Goal: Task Accomplishment & Management: Manage account settings

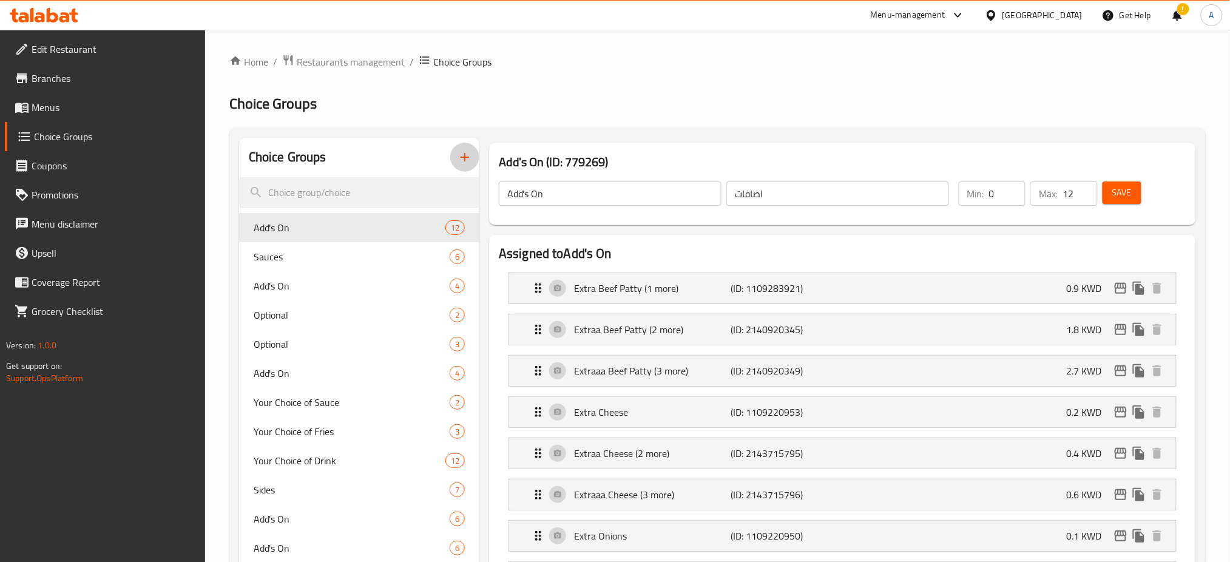
click at [462, 153] on icon "button" at bounding box center [465, 157] width 15 height 15
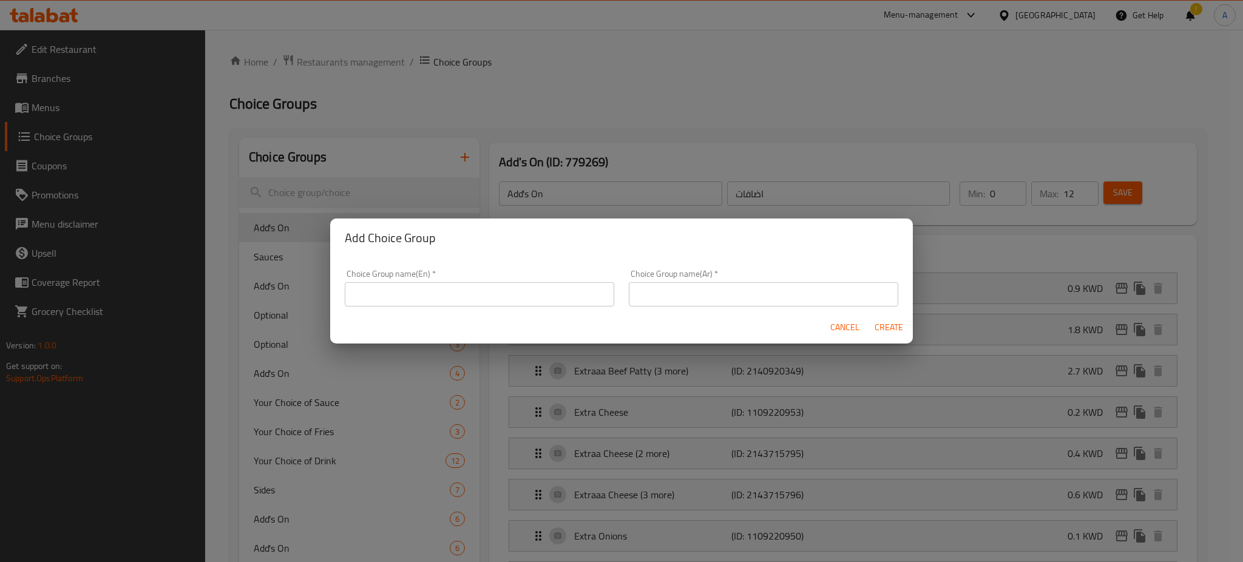
click at [428, 291] on input "text" at bounding box center [479, 294] width 269 height 24
type input "Patties"
type input "باتييز"
click at [890, 331] on span "Create" at bounding box center [888, 327] width 29 height 15
type input "Patties"
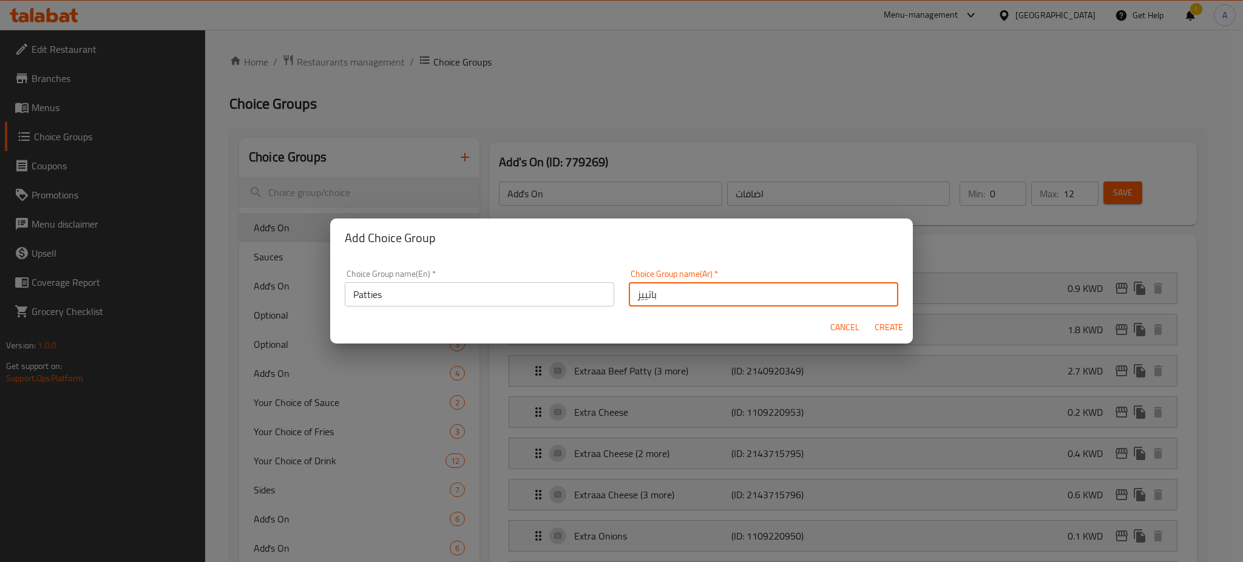
type input "باتييز"
type input "0"
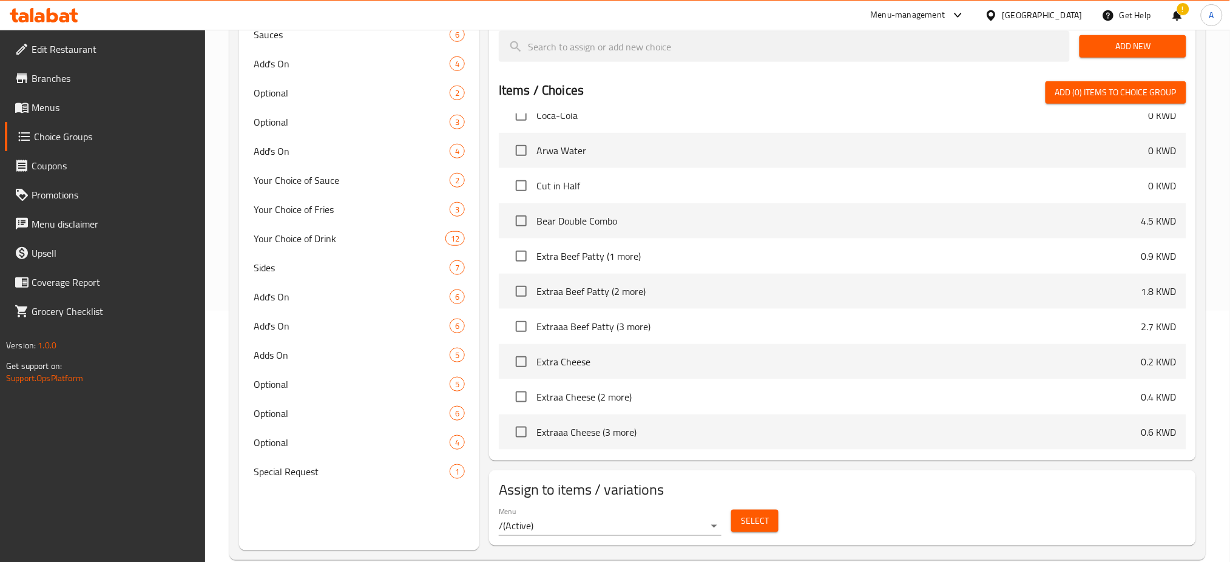
scroll to position [1604, 0]
click at [518, 253] on input "checkbox" at bounding box center [521, 256] width 25 height 25
checkbox input "true"
click at [521, 285] on input "checkbox" at bounding box center [521, 291] width 25 height 25
checkbox input "true"
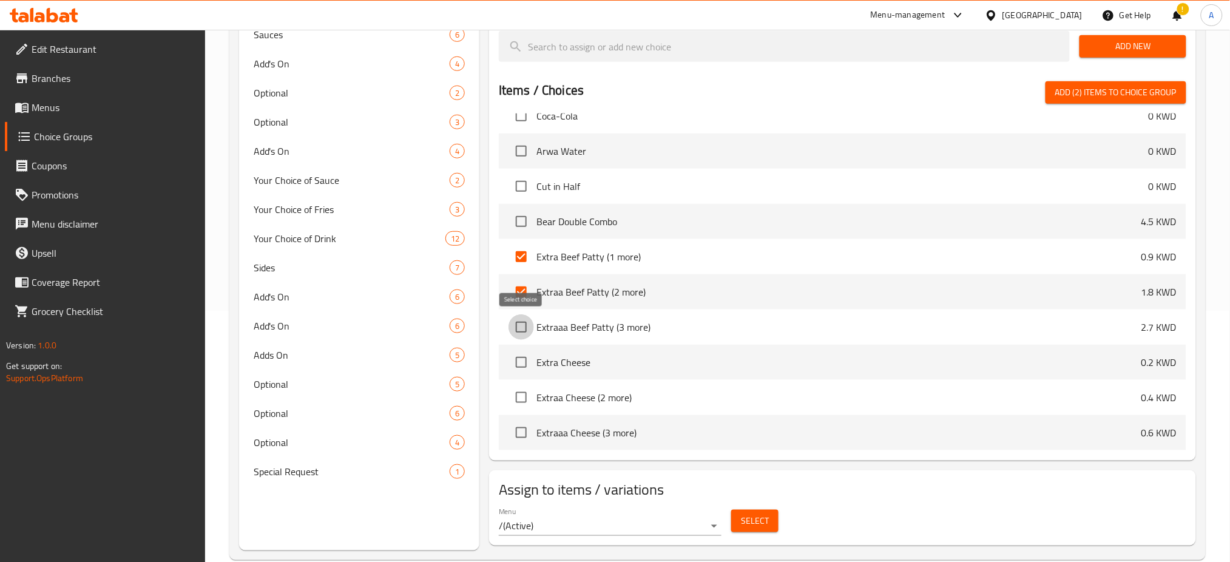
click at [518, 333] on input "checkbox" at bounding box center [521, 326] width 25 height 25
checkbox input "true"
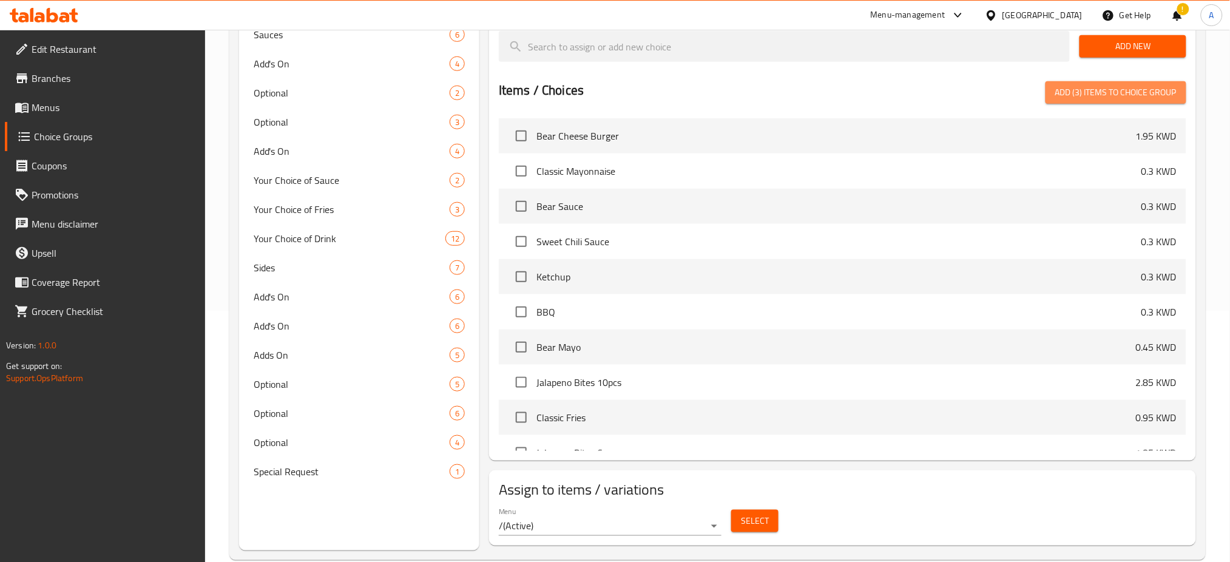
click at [1089, 92] on span "Add (3) items to choice group" at bounding box center [1115, 92] width 121 height 15
checkbox input "false"
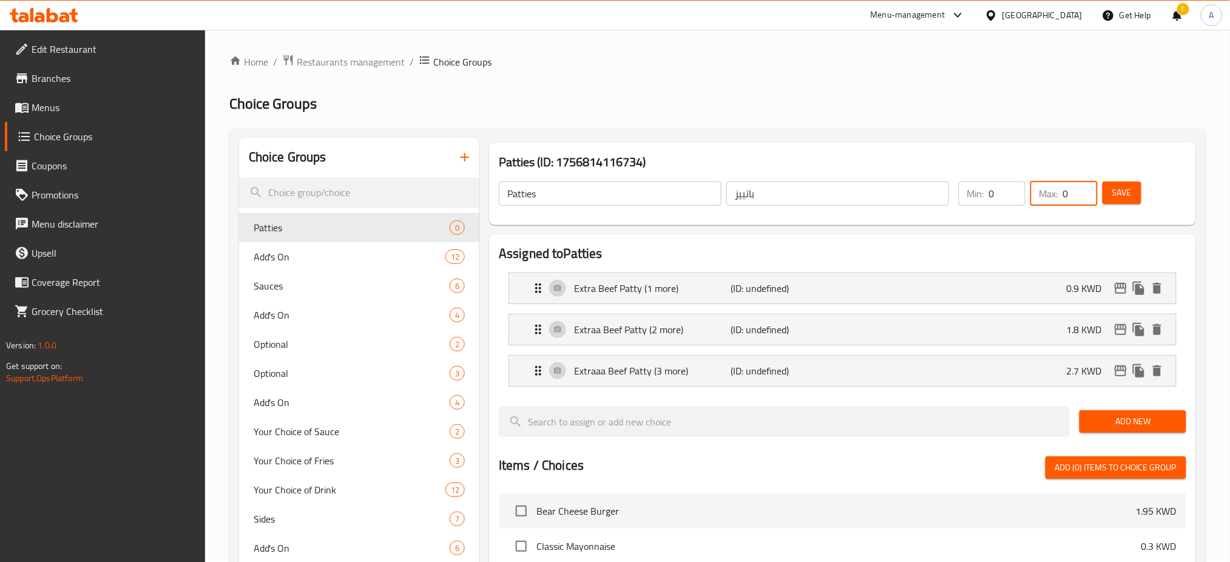
drag, startPoint x: 1072, startPoint y: 191, endPoint x: 1041, endPoint y: 192, distance: 31.0
click at [1041, 192] on div "Max: 0 ​" at bounding box center [1064, 193] width 67 height 24
type input "1"
click at [1132, 197] on button "Save" at bounding box center [1122, 192] width 39 height 22
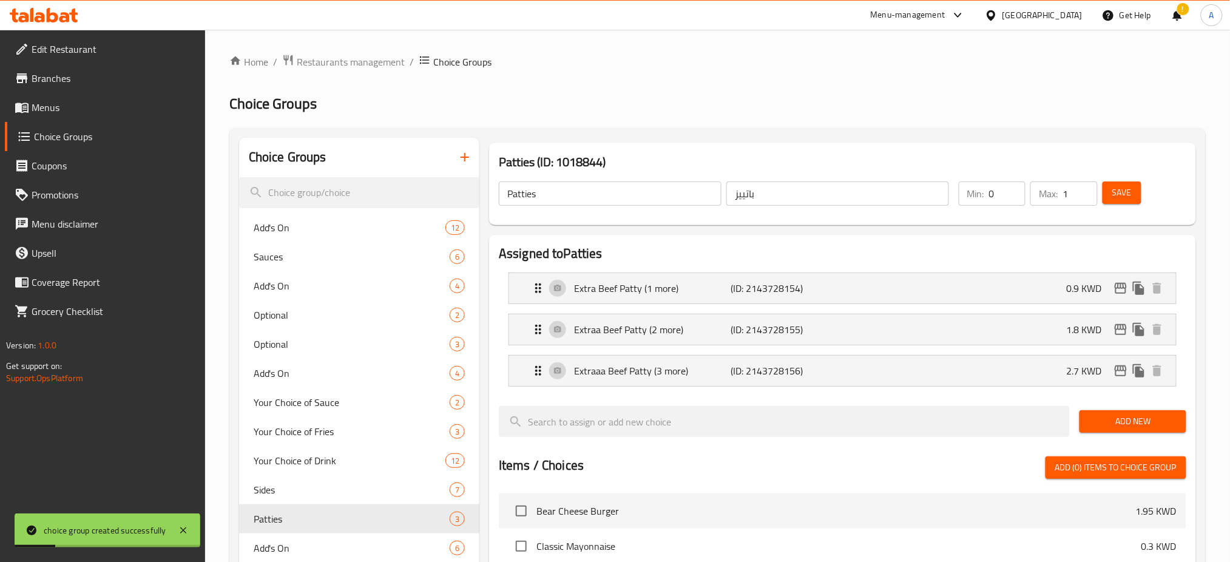
click at [464, 159] on icon "button" at bounding box center [465, 157] width 15 height 15
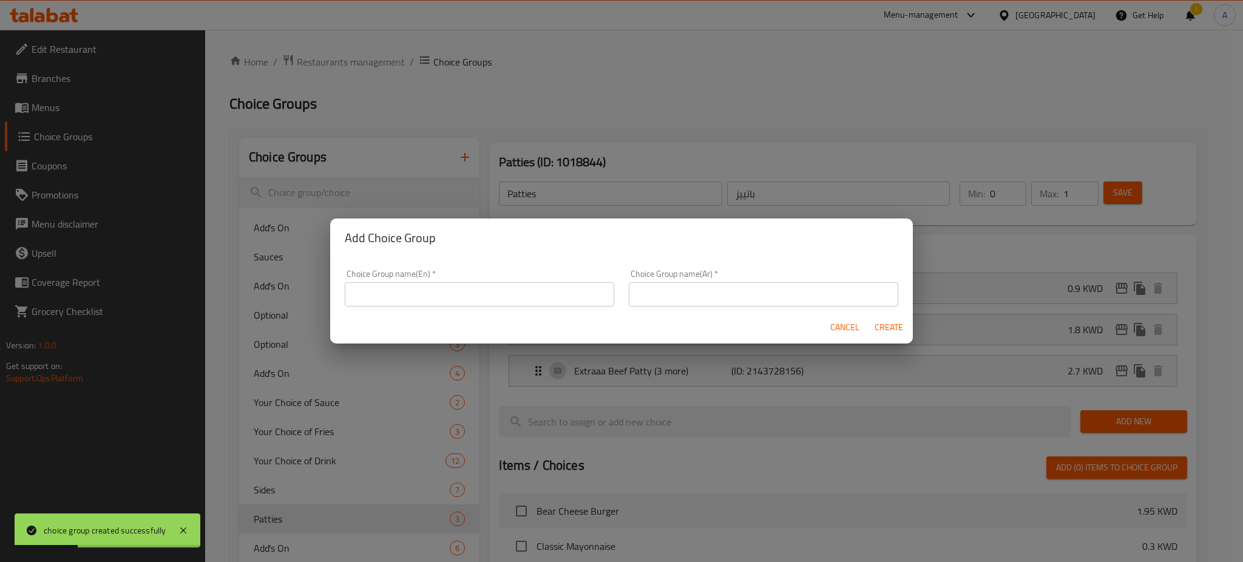
click at [410, 287] on input "text" at bounding box center [479, 294] width 269 height 24
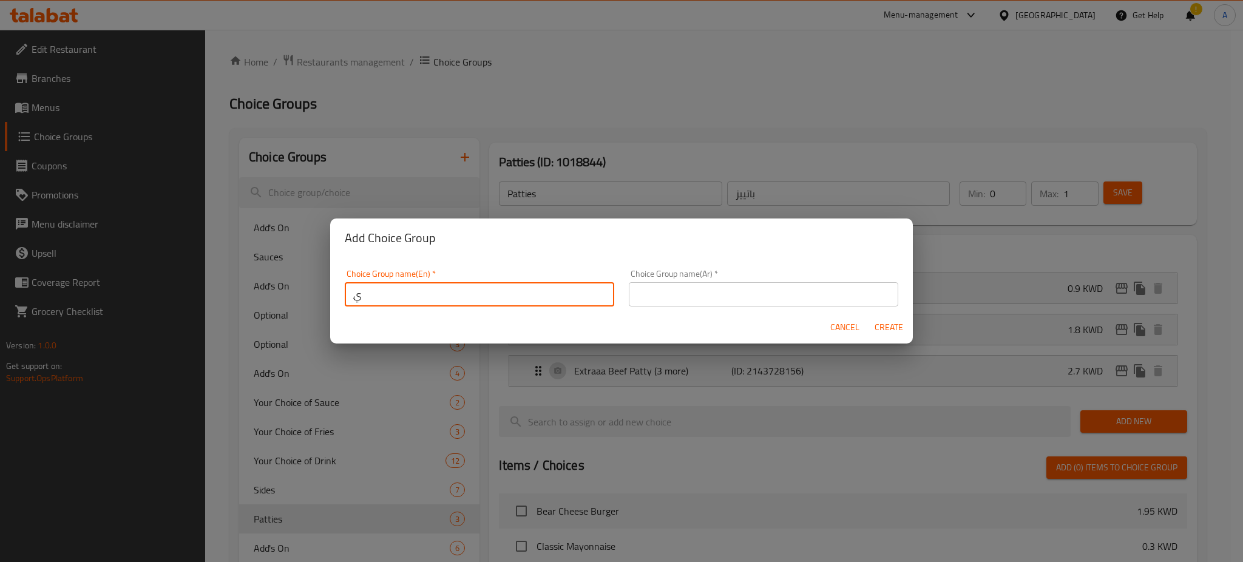
type input "ِ"
type input "A"
type input "Cheese"
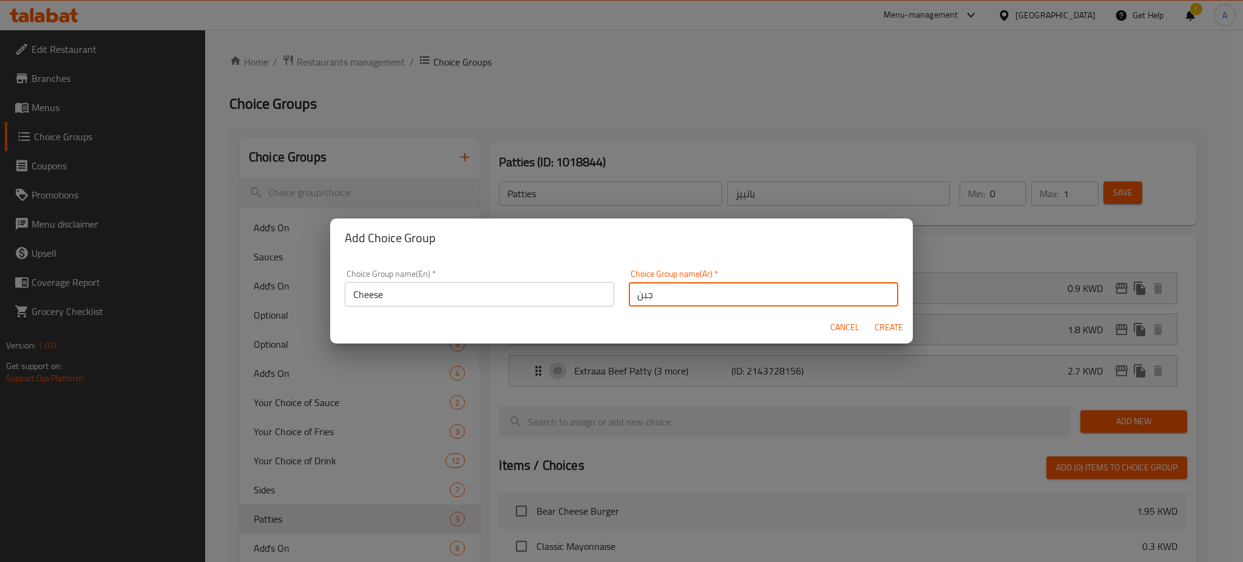
type input "جبن"
click at [881, 330] on span "Create" at bounding box center [888, 327] width 29 height 15
type input "Cheese"
type input "جبن"
type input "0"
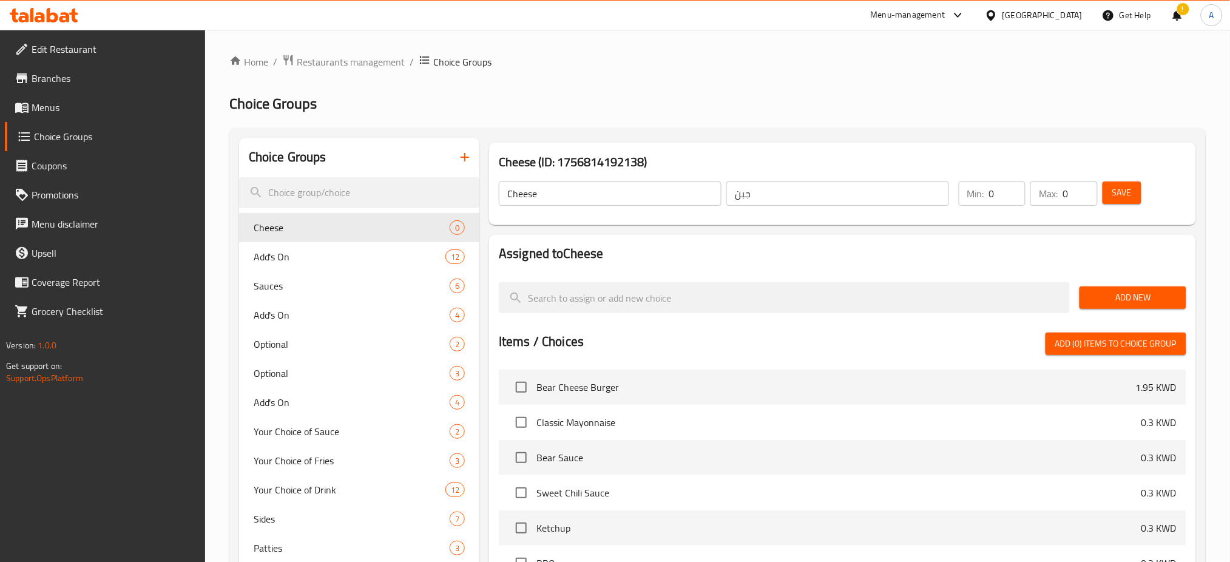
click at [881, 330] on div at bounding box center [843, 328] width 688 height 10
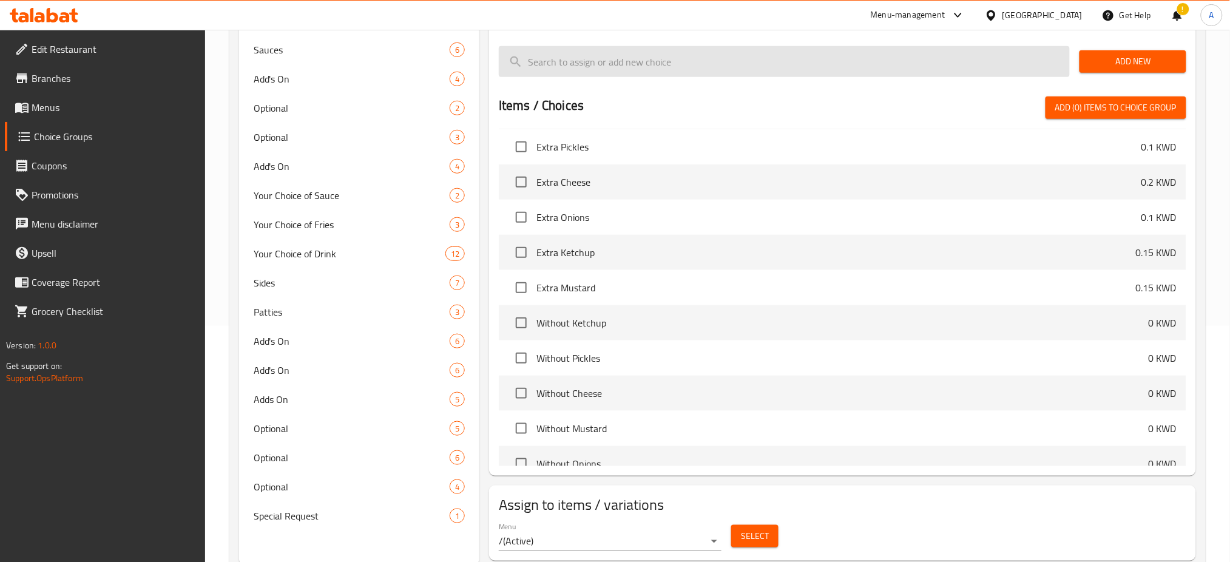
scroll to position [510, 0]
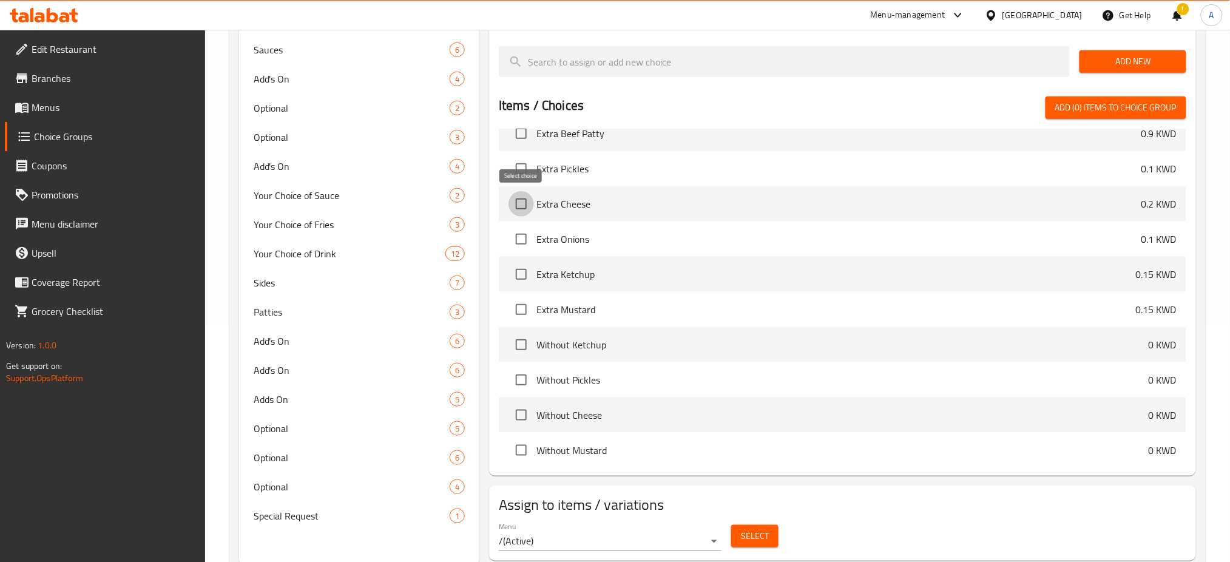
click at [521, 208] on input "checkbox" at bounding box center [521, 203] width 25 height 25
checkbox input "true"
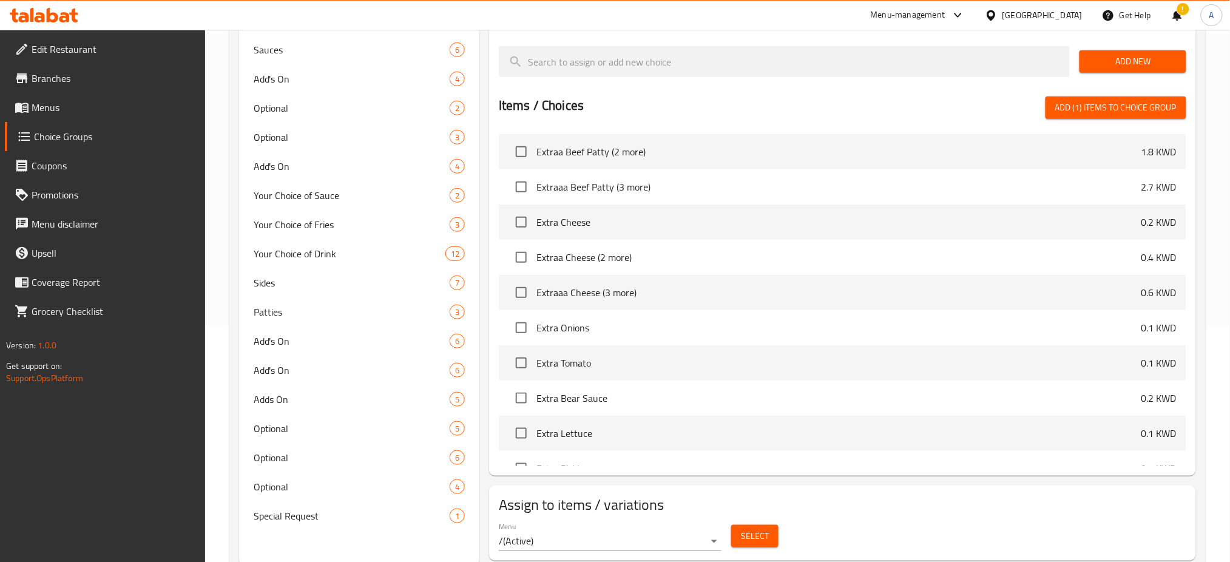
scroll to position [1761, 0]
click at [517, 256] on input "checkbox" at bounding box center [521, 255] width 25 height 25
checkbox input "true"
click at [520, 291] on input "checkbox" at bounding box center [521, 291] width 25 height 25
checkbox input "true"
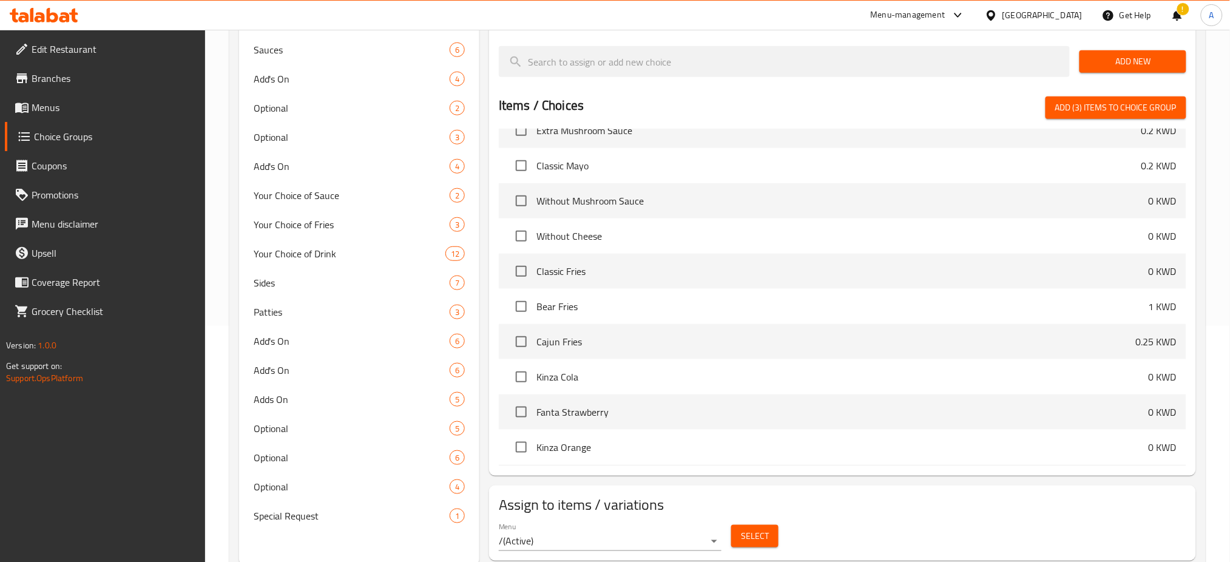
scroll to position [958, 0]
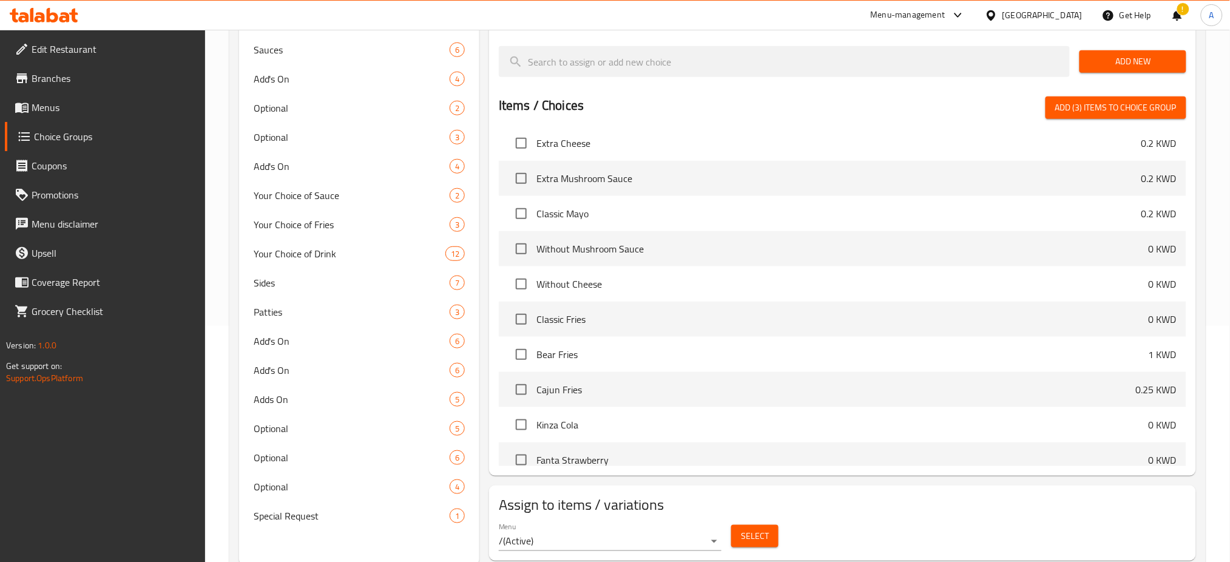
click at [1092, 107] on span "Add (3) items to choice group" at bounding box center [1115, 107] width 121 height 15
checkbox input "false"
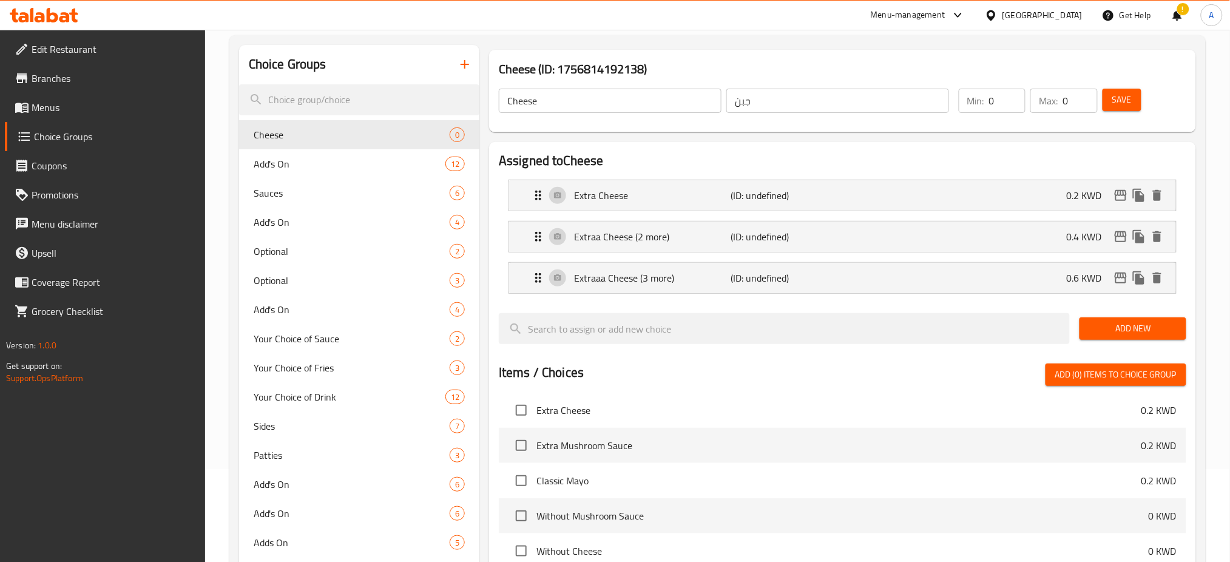
scroll to position [90, 0]
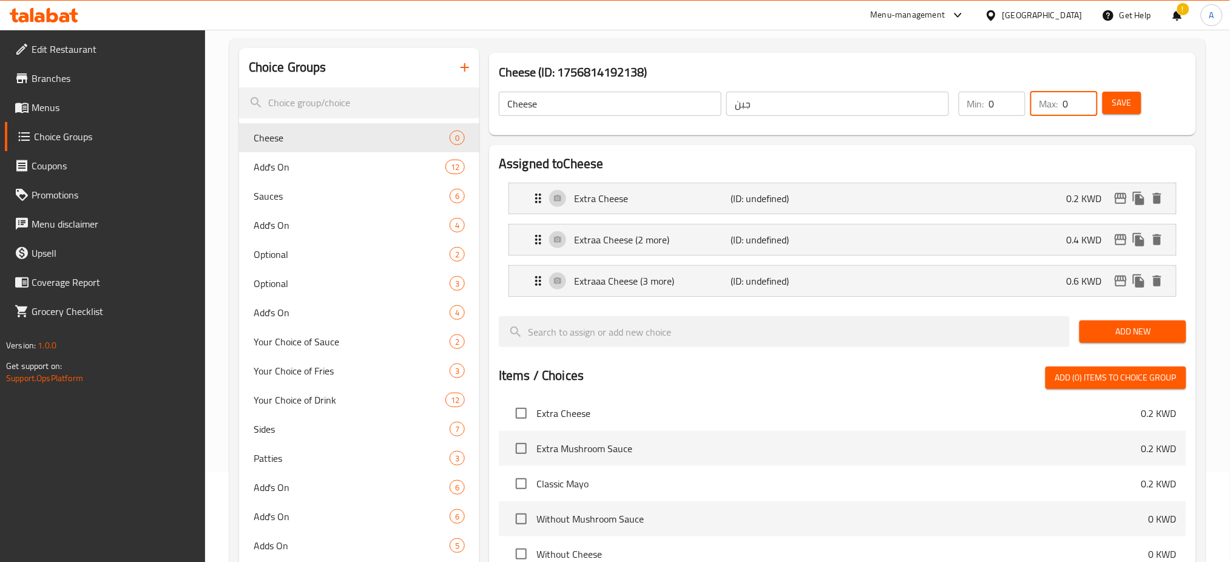
drag, startPoint x: 1068, startPoint y: 103, endPoint x: 1048, endPoint y: 105, distance: 20.7
click at [1048, 105] on div "Max: 0 ​" at bounding box center [1064, 104] width 67 height 24
type input "1"
click at [1117, 98] on span "Save" at bounding box center [1121, 102] width 19 height 15
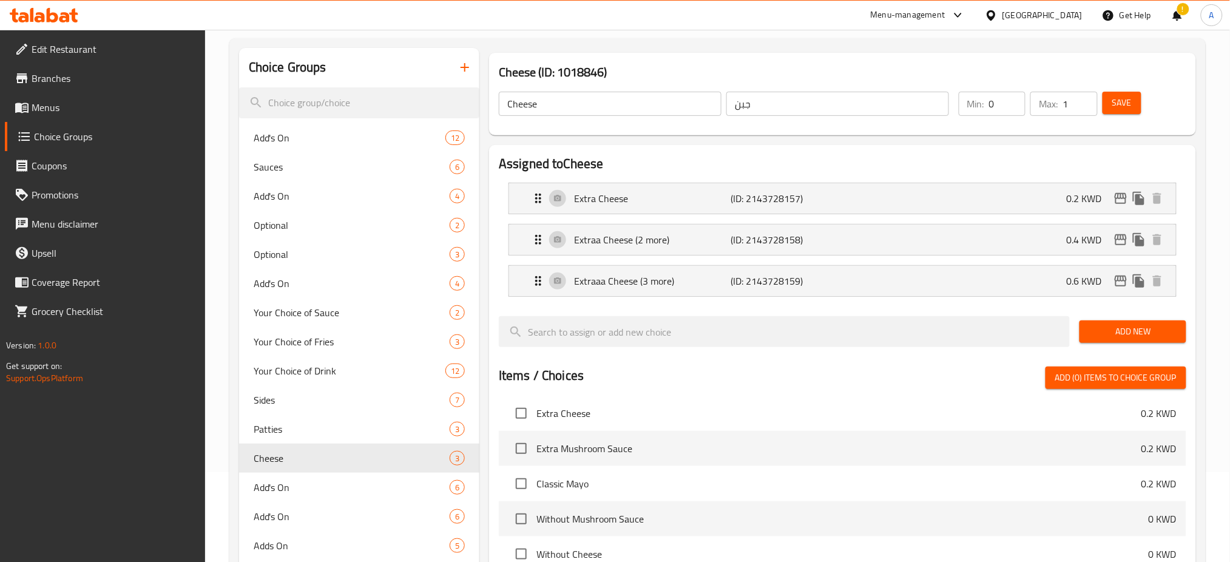
click at [1128, 98] on span "Save" at bounding box center [1121, 102] width 19 height 15
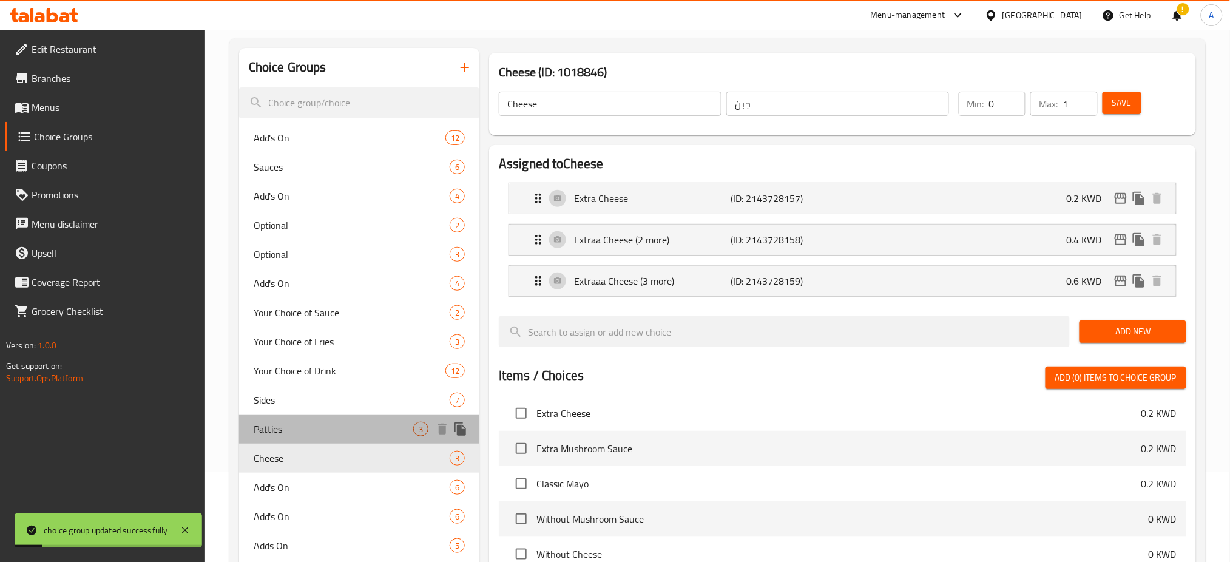
click at [289, 422] on span "Patties" at bounding box center [334, 429] width 160 height 15
type input "Patties"
type input "باتييز"
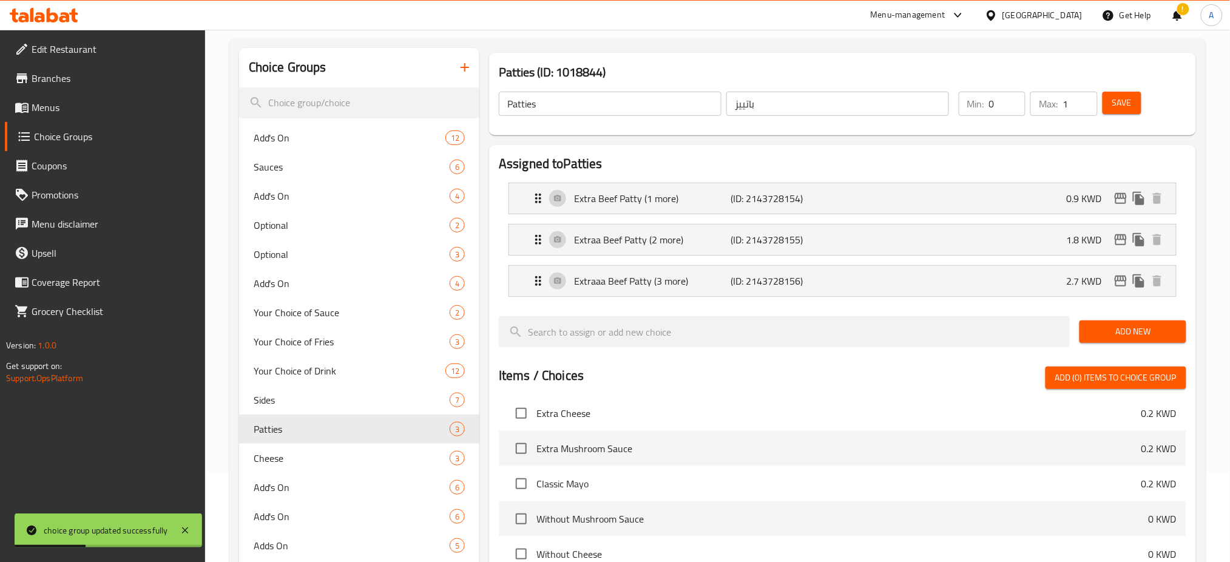
click at [78, 113] on span "Menus" at bounding box center [114, 107] width 164 height 15
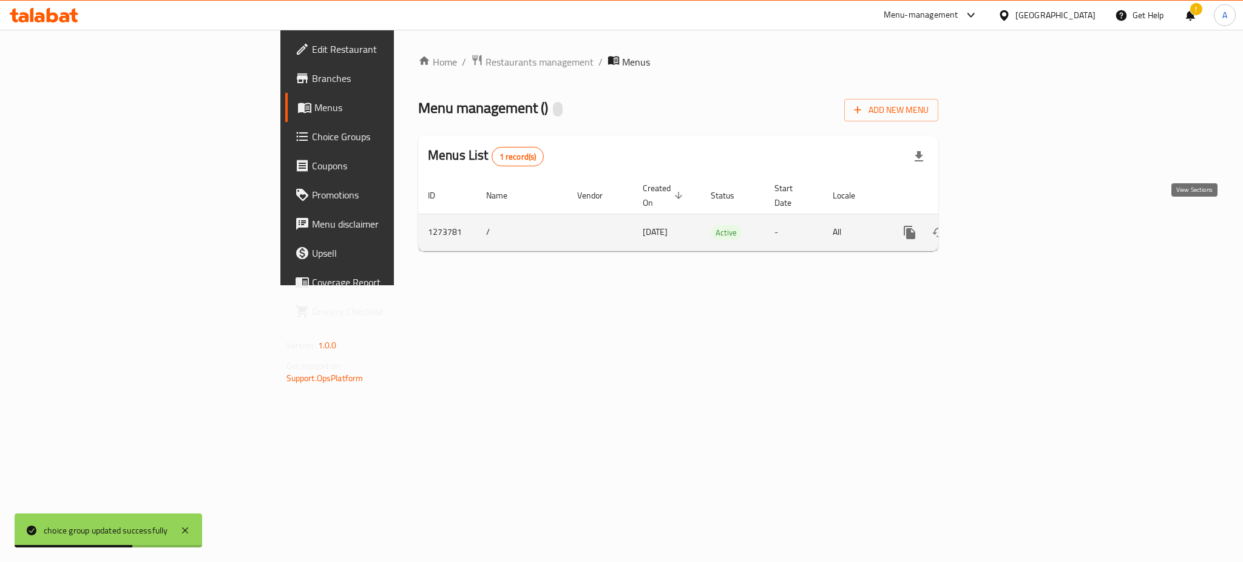
click at [1004, 225] on icon "enhanced table" at bounding box center [997, 232] width 15 height 15
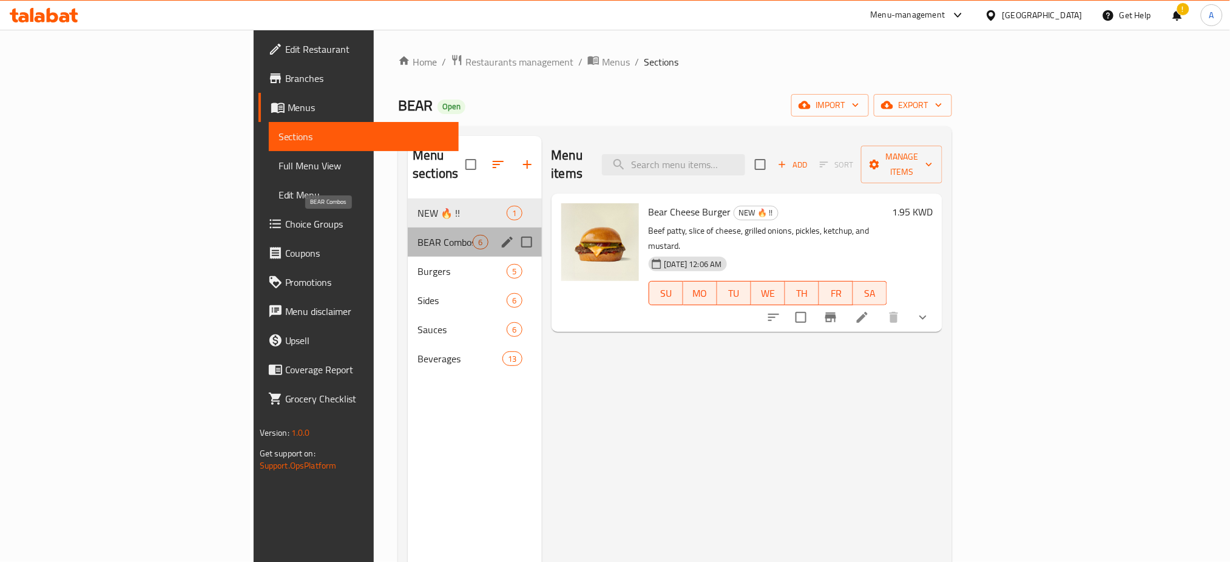
click at [418, 235] on span "BEAR Combos" at bounding box center [445, 242] width 55 height 15
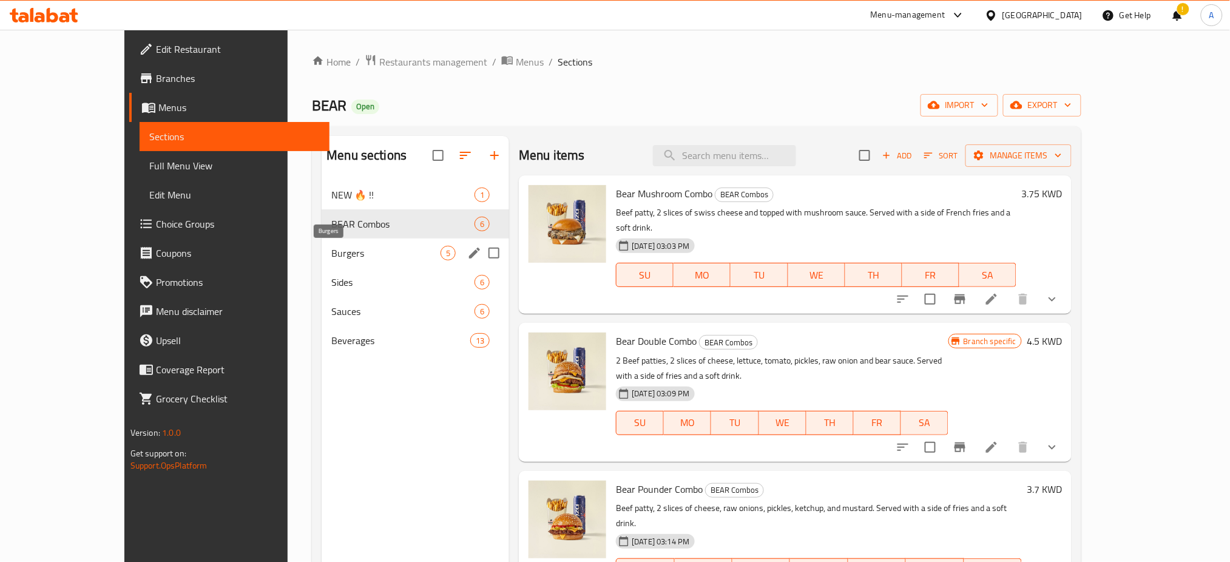
click at [357, 248] on span "Burgers" at bounding box center [385, 253] width 109 height 15
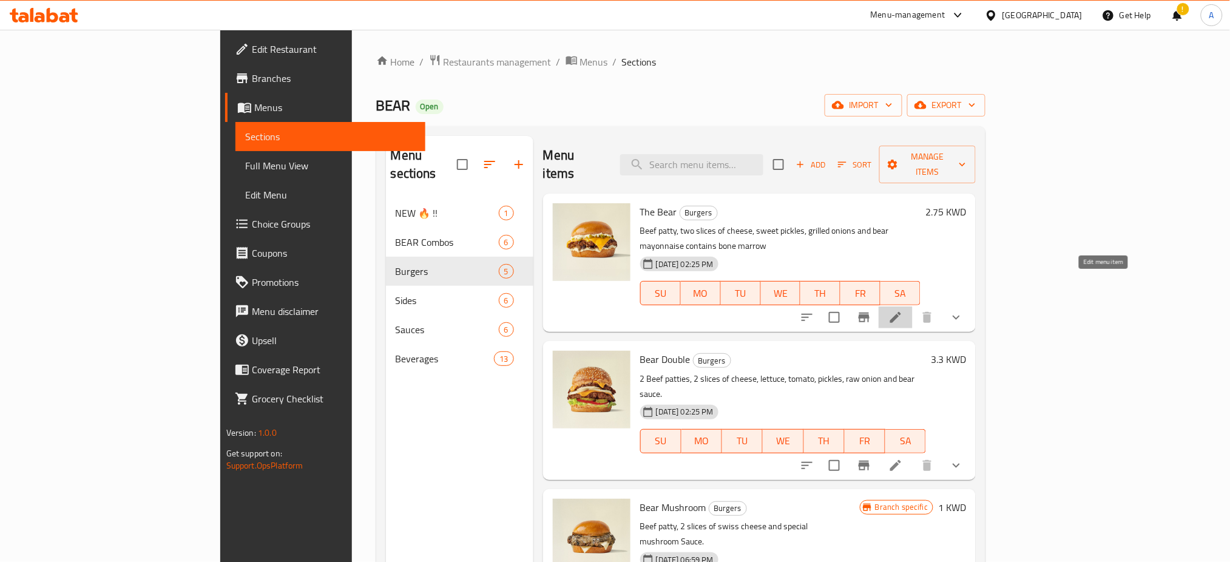
click at [903, 310] on icon at bounding box center [895, 317] width 15 height 15
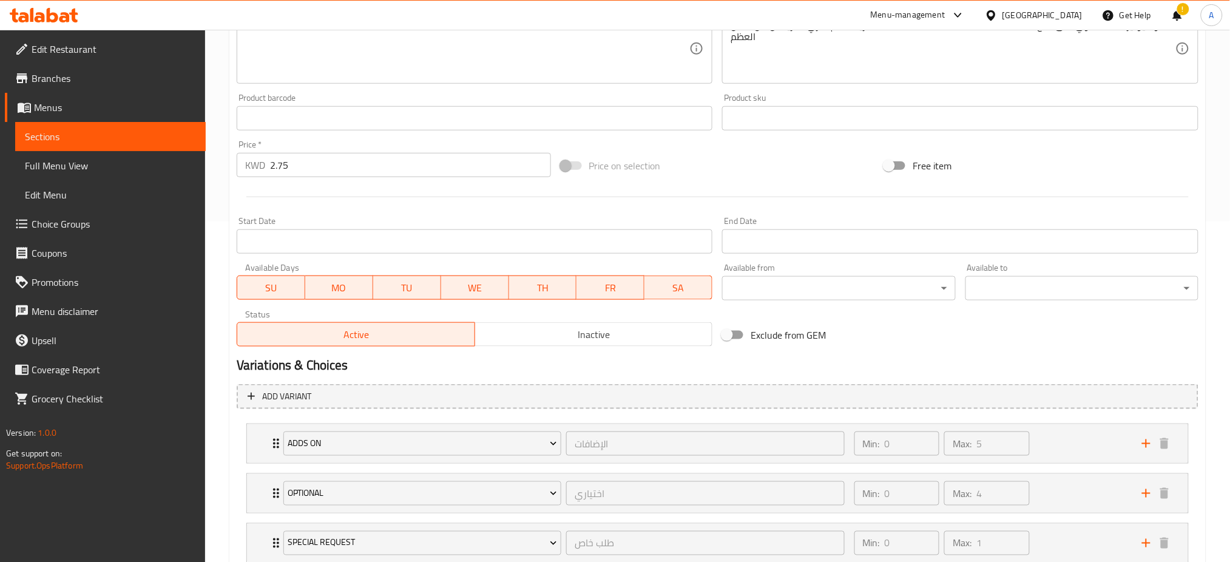
scroll to position [424, 0]
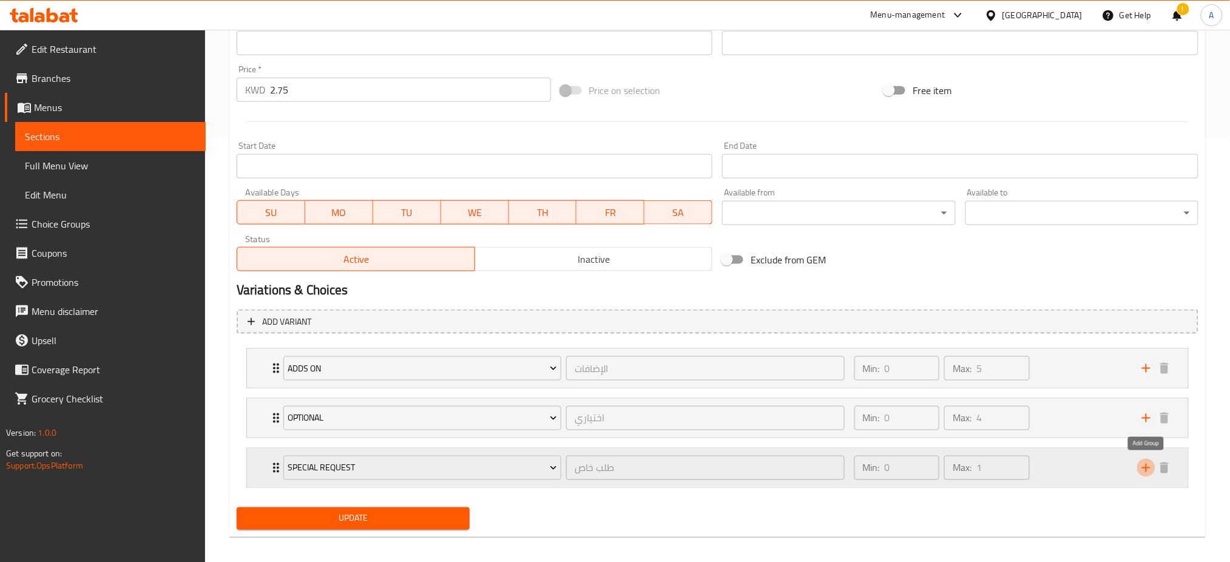
click at [1148, 462] on icon "add" at bounding box center [1146, 468] width 15 height 15
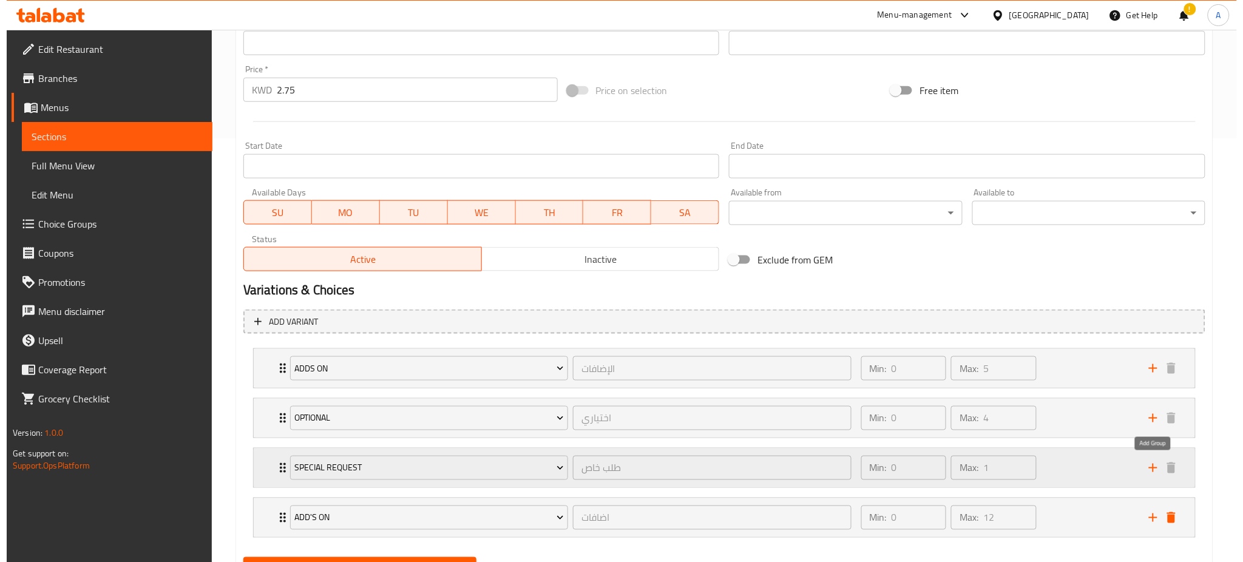
scroll to position [482, 0]
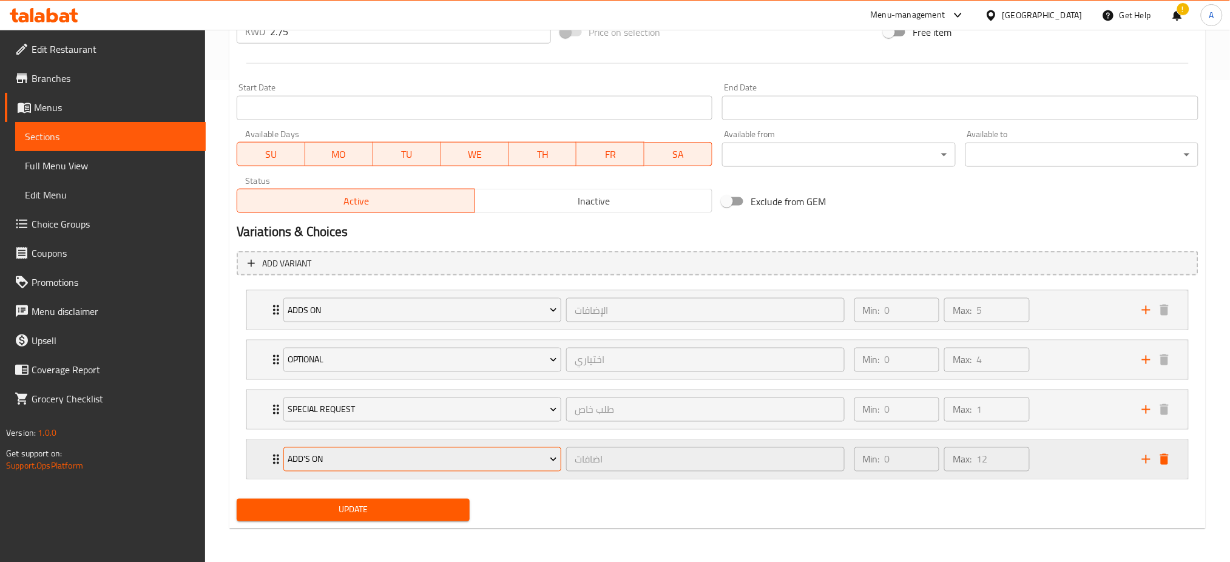
click at [444, 459] on span "Add's On" at bounding box center [422, 459] width 269 height 15
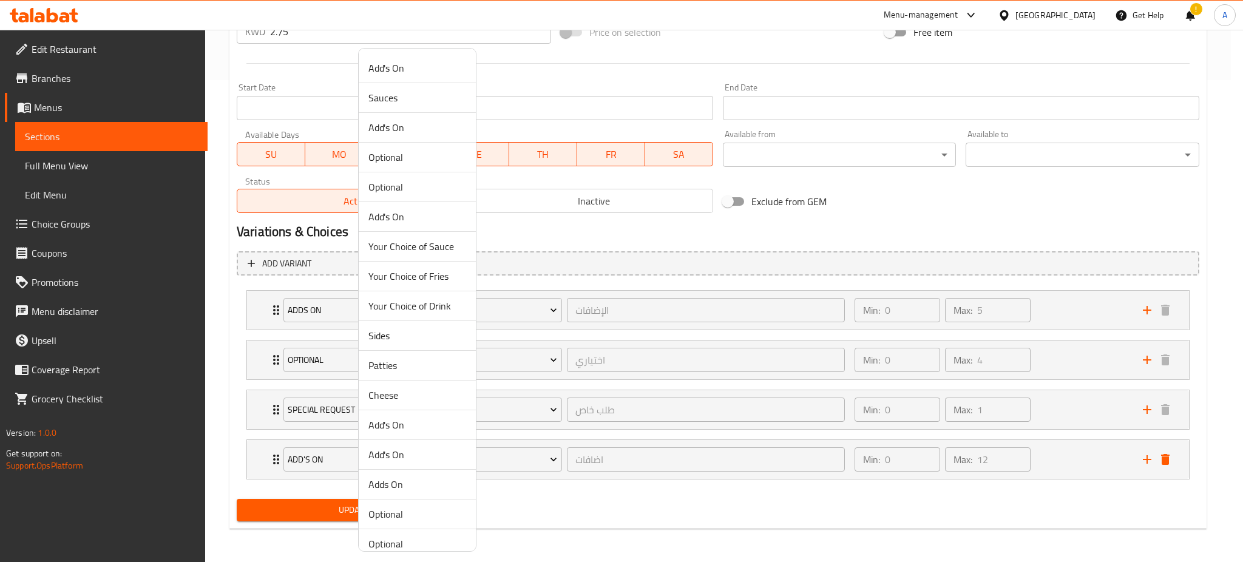
scroll to position [72, 0]
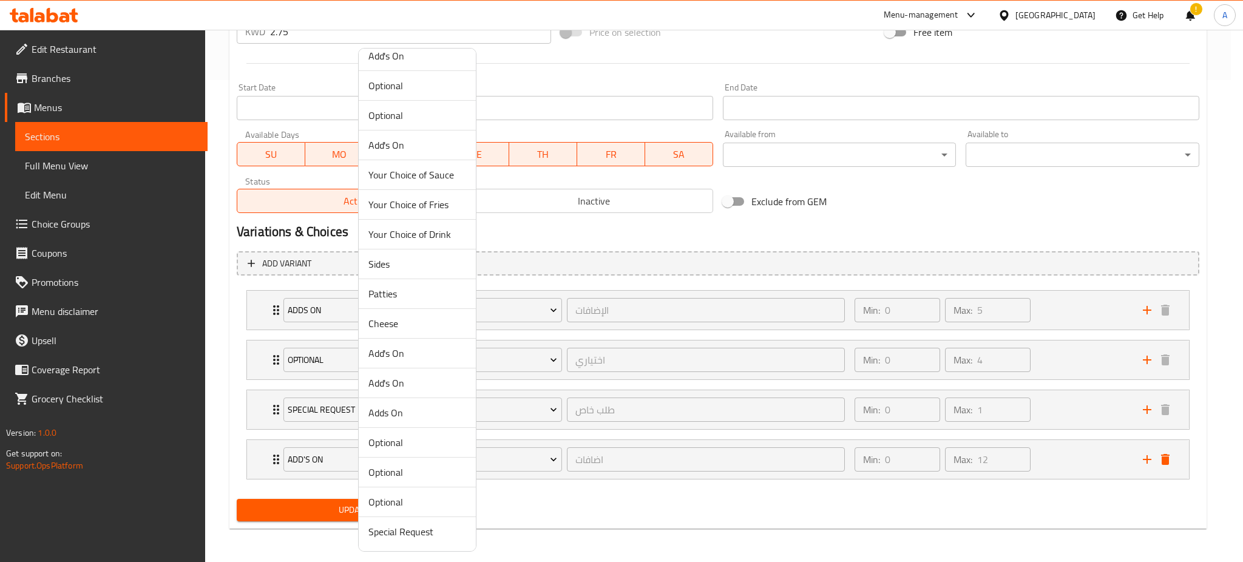
click at [379, 296] on span "Patties" at bounding box center [417, 293] width 98 height 15
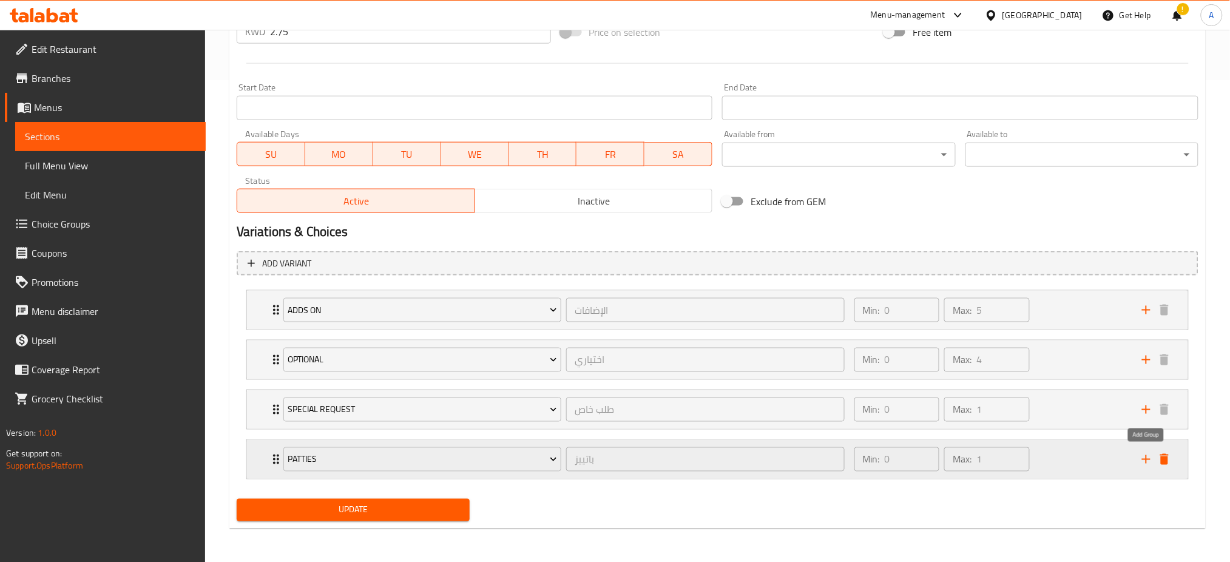
click at [1140, 459] on icon "add" at bounding box center [1146, 459] width 15 height 15
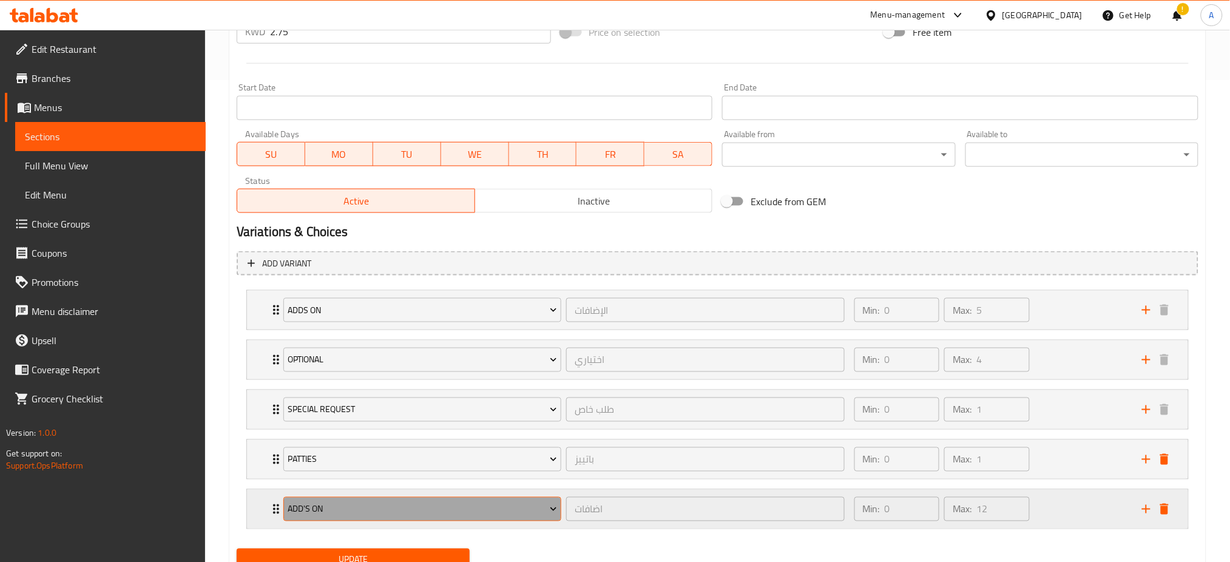
click at [447, 509] on span "Add's On" at bounding box center [422, 509] width 269 height 15
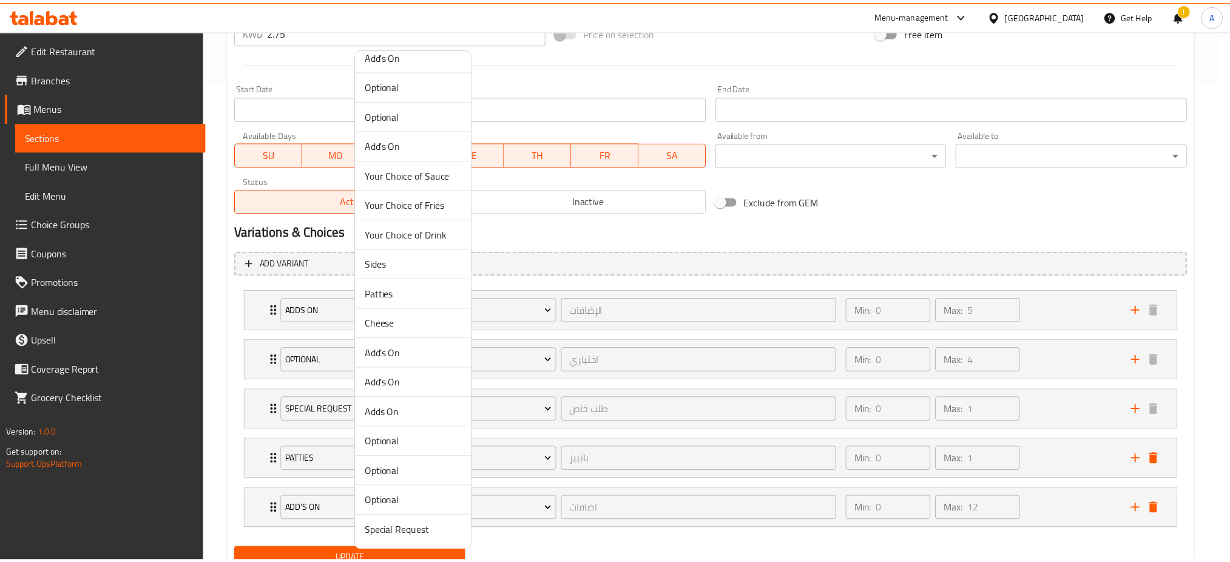
scroll to position [0, 0]
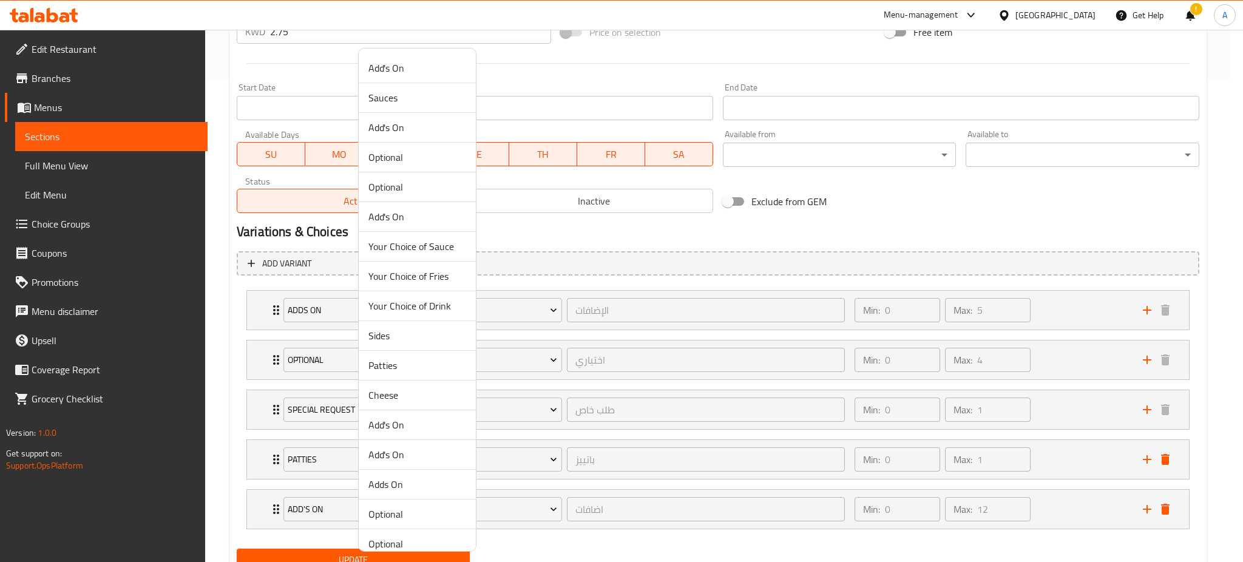
click at [404, 401] on span "Cheese" at bounding box center [417, 395] width 98 height 15
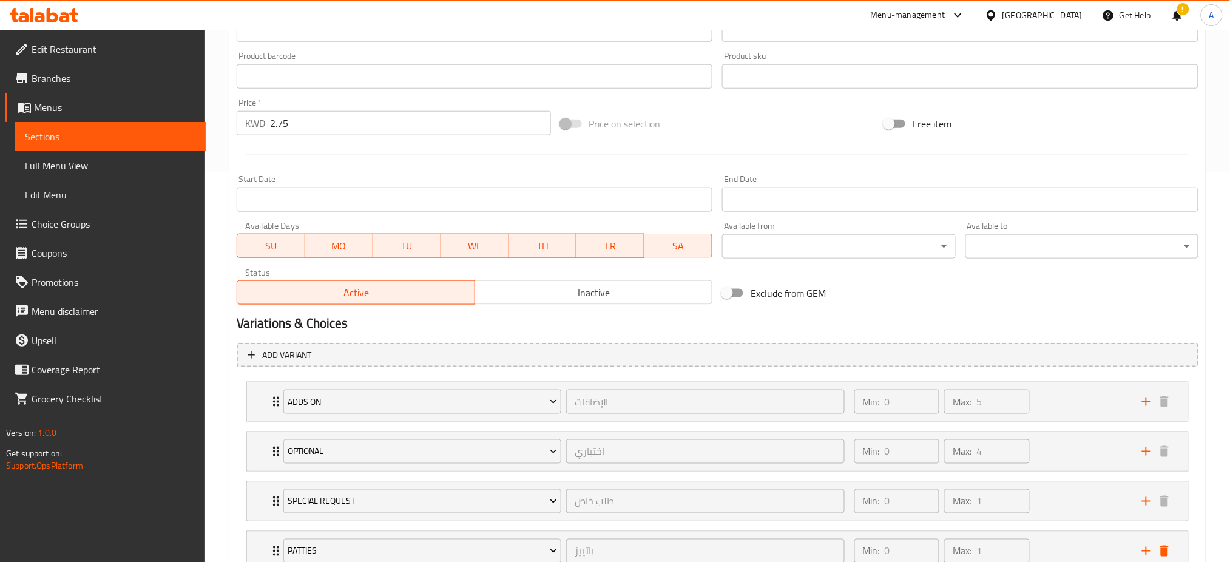
scroll to position [532, 0]
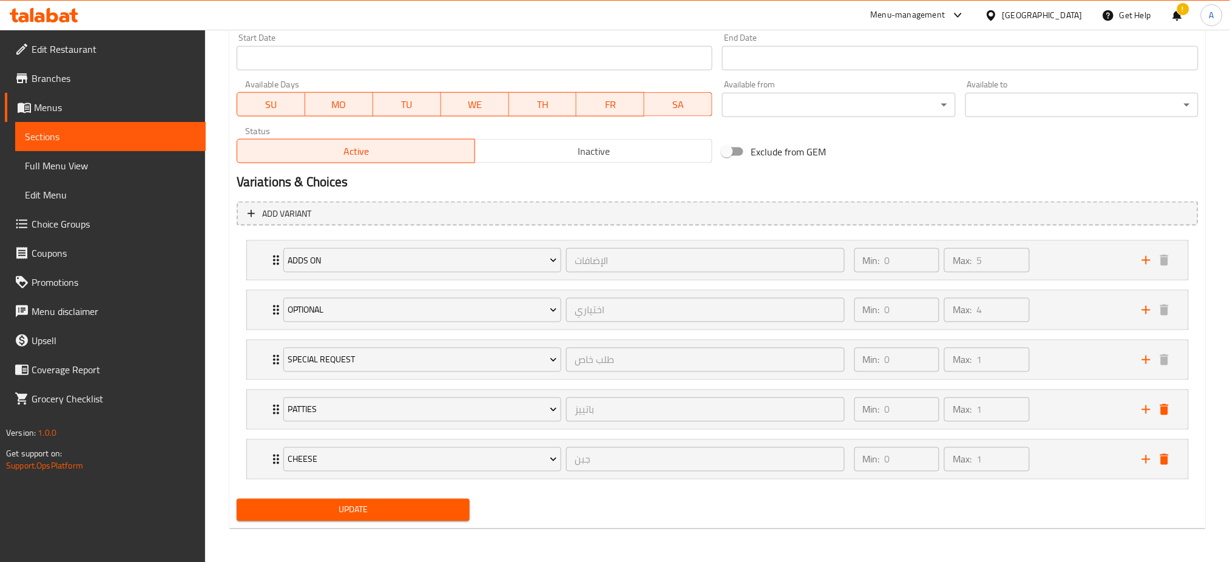
click at [413, 511] on span "Update" at bounding box center [353, 510] width 214 height 15
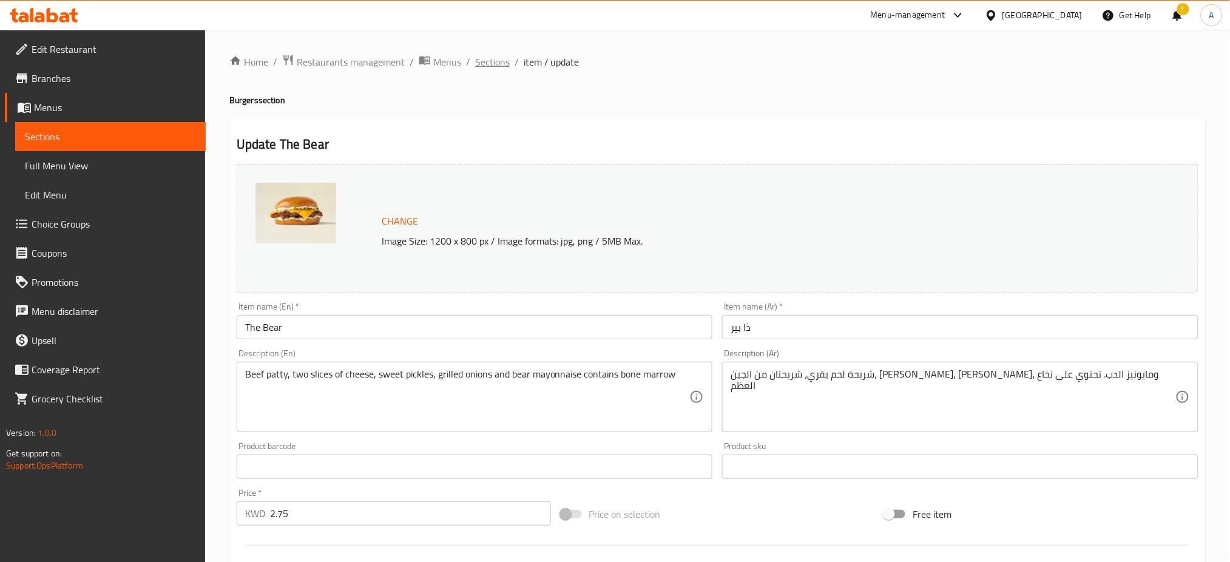
click at [480, 56] on span "Sections" at bounding box center [492, 62] width 35 height 15
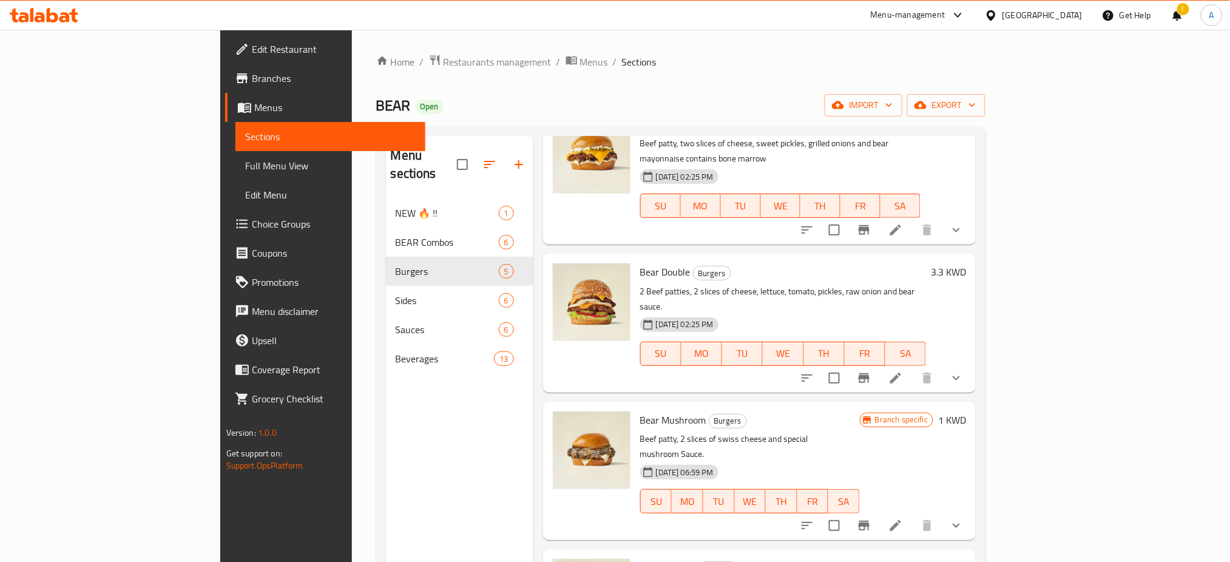
scroll to position [91, 0]
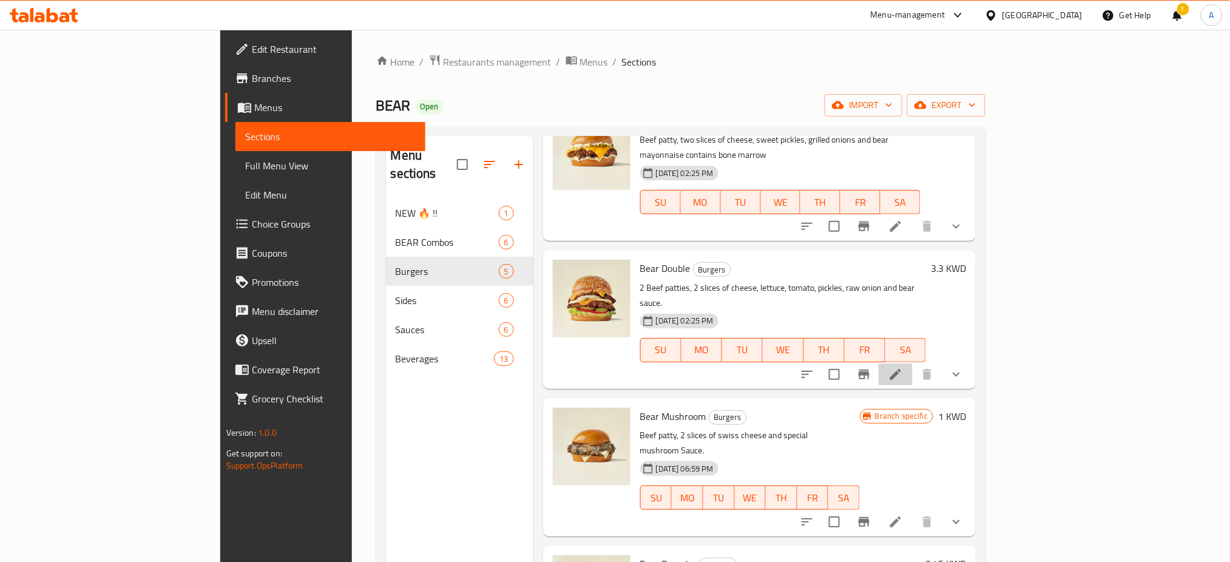
click at [913, 364] on li at bounding box center [896, 375] width 34 height 22
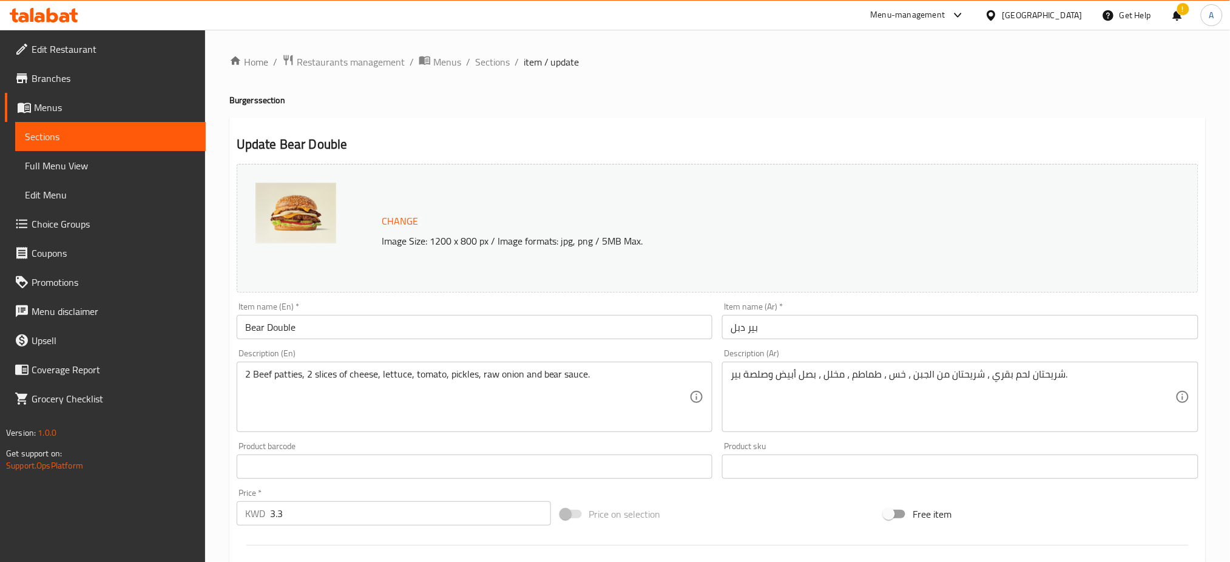
scroll to position [432, 0]
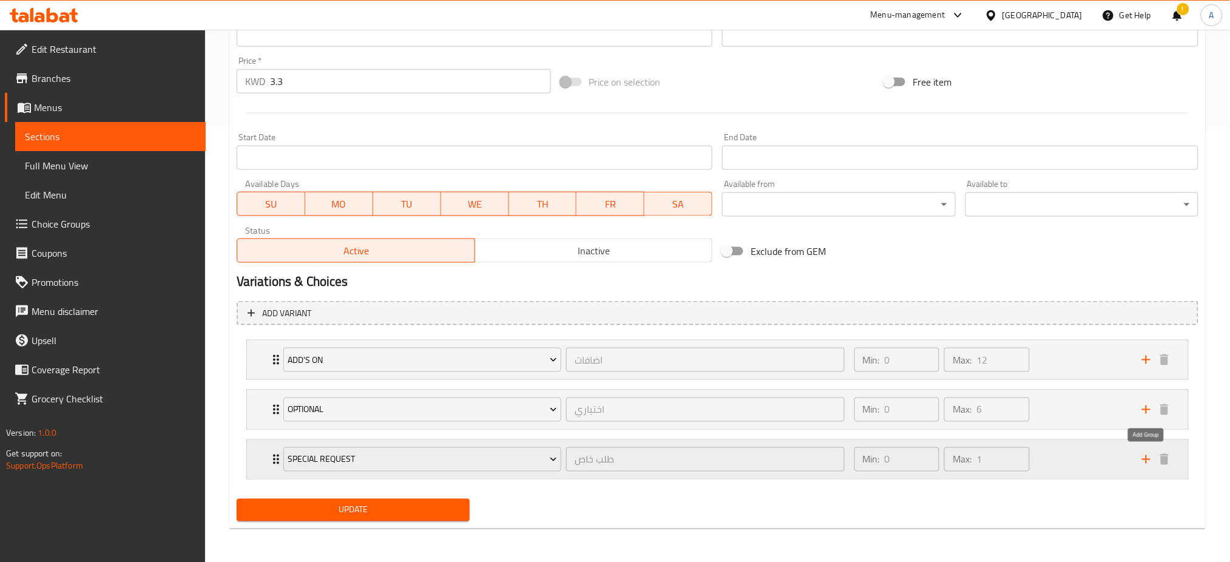
click at [1143, 457] on icon "add" at bounding box center [1146, 459] width 15 height 15
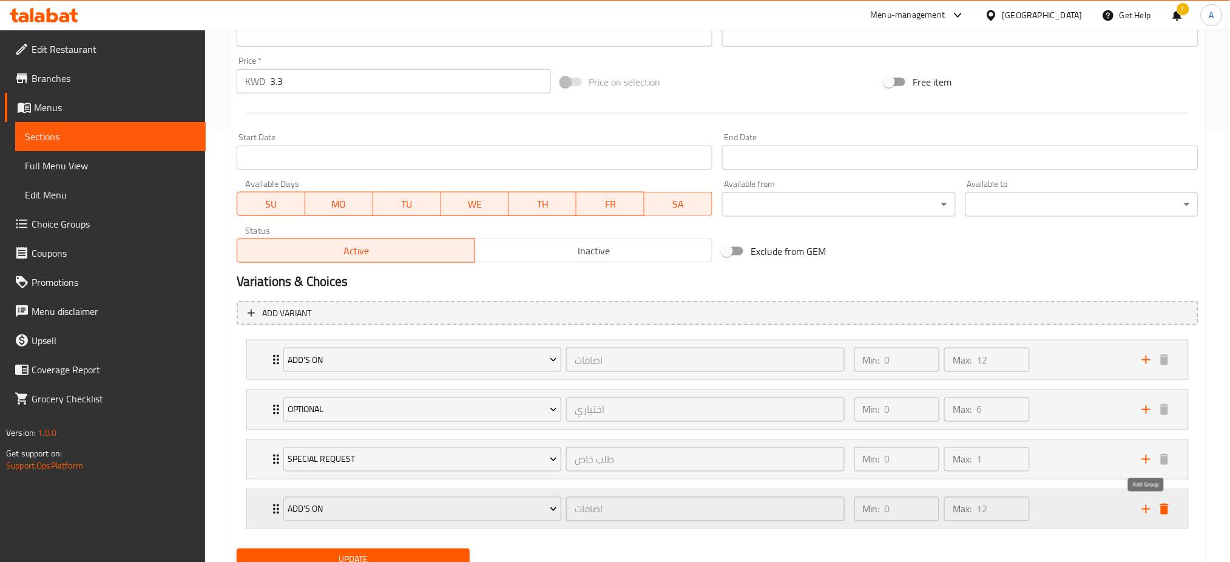
click at [1142, 508] on icon "add" at bounding box center [1146, 509] width 15 height 15
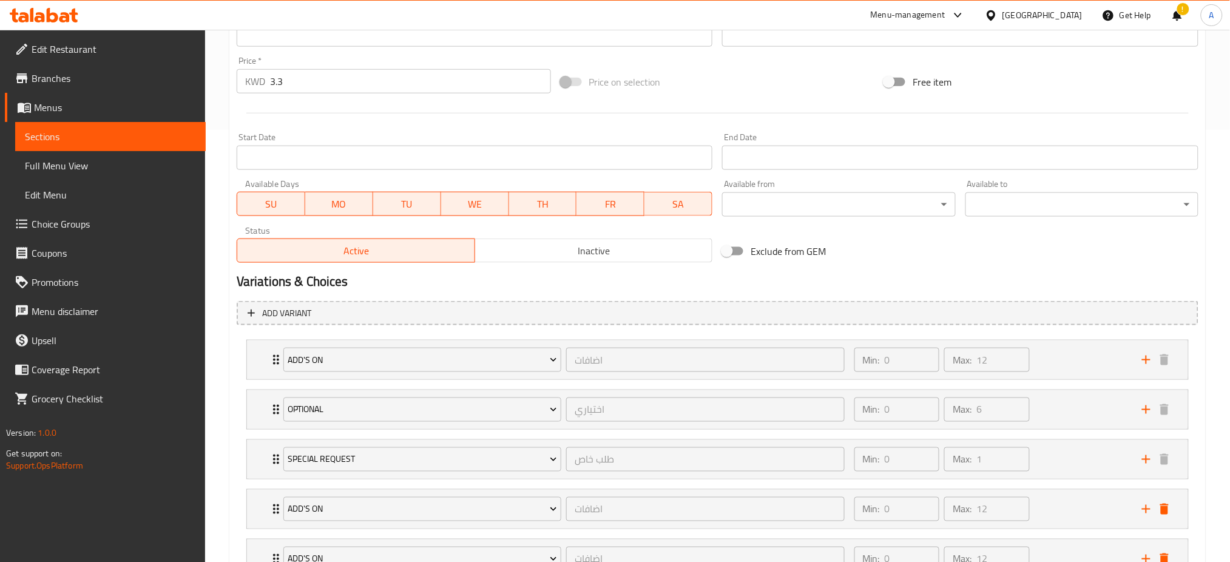
scroll to position [532, 0]
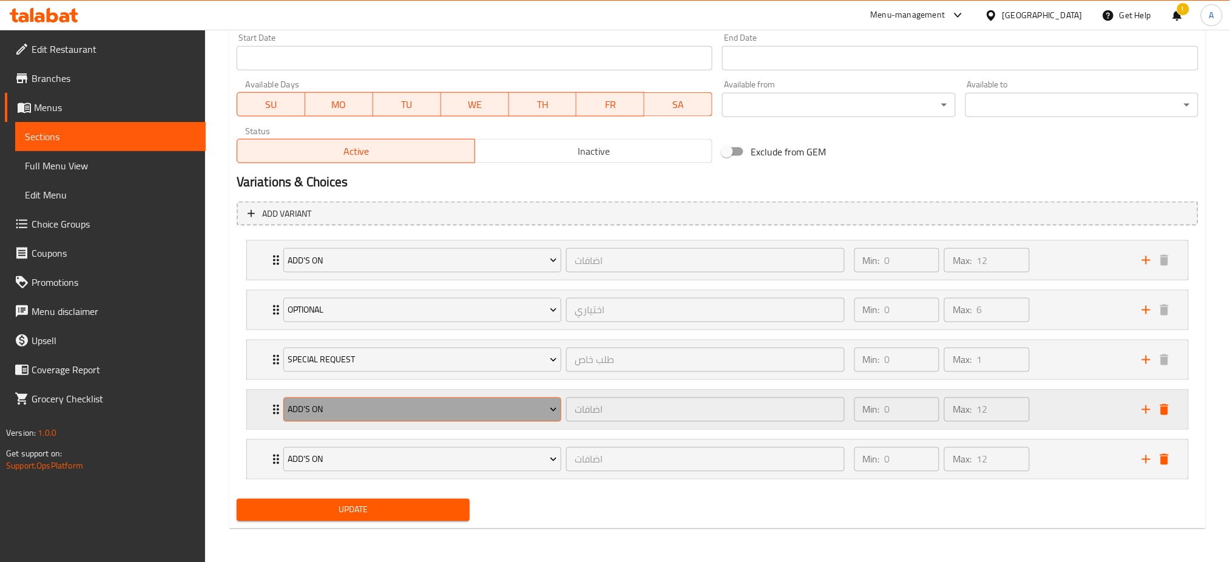
click at [534, 404] on span "Add's On" at bounding box center [422, 409] width 269 height 15
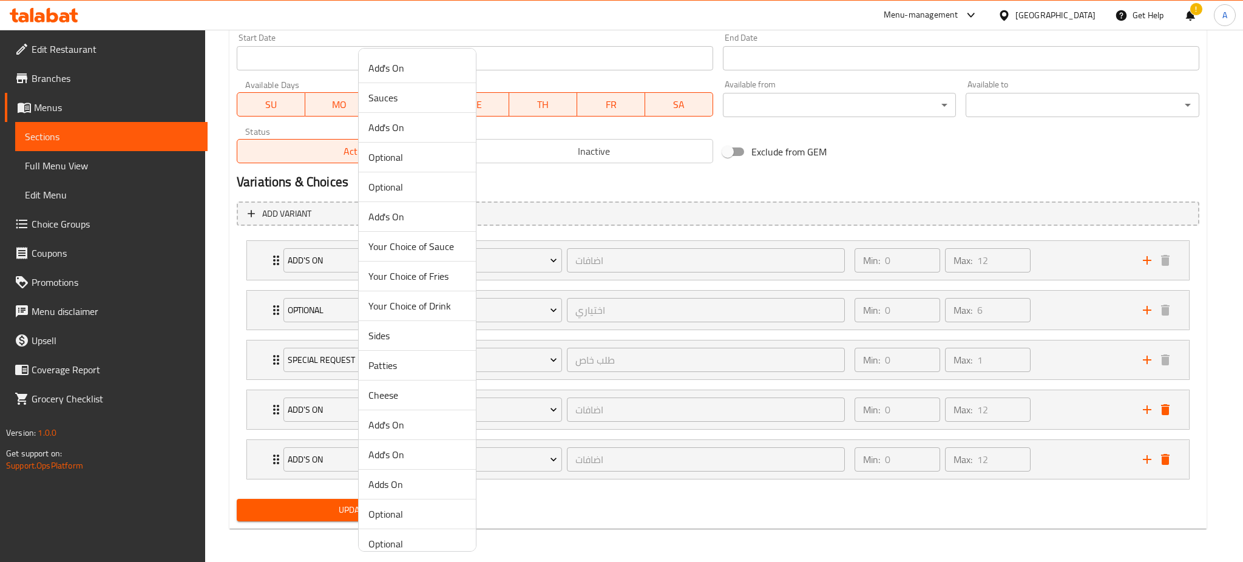
click at [393, 367] on span "Patties" at bounding box center [417, 365] width 98 height 15
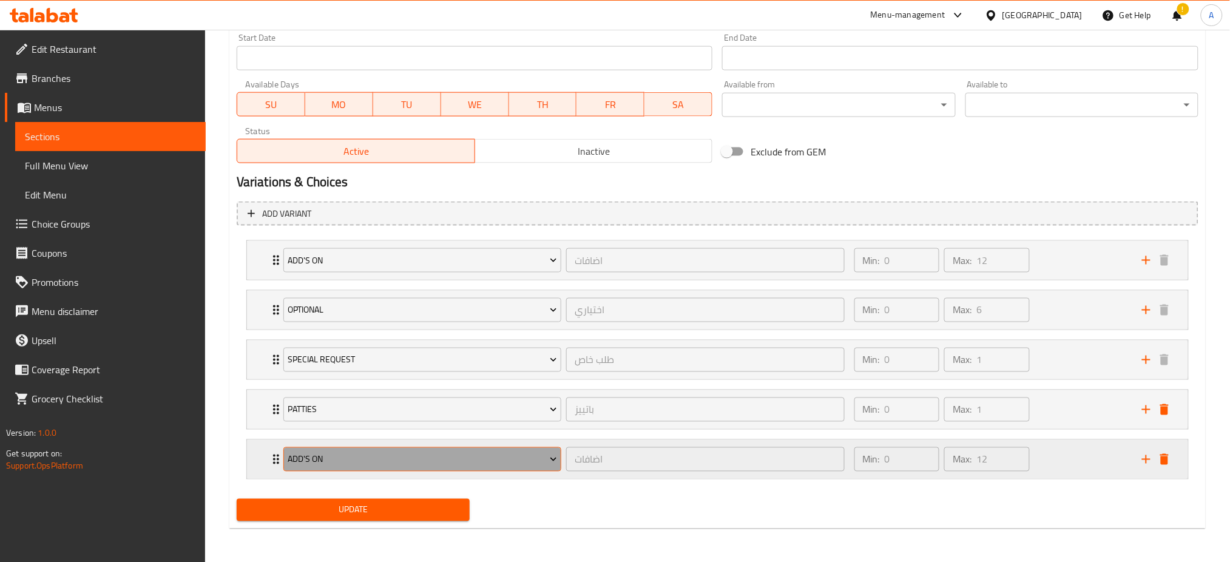
click at [389, 455] on span "Add's On" at bounding box center [422, 459] width 269 height 15
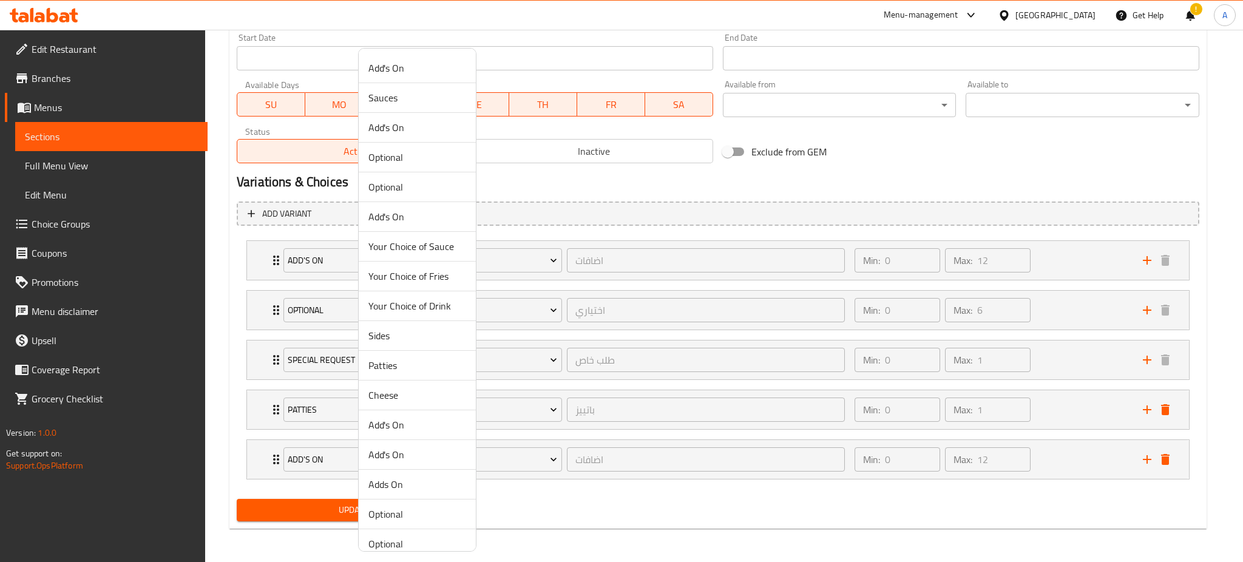
click at [398, 398] on span "Cheese" at bounding box center [417, 395] width 98 height 15
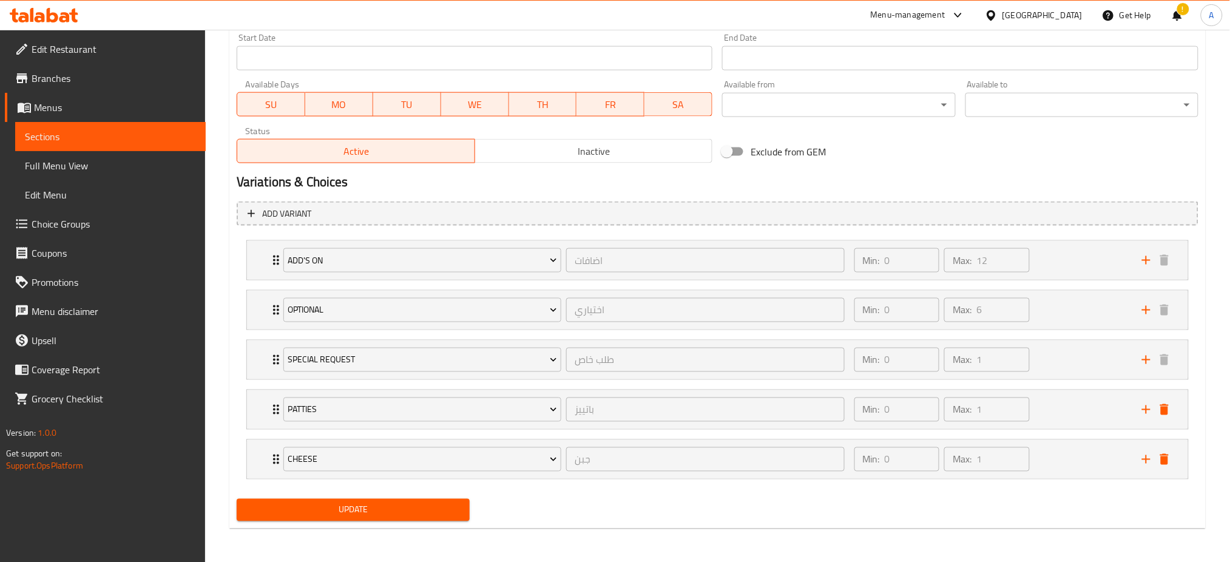
click at [422, 510] on span "Update" at bounding box center [353, 510] width 214 height 15
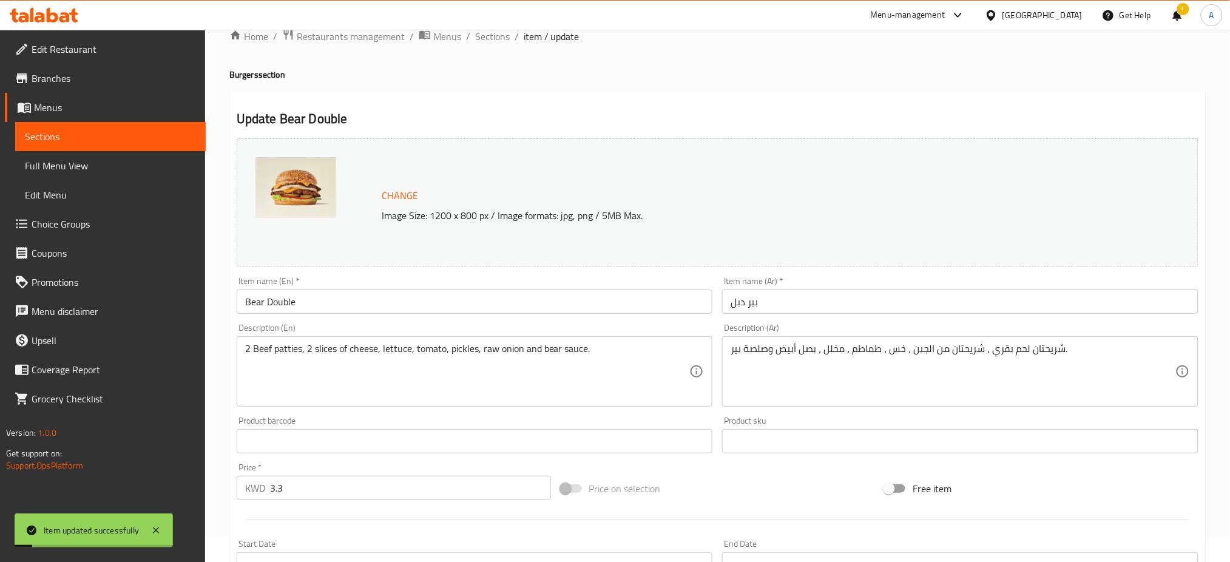
scroll to position [0, 0]
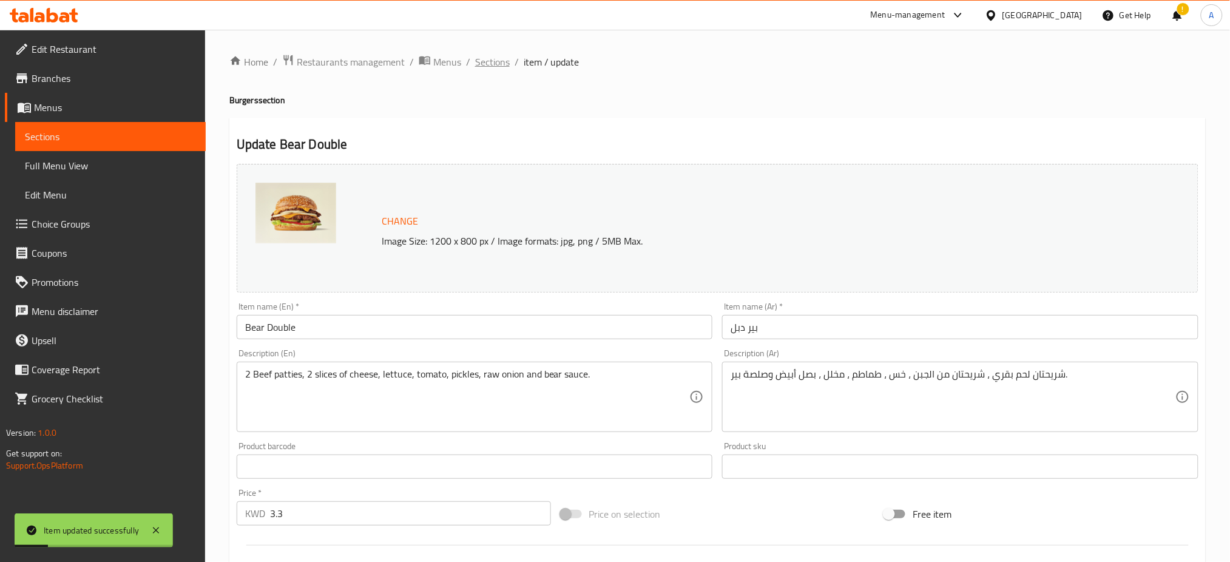
click at [495, 64] on span "Sections" at bounding box center [492, 62] width 35 height 15
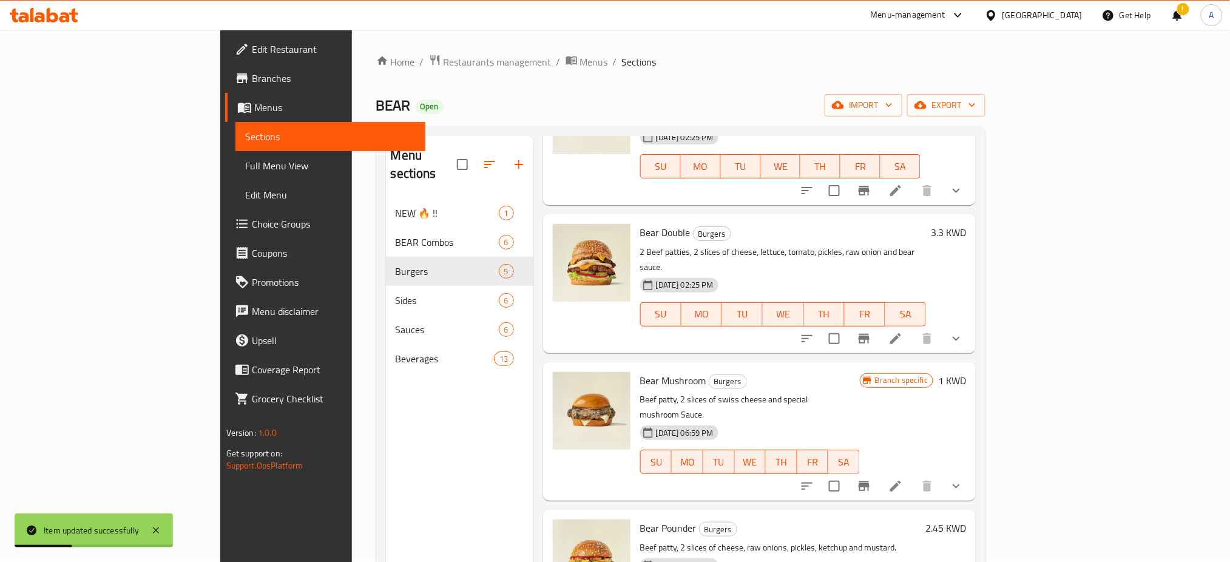
scroll to position [130, 0]
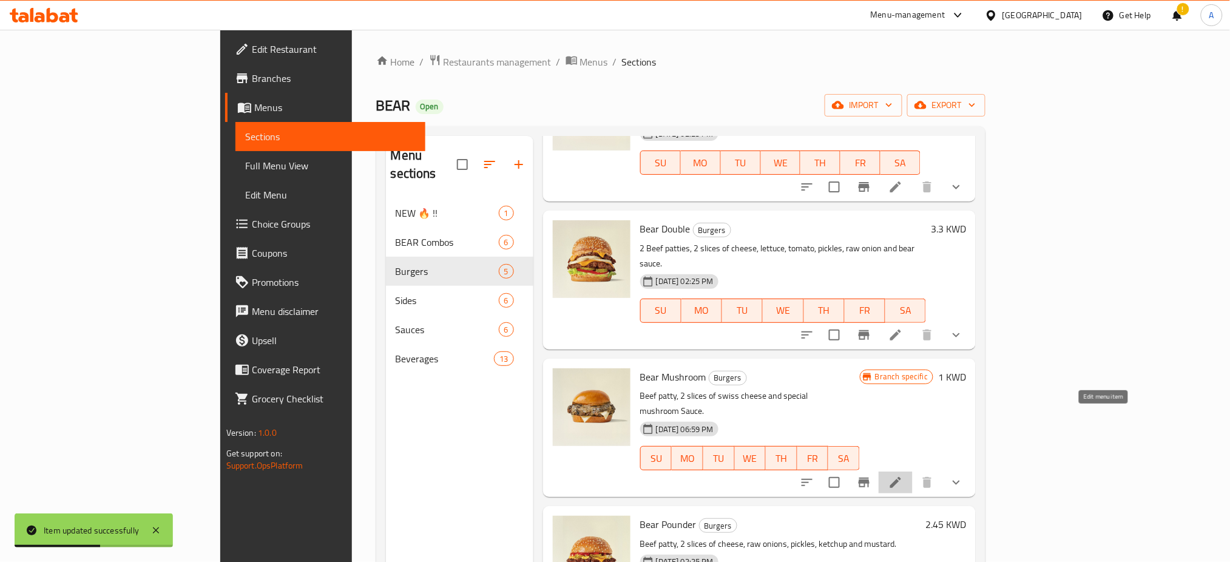
click at [903, 475] on icon at bounding box center [895, 482] width 15 height 15
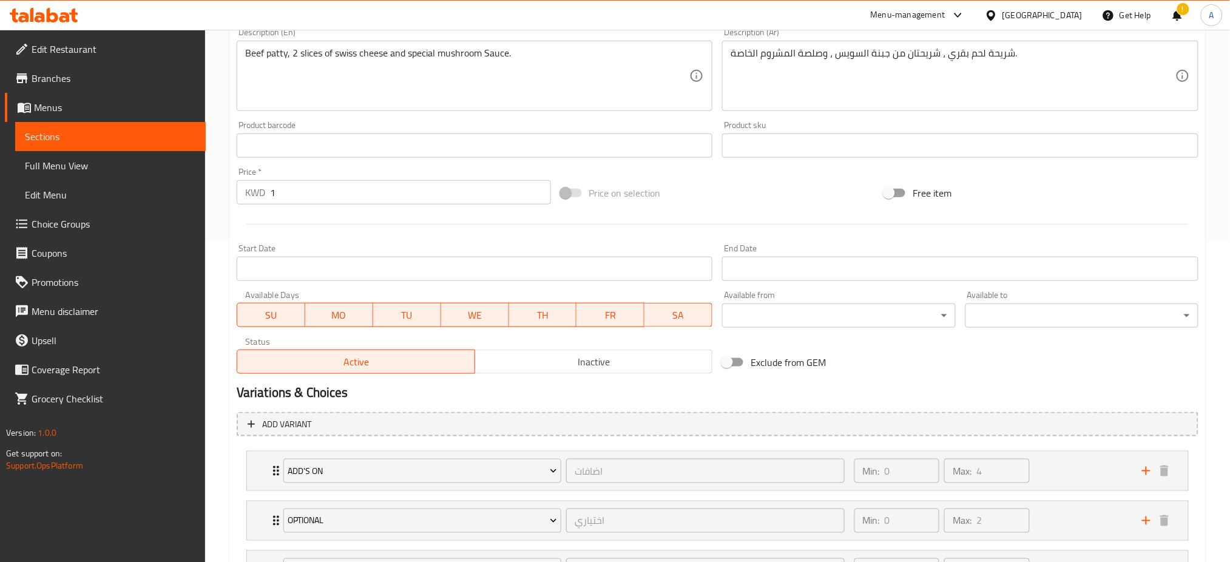
scroll to position [432, 0]
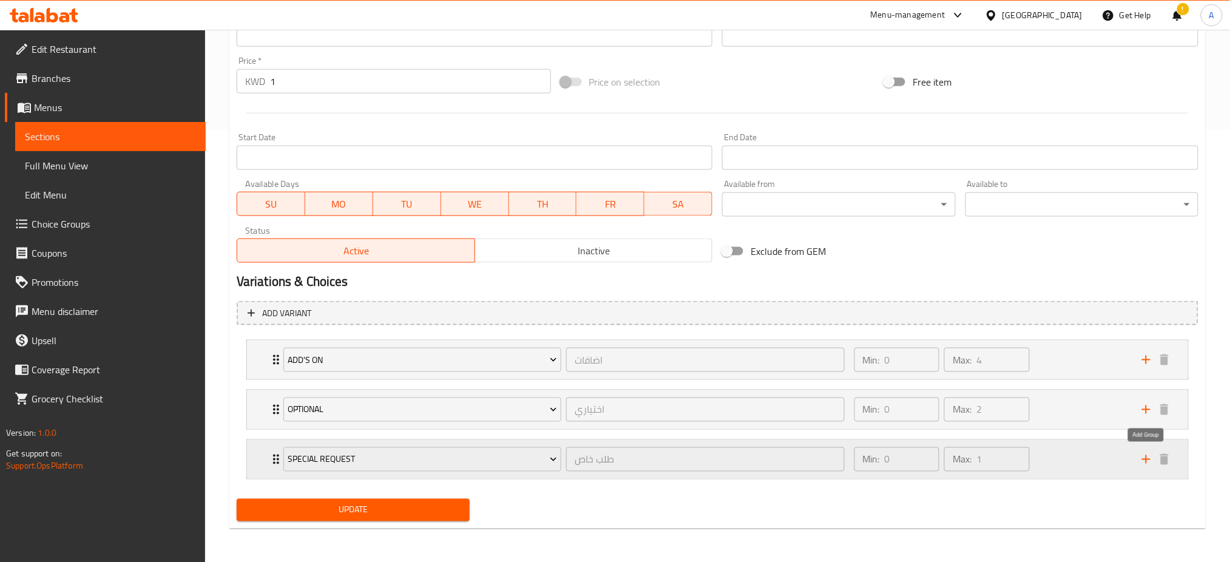
click at [1145, 456] on icon "add" at bounding box center [1146, 459] width 15 height 15
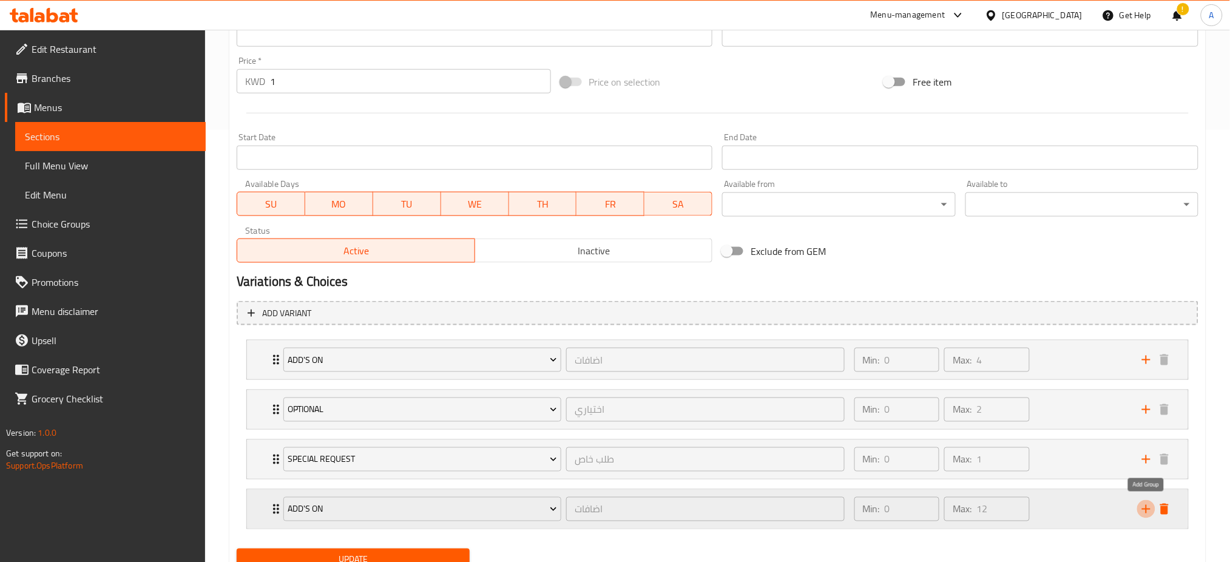
click at [1145, 510] on icon "add" at bounding box center [1146, 509] width 15 height 15
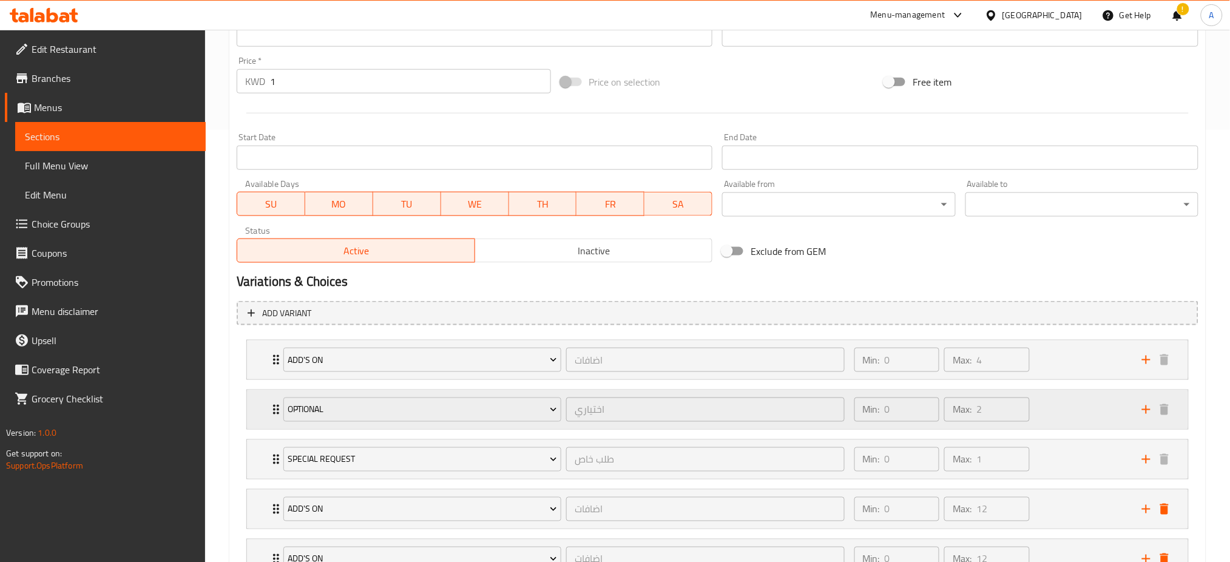
scroll to position [532, 0]
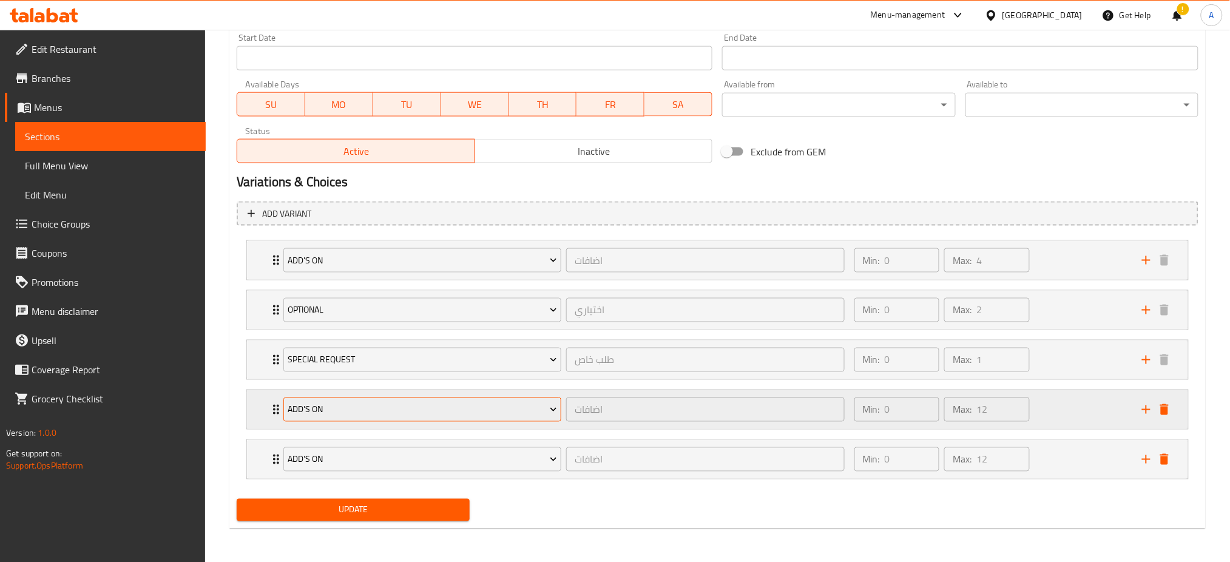
click at [503, 413] on span "Add's On" at bounding box center [422, 409] width 269 height 15
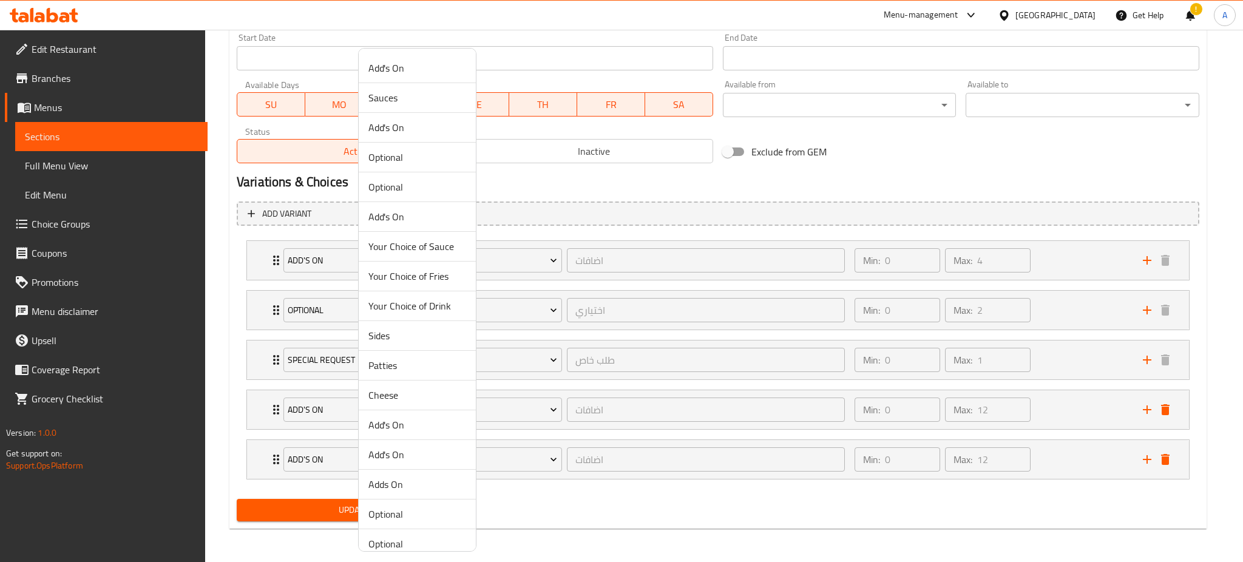
click at [394, 365] on span "Patties" at bounding box center [417, 365] width 98 height 15
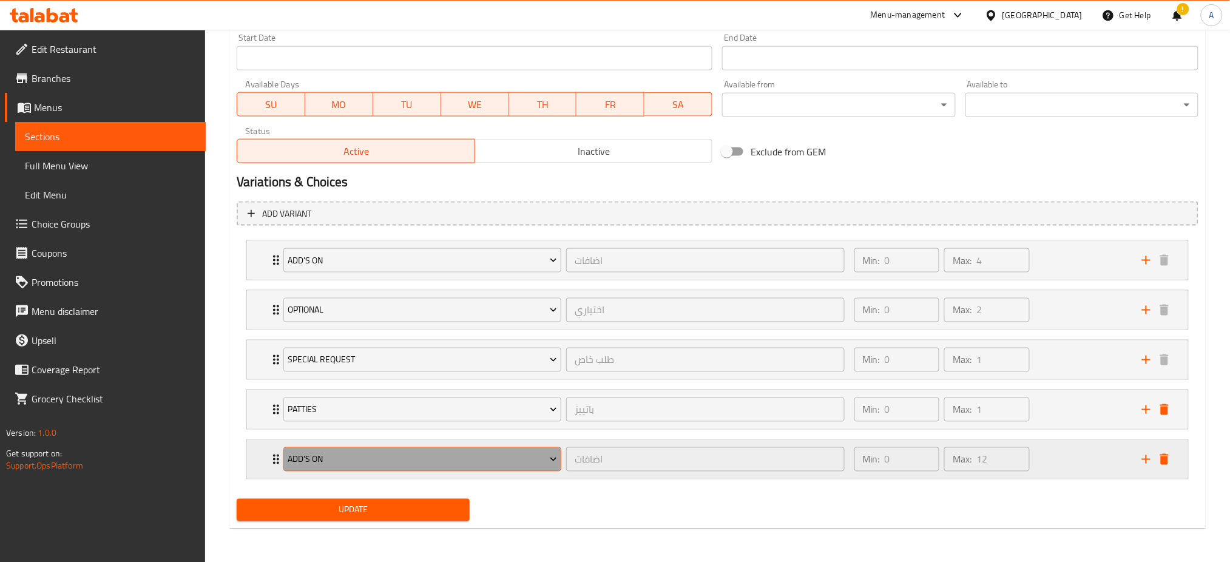
click at [500, 457] on span "Add's On" at bounding box center [422, 459] width 269 height 15
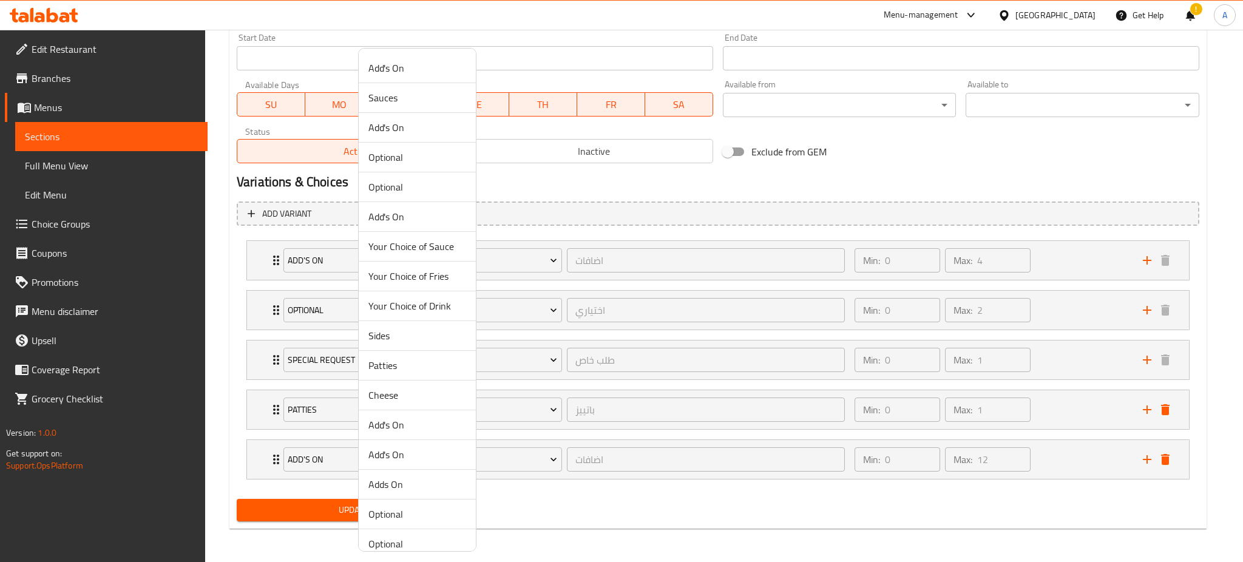
click at [391, 402] on span "Cheese" at bounding box center [417, 395] width 98 height 15
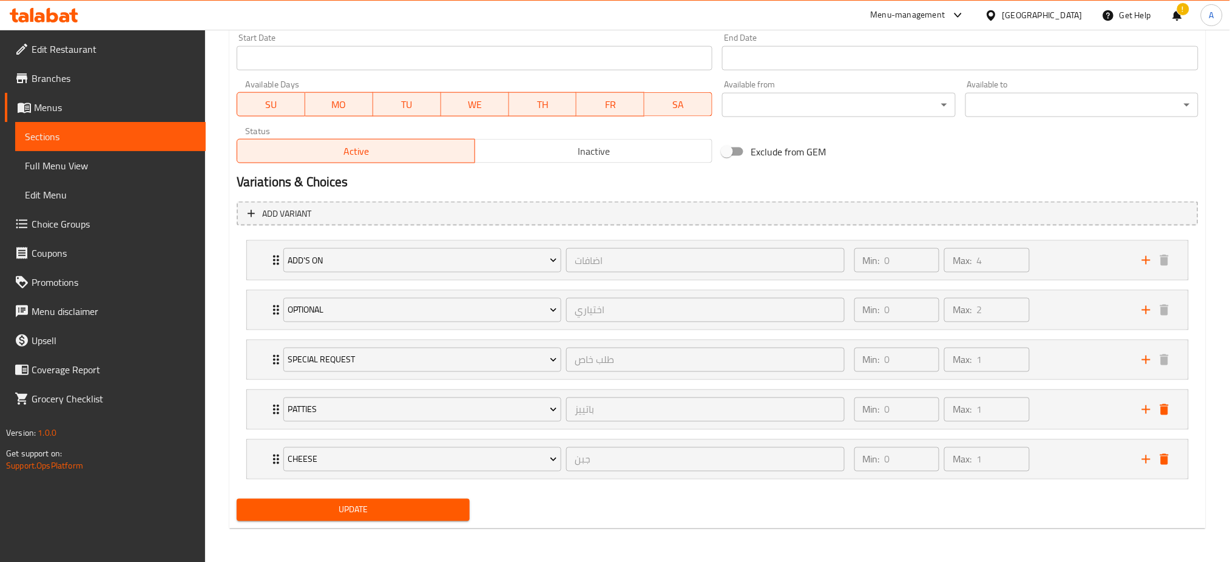
click at [362, 510] on span "Update" at bounding box center [353, 510] width 214 height 15
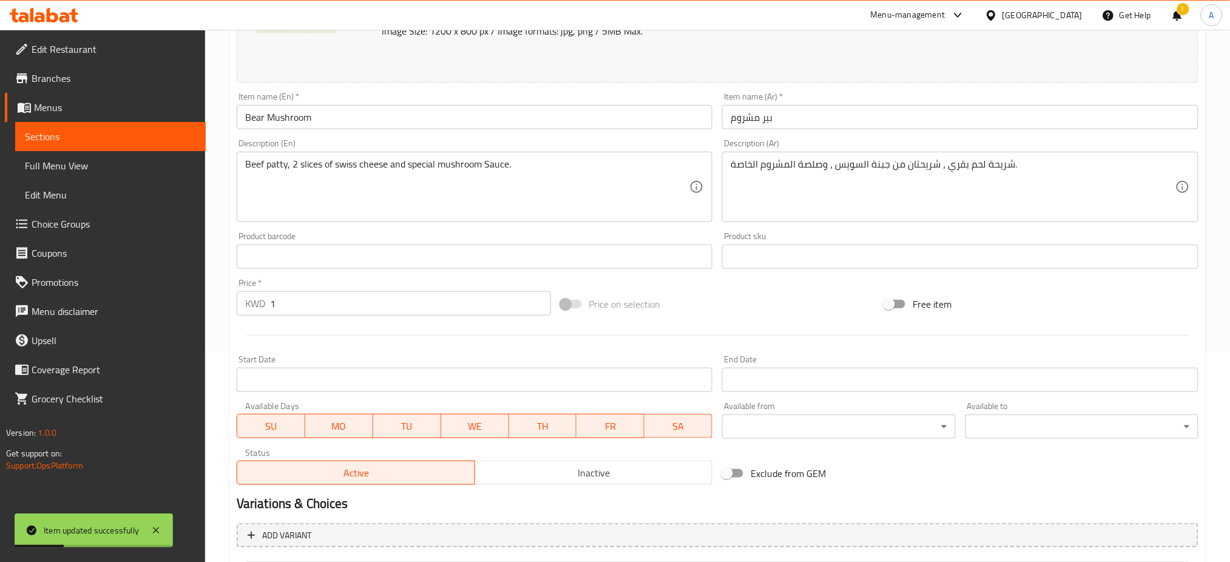
scroll to position [0, 0]
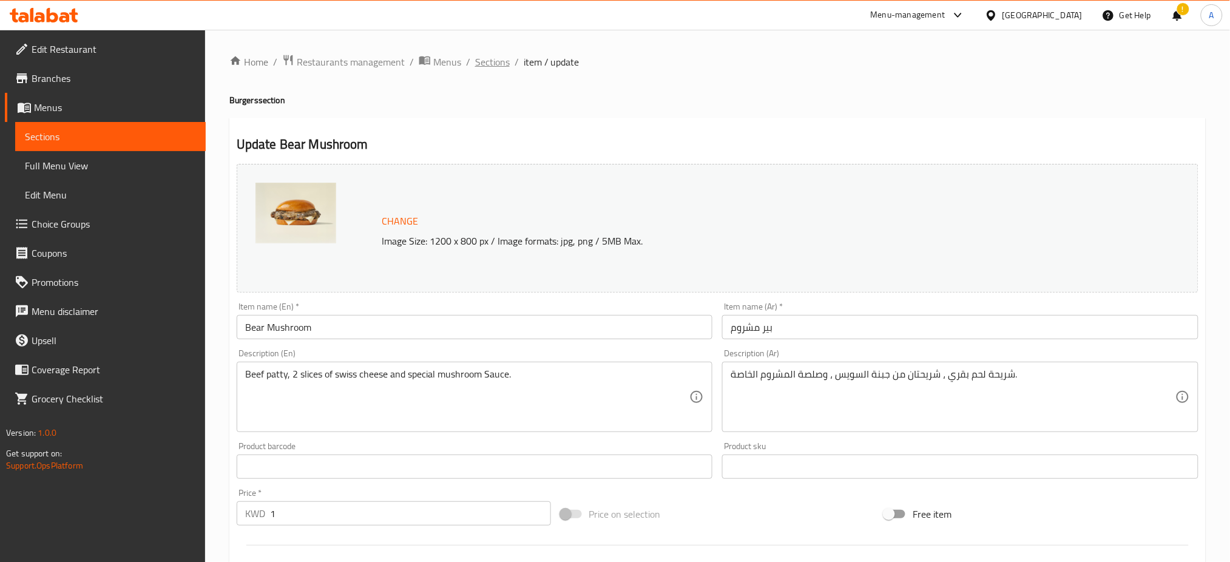
click at [499, 56] on span "Sections" at bounding box center [492, 62] width 35 height 15
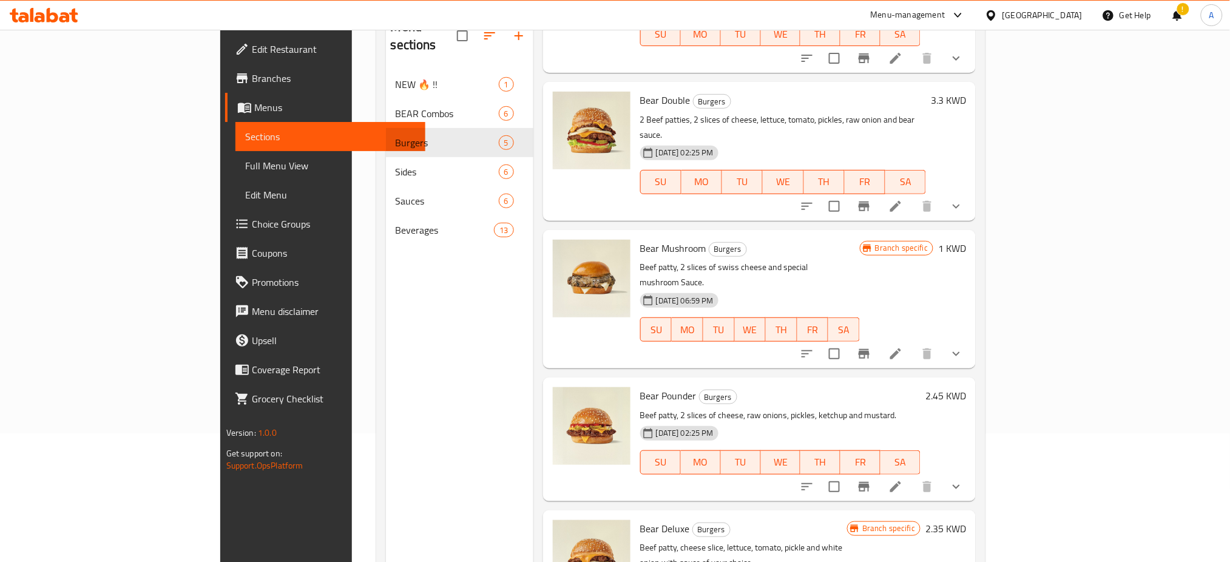
scroll to position [170, 0]
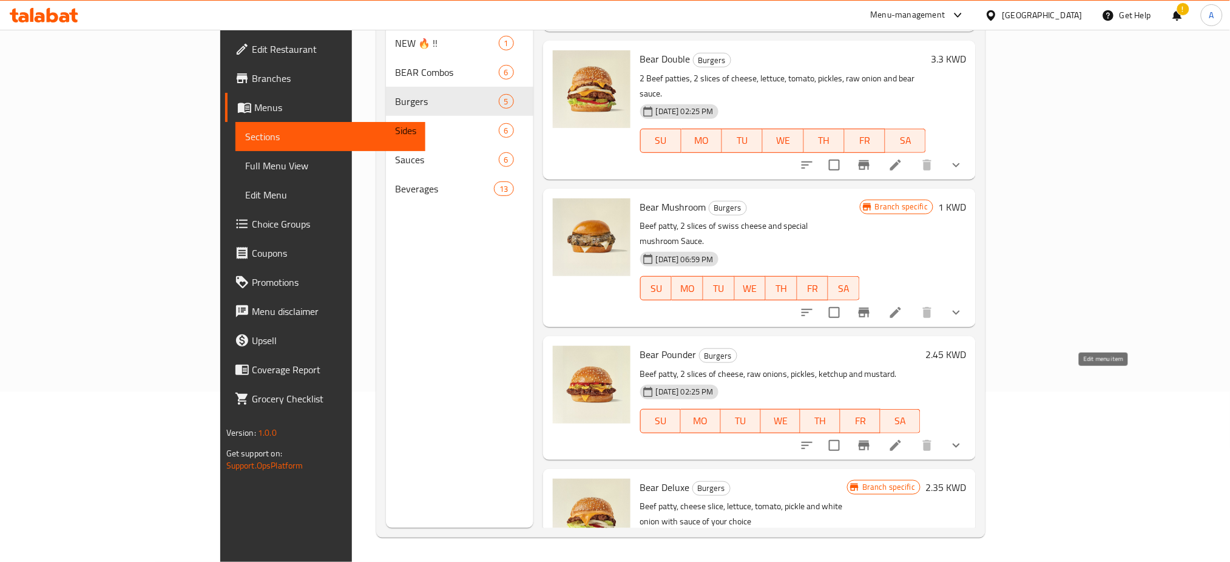
click at [903, 438] on icon at bounding box center [895, 445] width 15 height 15
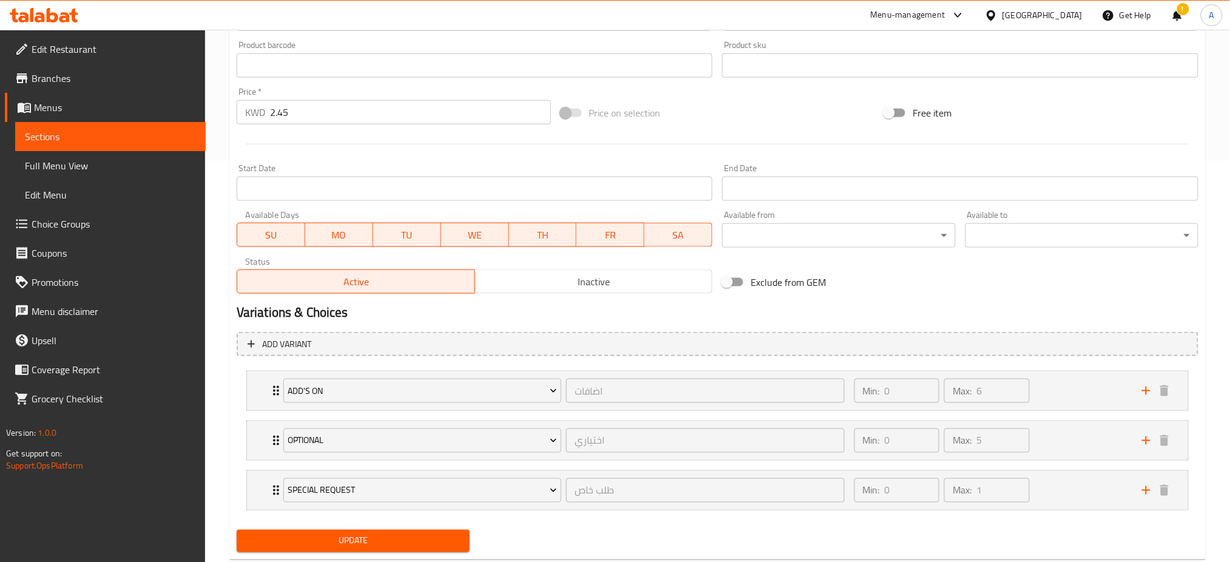
scroll to position [432, 0]
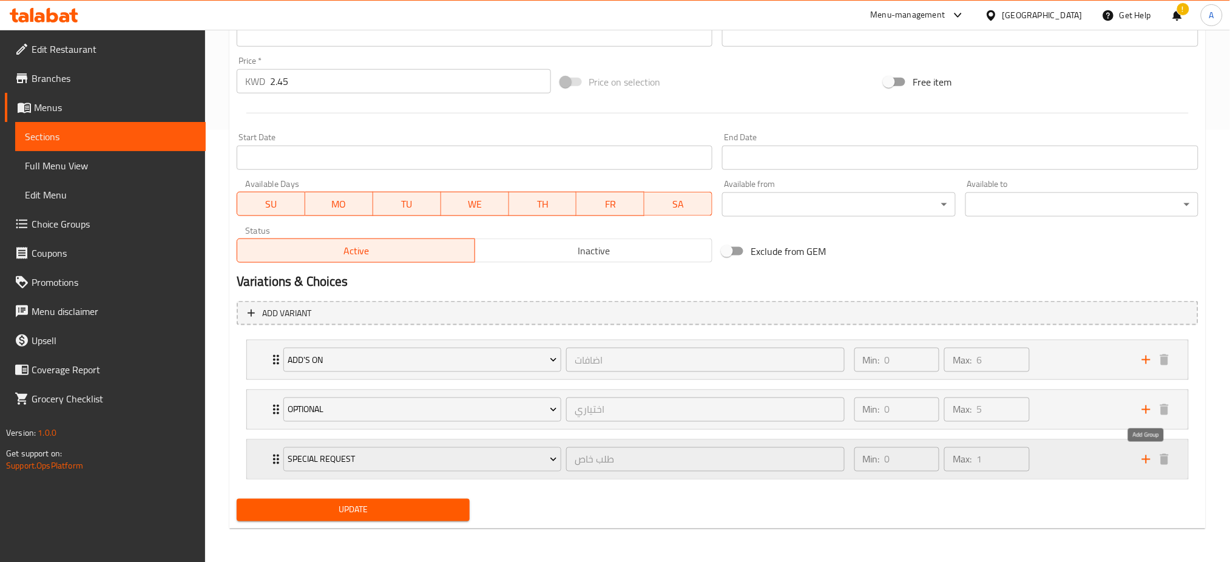
click at [1142, 457] on icon "add" at bounding box center [1146, 459] width 15 height 15
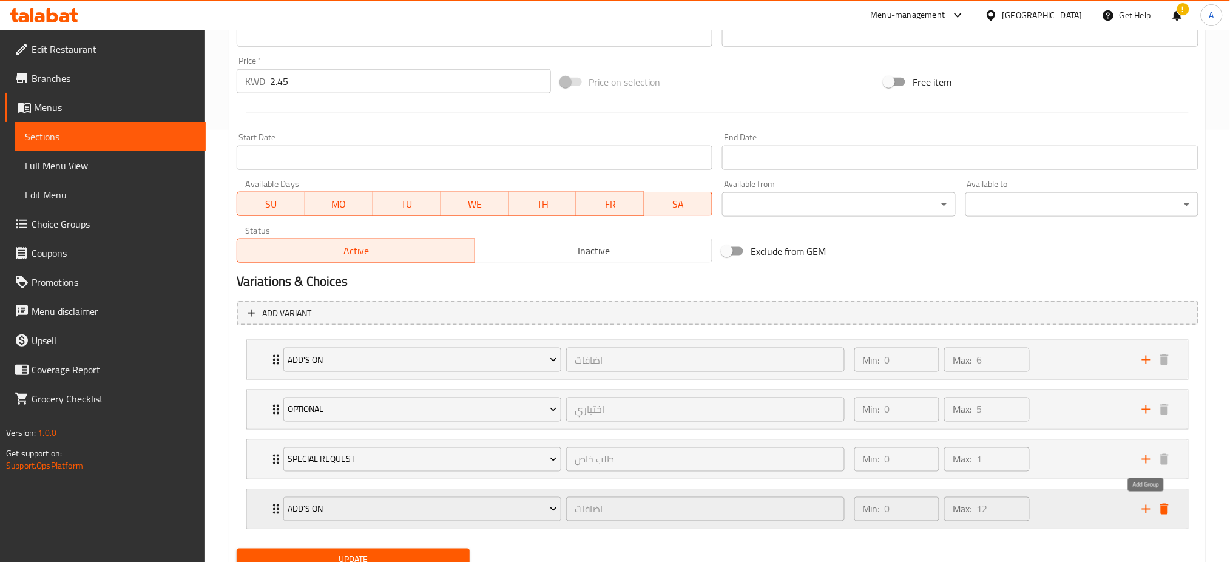
click at [1146, 511] on icon "add" at bounding box center [1146, 509] width 15 height 15
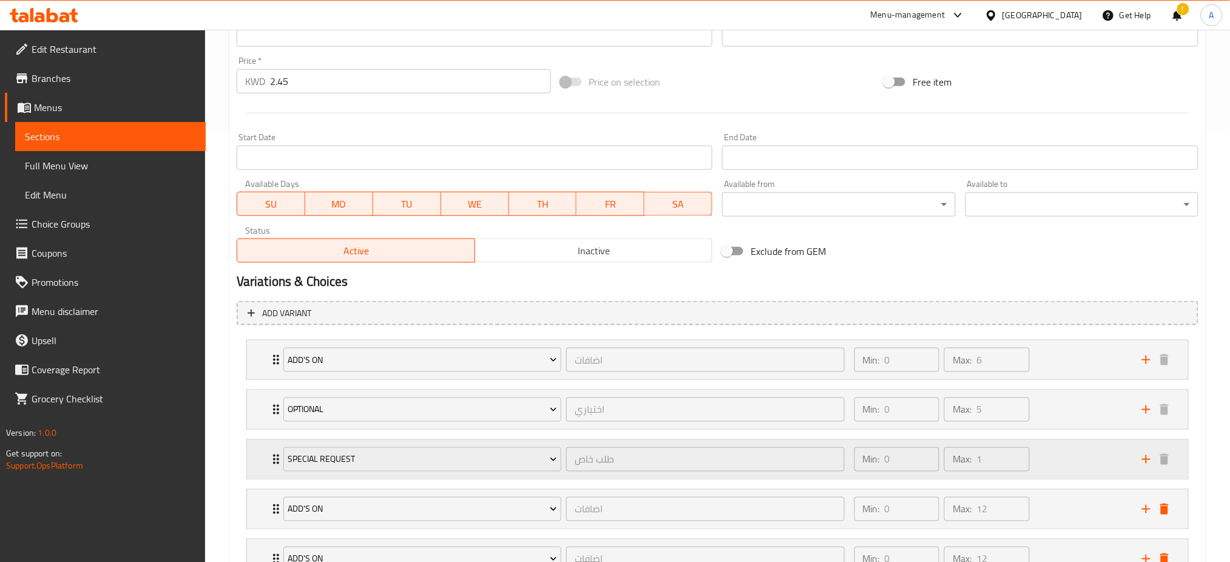
scroll to position [532, 0]
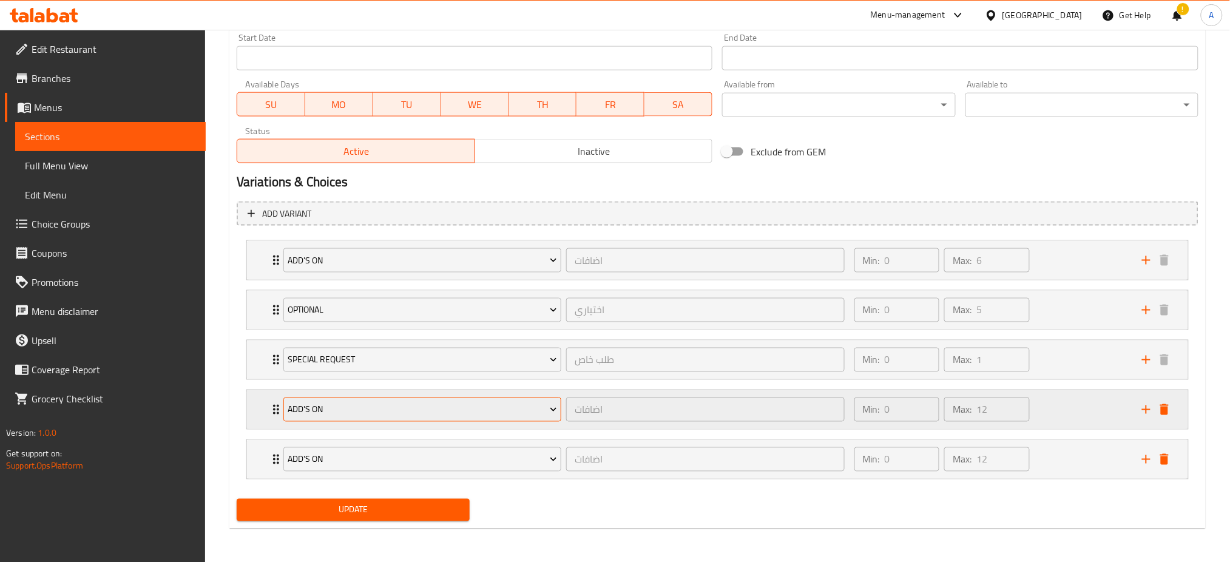
click at [462, 411] on span "Add's On" at bounding box center [422, 409] width 269 height 15
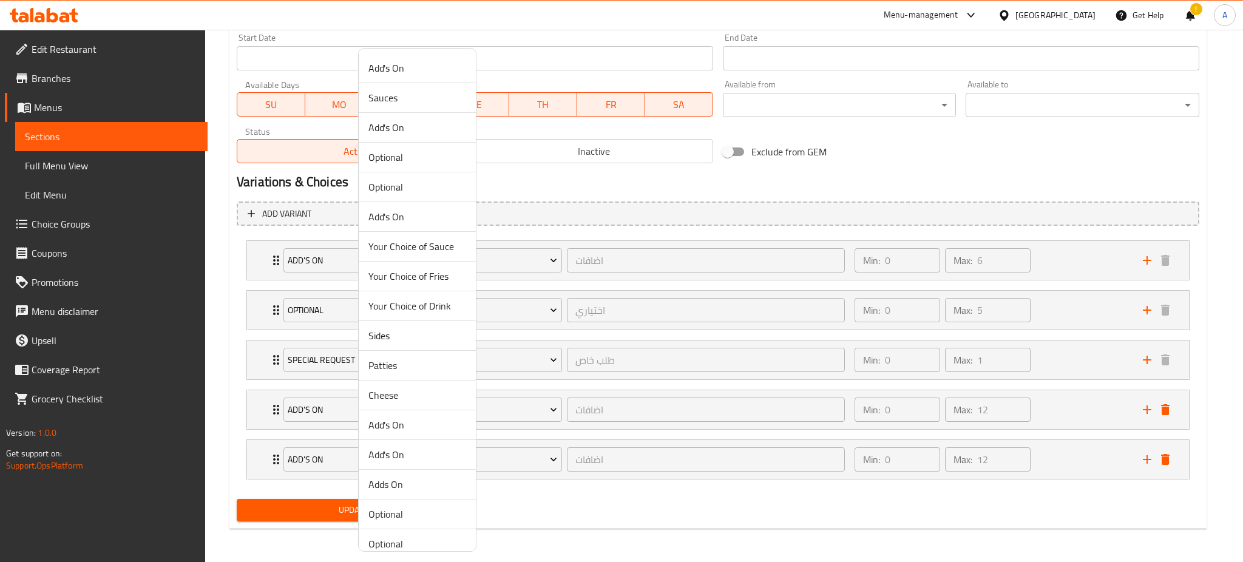
click at [382, 362] on span "Patties" at bounding box center [417, 365] width 98 height 15
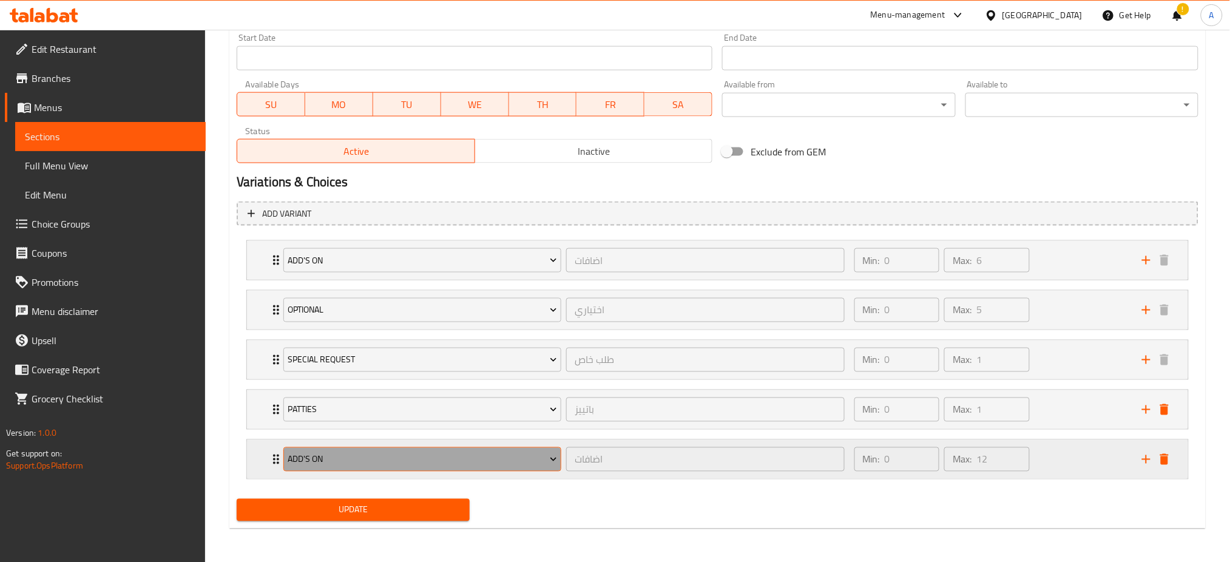
click at [419, 464] on span "Add's On" at bounding box center [422, 459] width 269 height 15
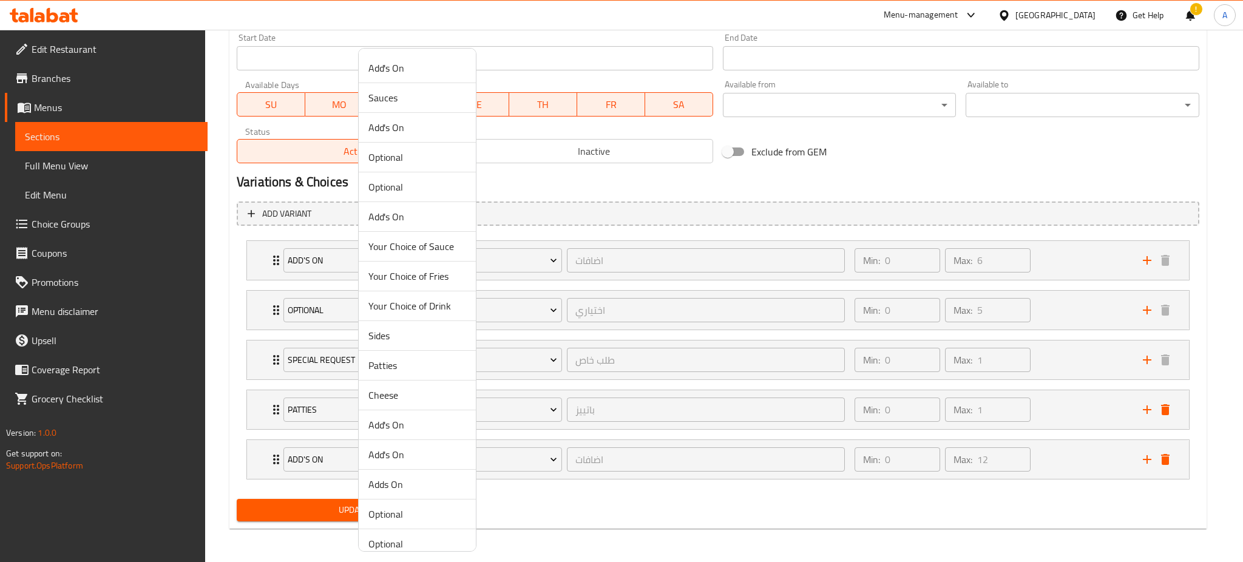
click at [384, 398] on span "Cheese" at bounding box center [417, 395] width 98 height 15
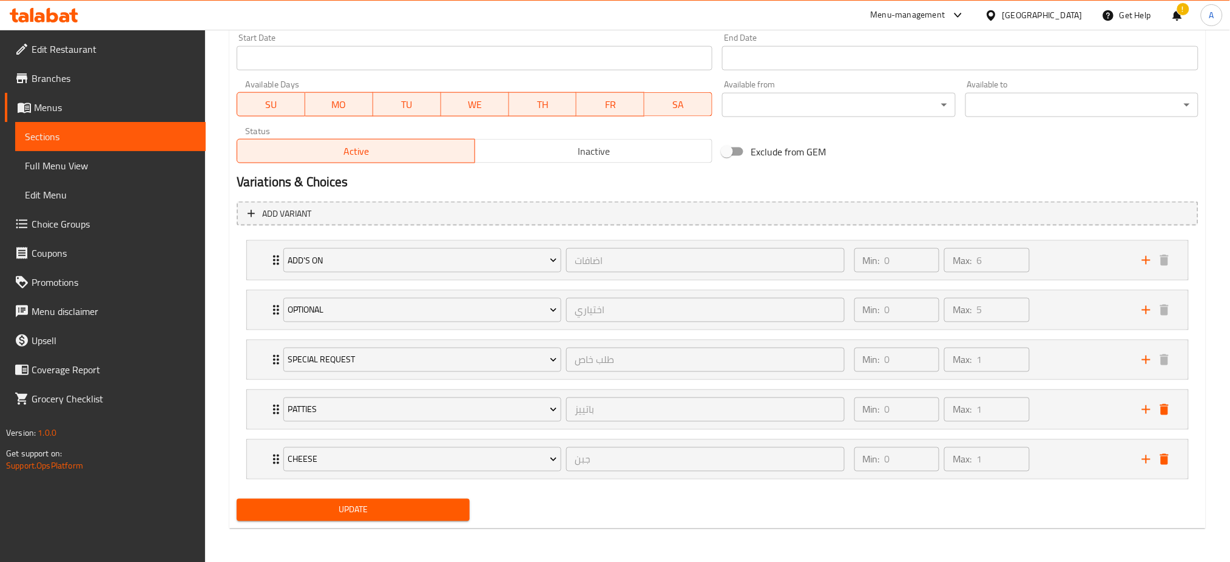
click at [328, 512] on span "Update" at bounding box center [353, 510] width 214 height 15
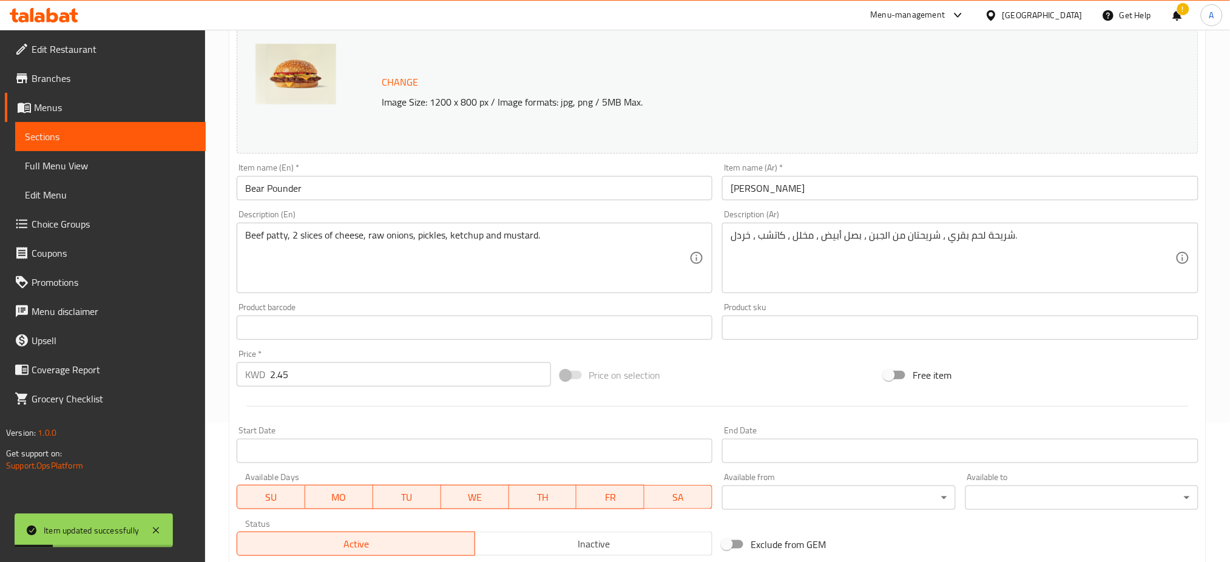
scroll to position [0, 0]
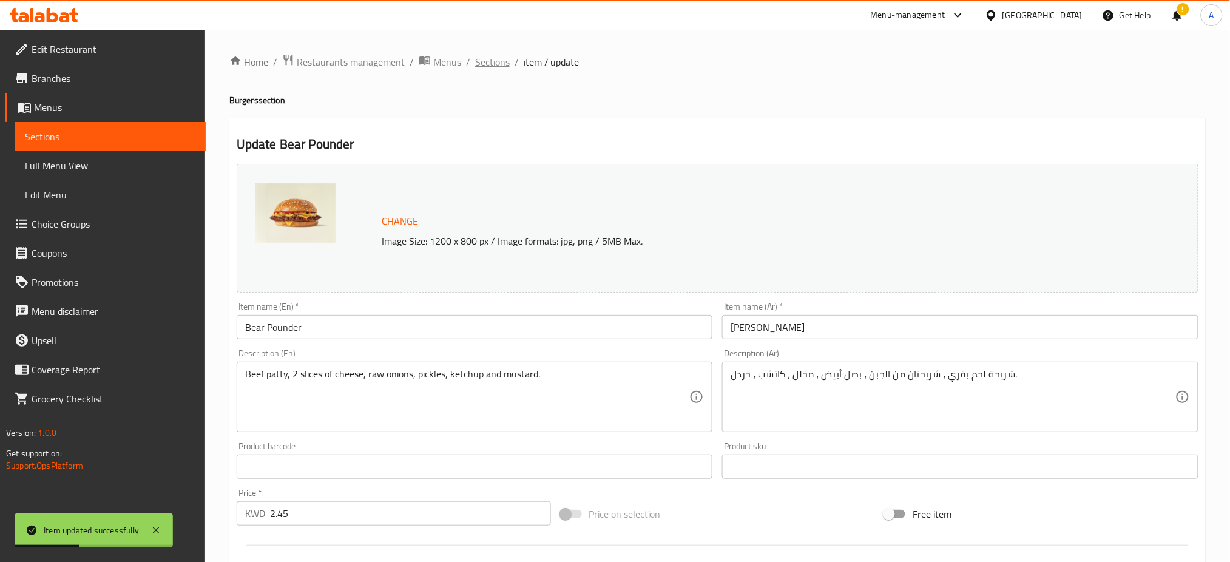
click at [479, 59] on span "Sections" at bounding box center [492, 62] width 35 height 15
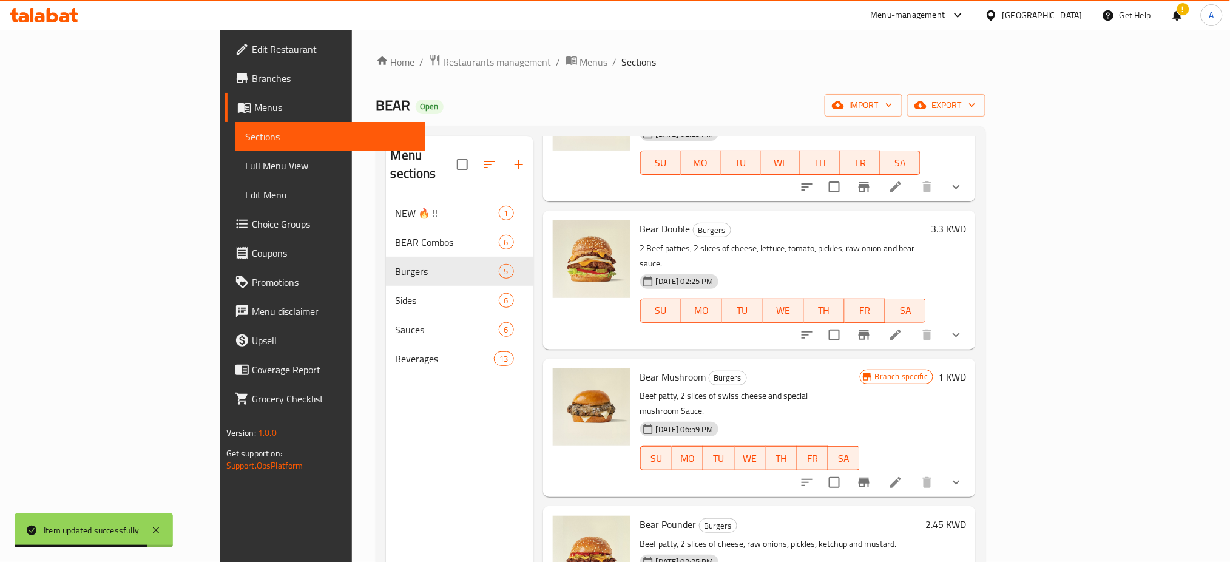
scroll to position [170, 0]
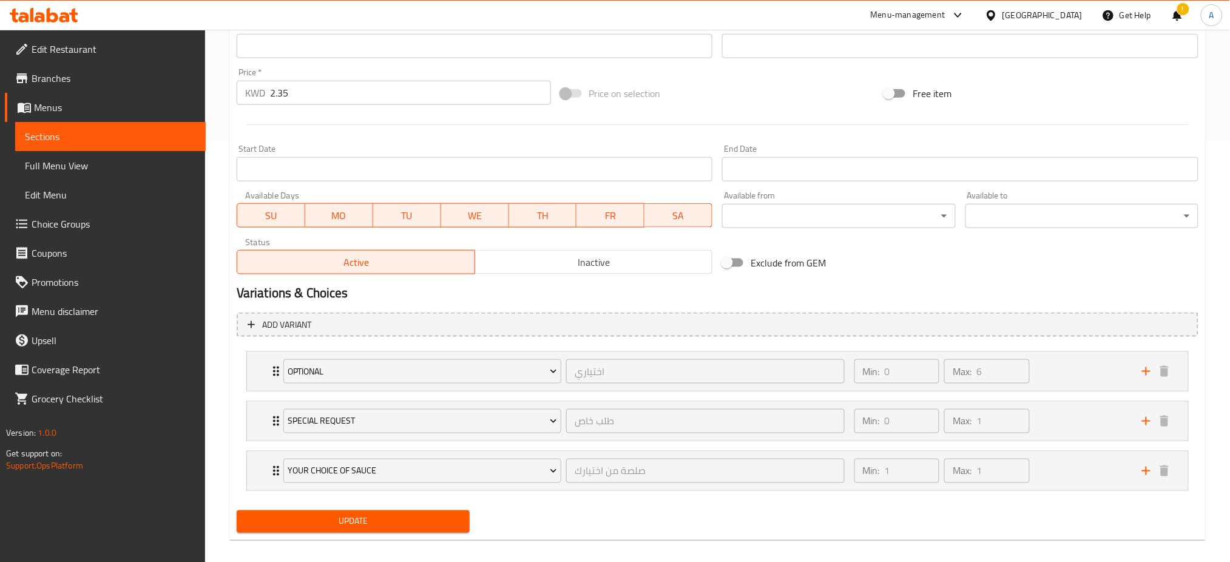
scroll to position [422, 0]
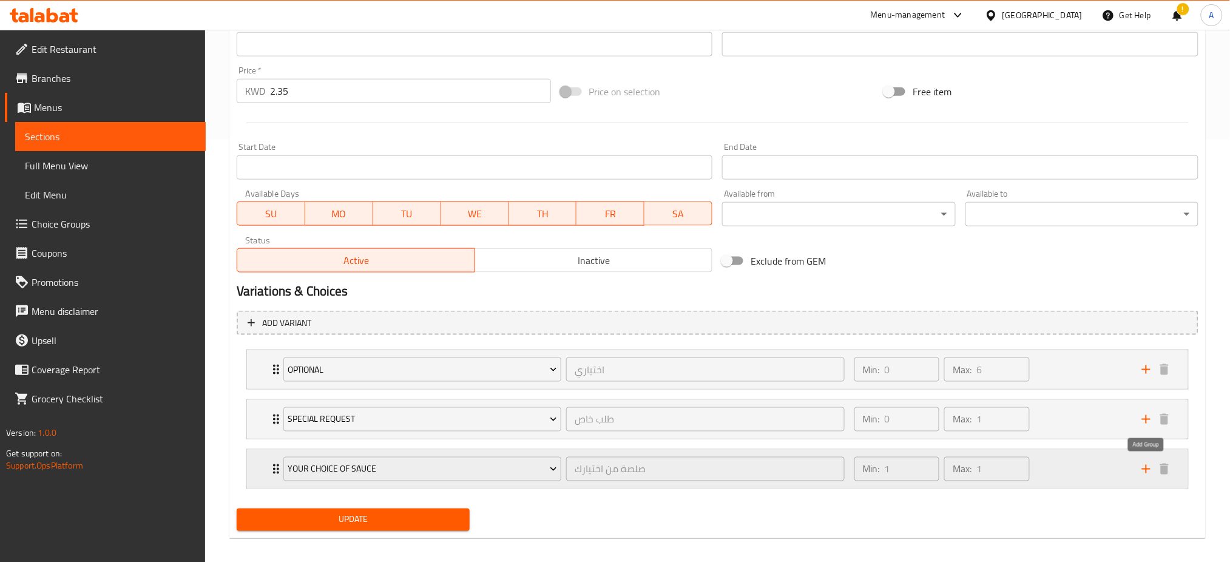
click at [1151, 462] on icon "add" at bounding box center [1146, 469] width 15 height 15
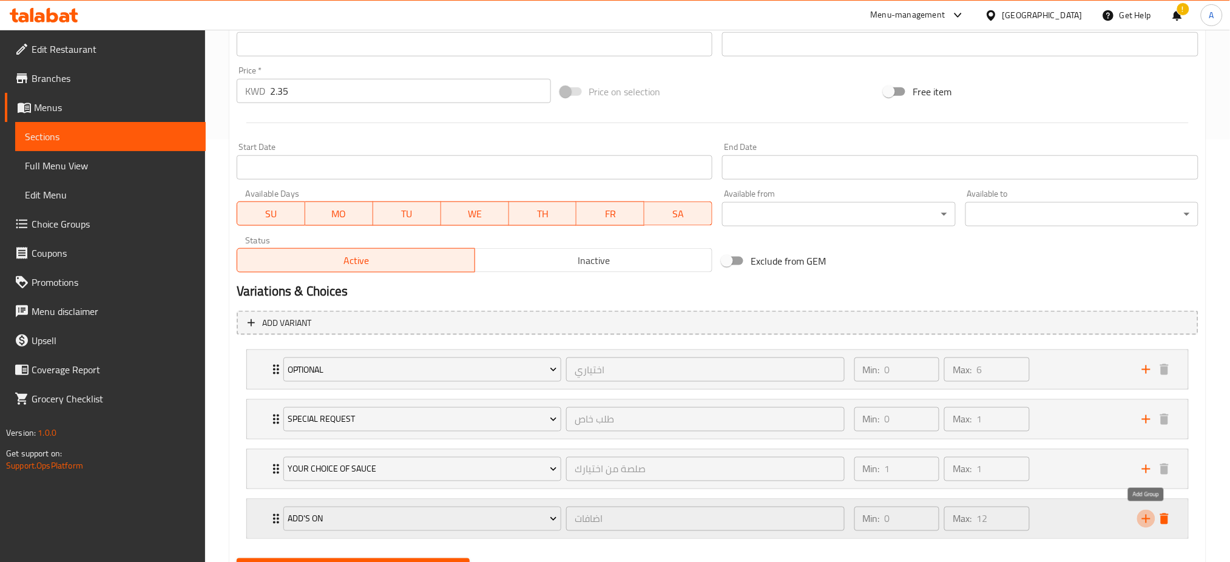
click at [1146, 523] on icon "add" at bounding box center [1146, 519] width 15 height 15
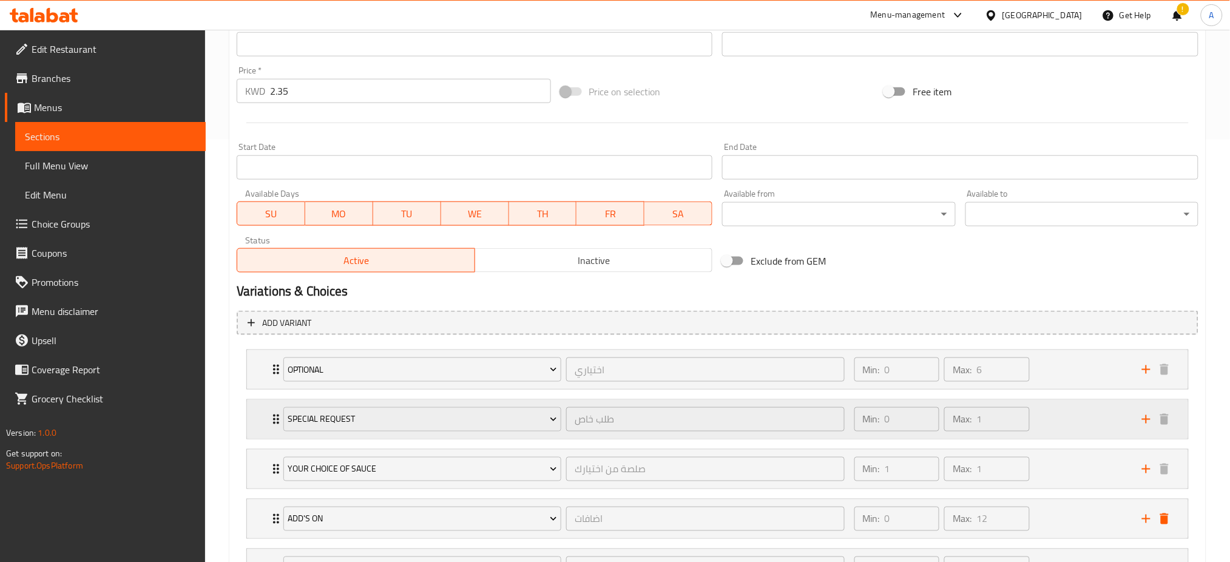
scroll to position [532, 0]
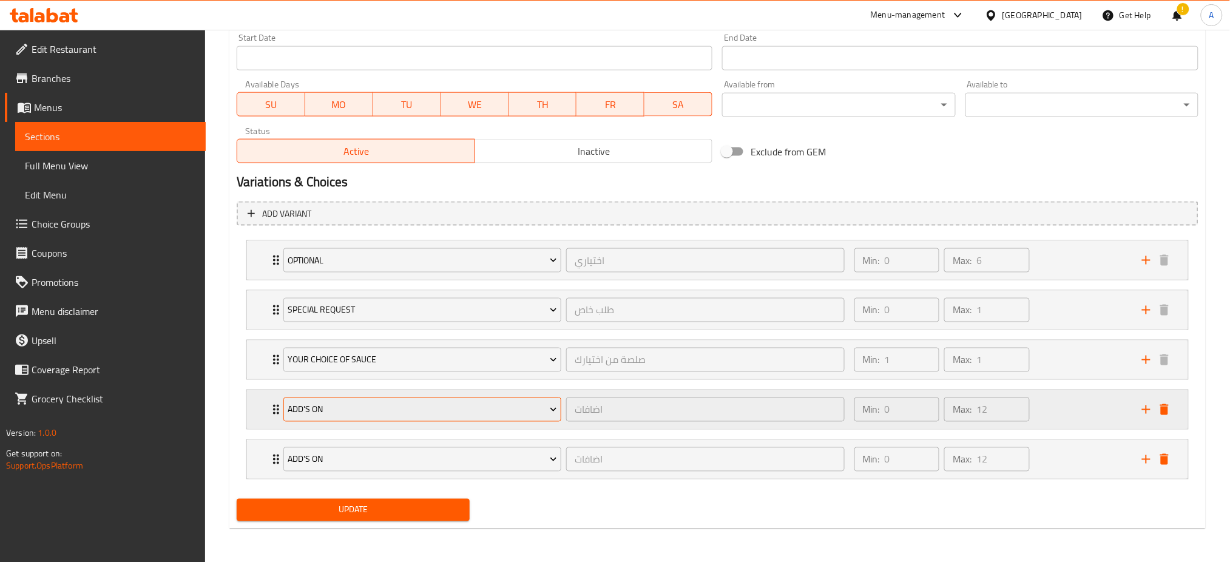
click at [482, 414] on span "Add's On" at bounding box center [422, 409] width 269 height 15
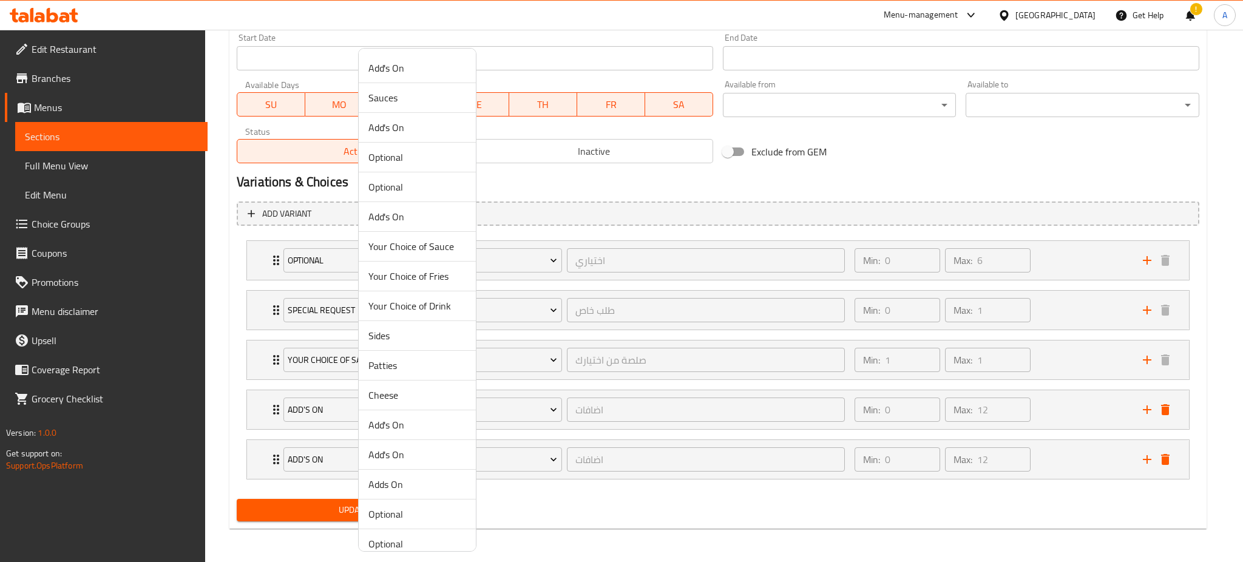
click at [390, 367] on span "Patties" at bounding box center [417, 365] width 98 height 15
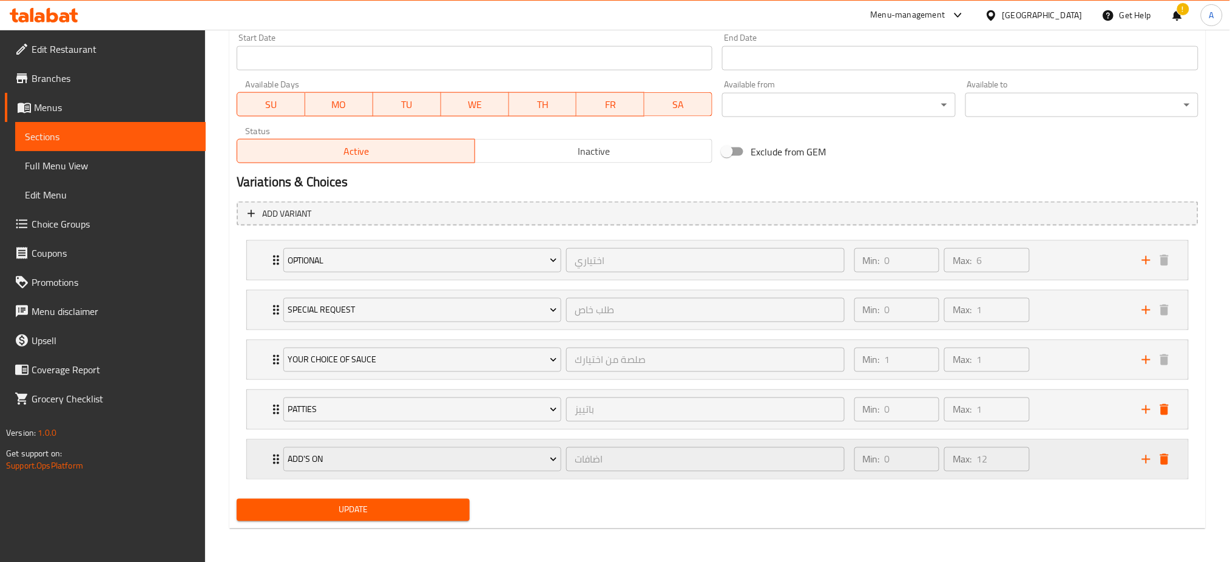
click at [354, 445] on div "Add's On" at bounding box center [422, 459] width 283 height 29
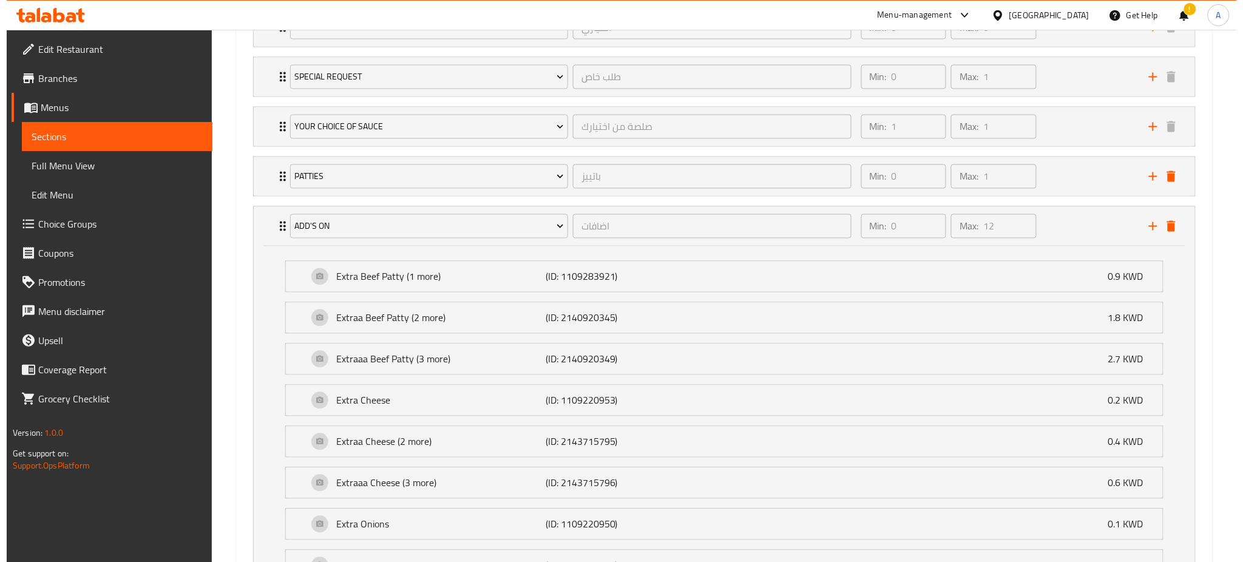
scroll to position [765, 0]
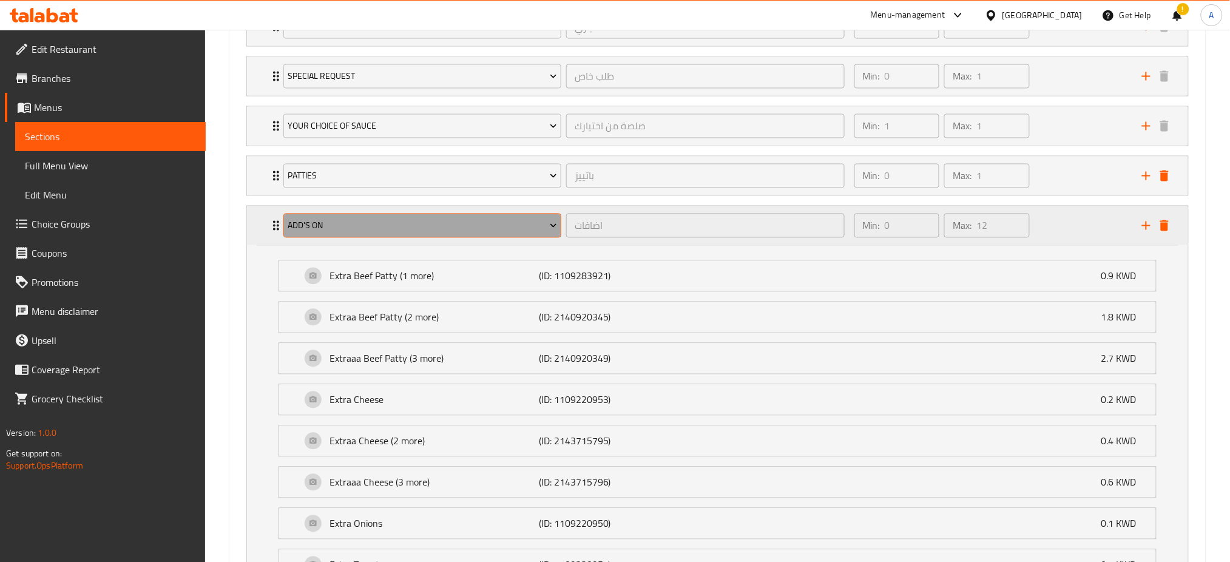
click at [442, 229] on span "Add's On" at bounding box center [422, 225] width 269 height 15
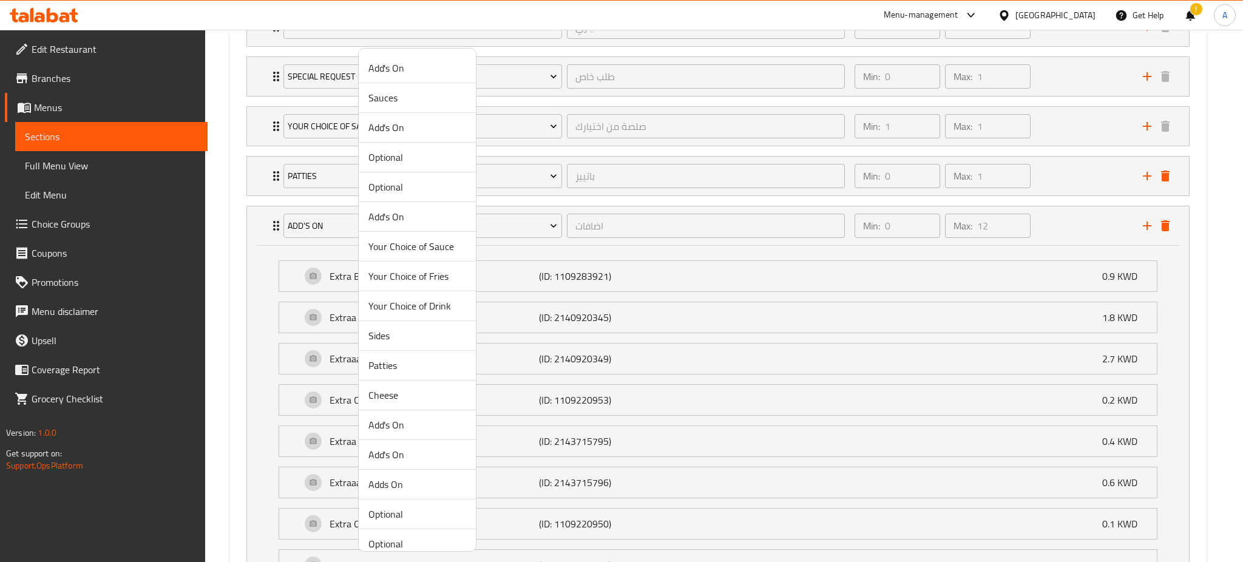
click at [391, 398] on span "Cheese" at bounding box center [417, 395] width 98 height 15
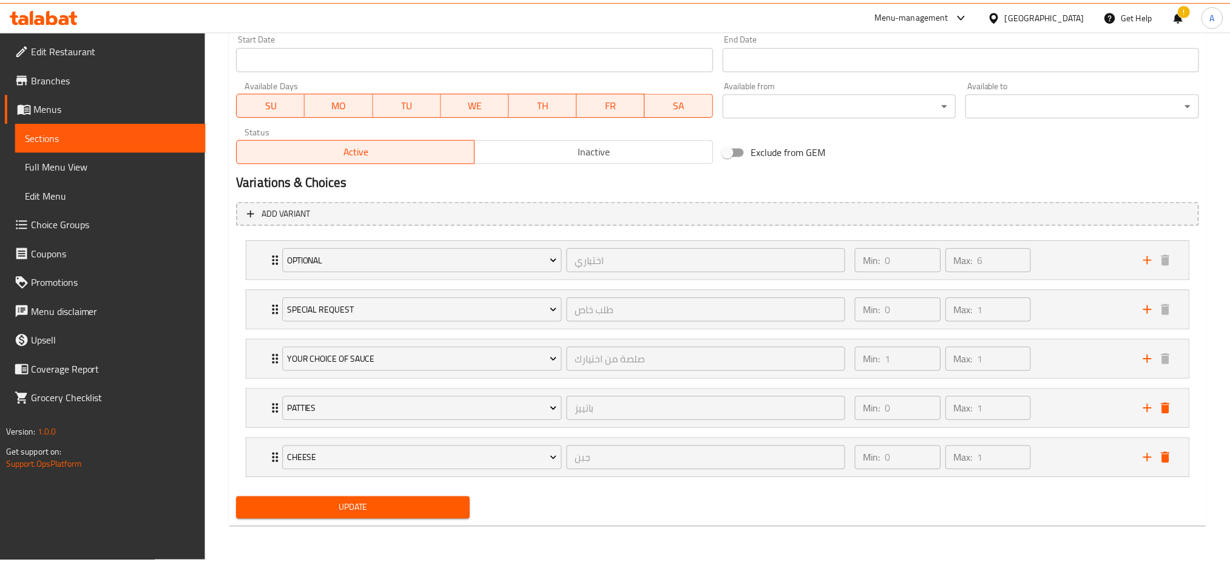
scroll to position [532, 0]
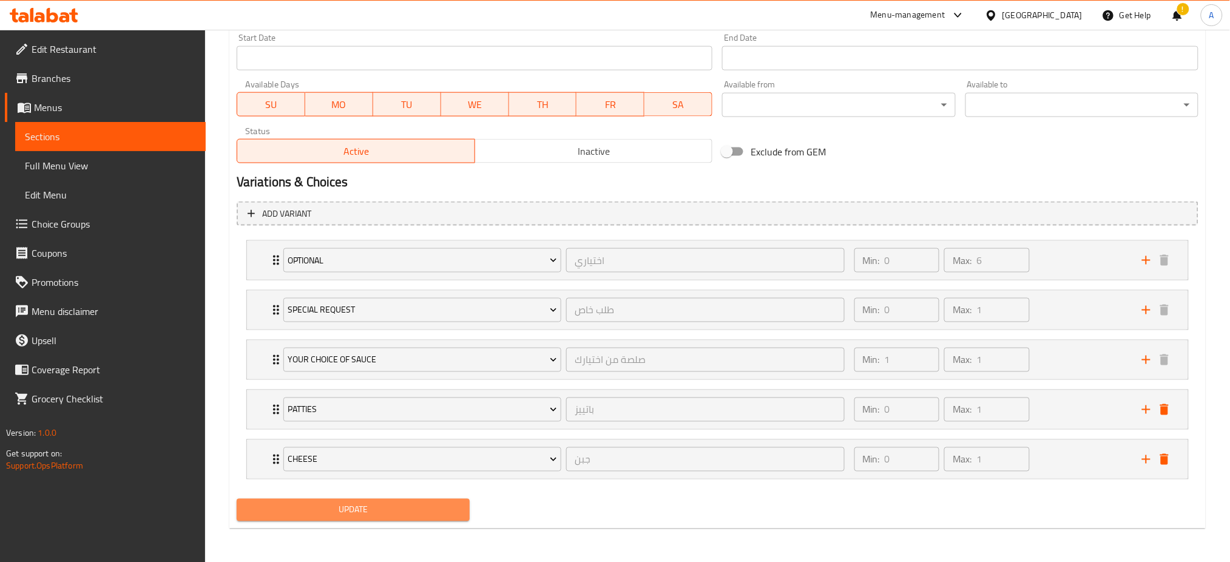
click at [379, 506] on span "Update" at bounding box center [353, 510] width 214 height 15
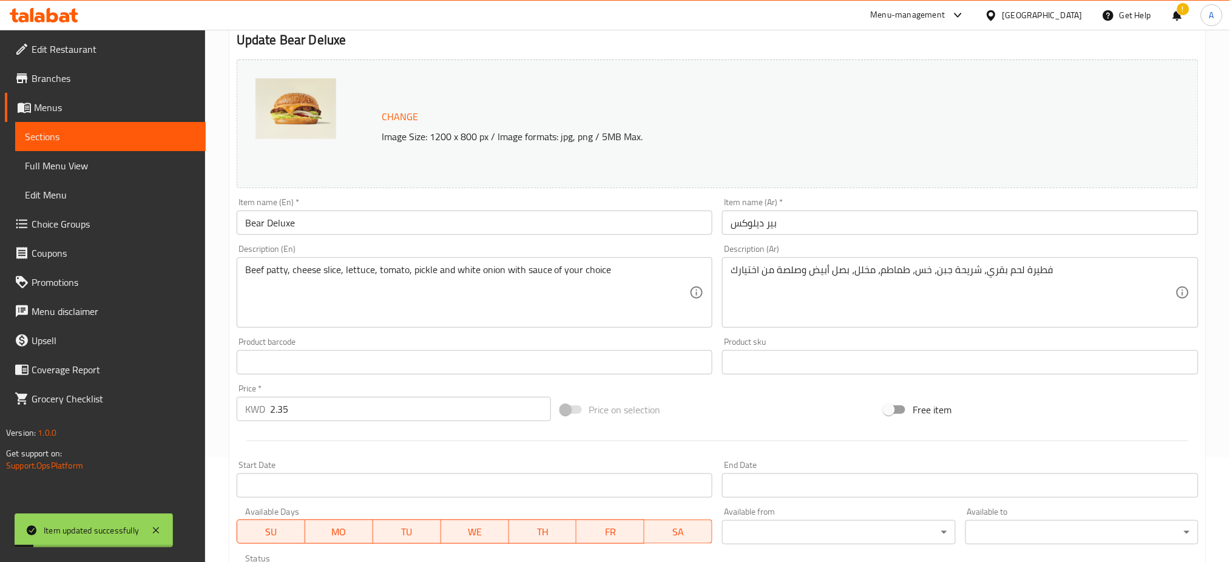
scroll to position [0, 0]
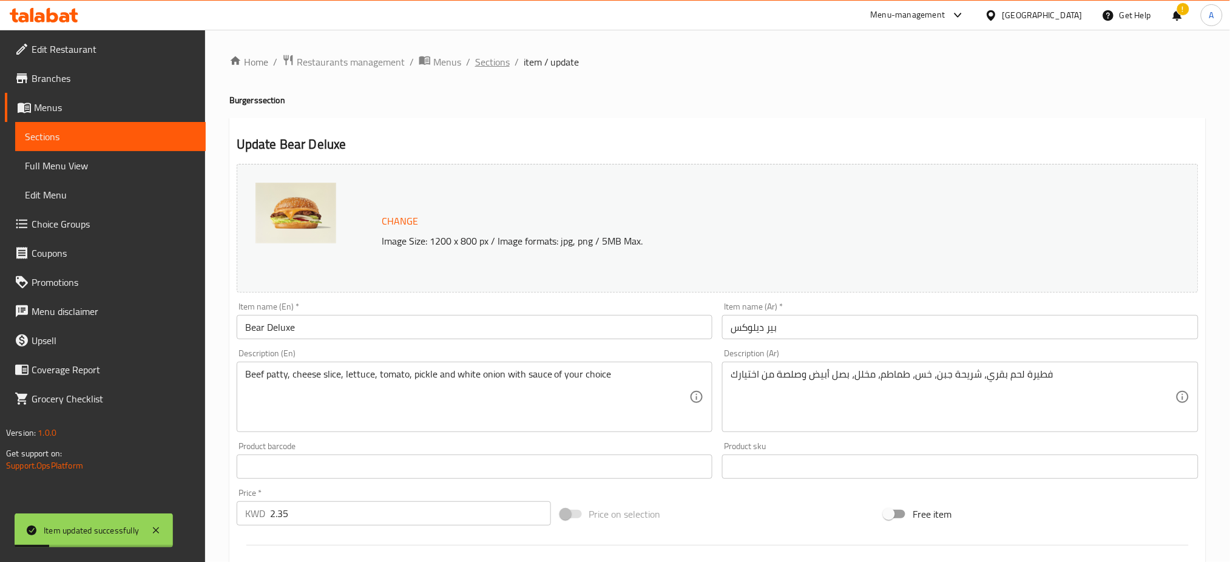
click at [487, 64] on span "Sections" at bounding box center [492, 62] width 35 height 15
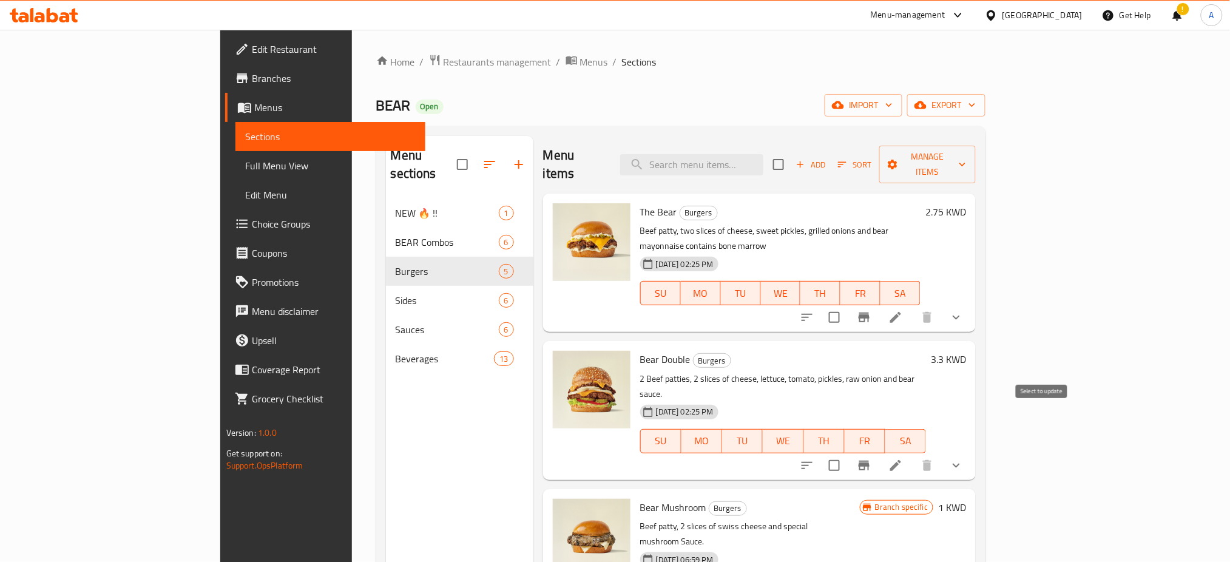
scroll to position [130, 0]
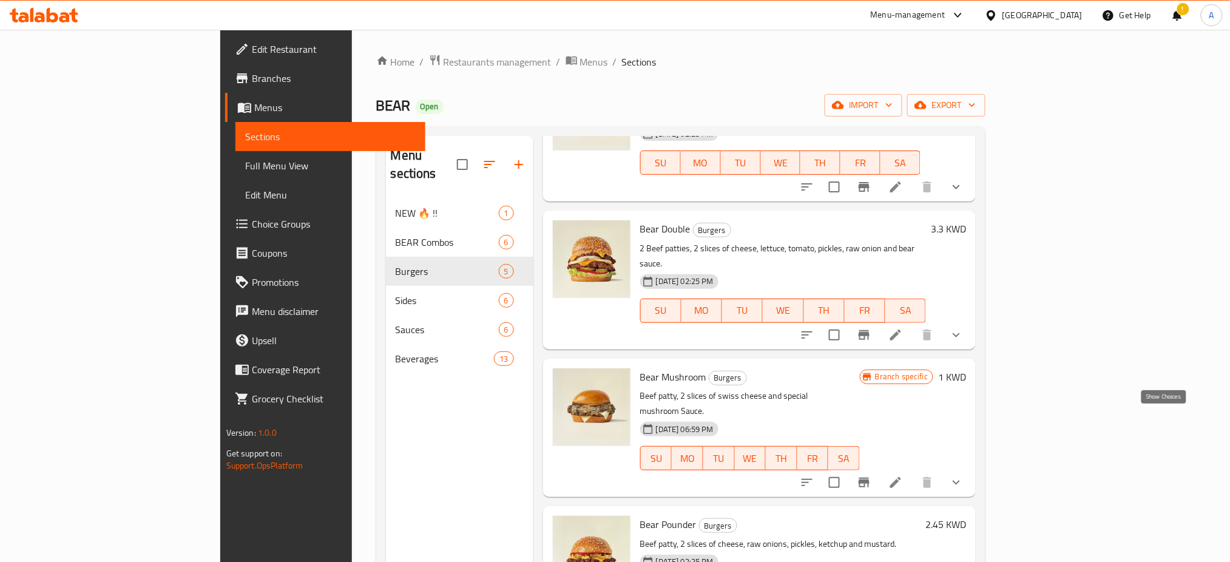
click at [960, 481] on icon "show more" at bounding box center [956, 483] width 7 height 4
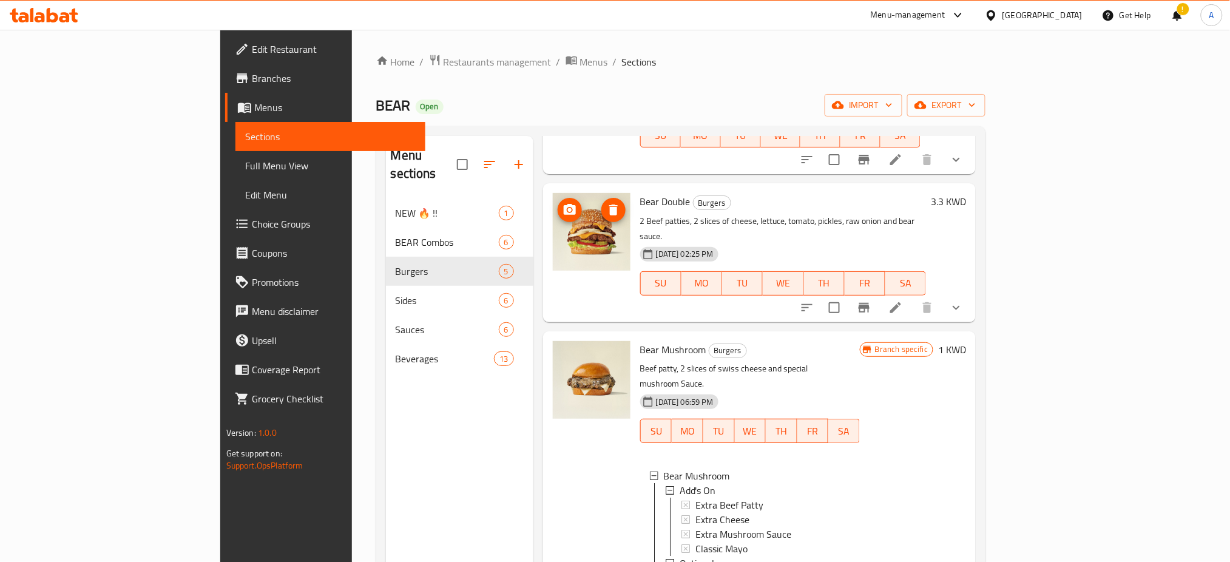
scroll to position [0, 0]
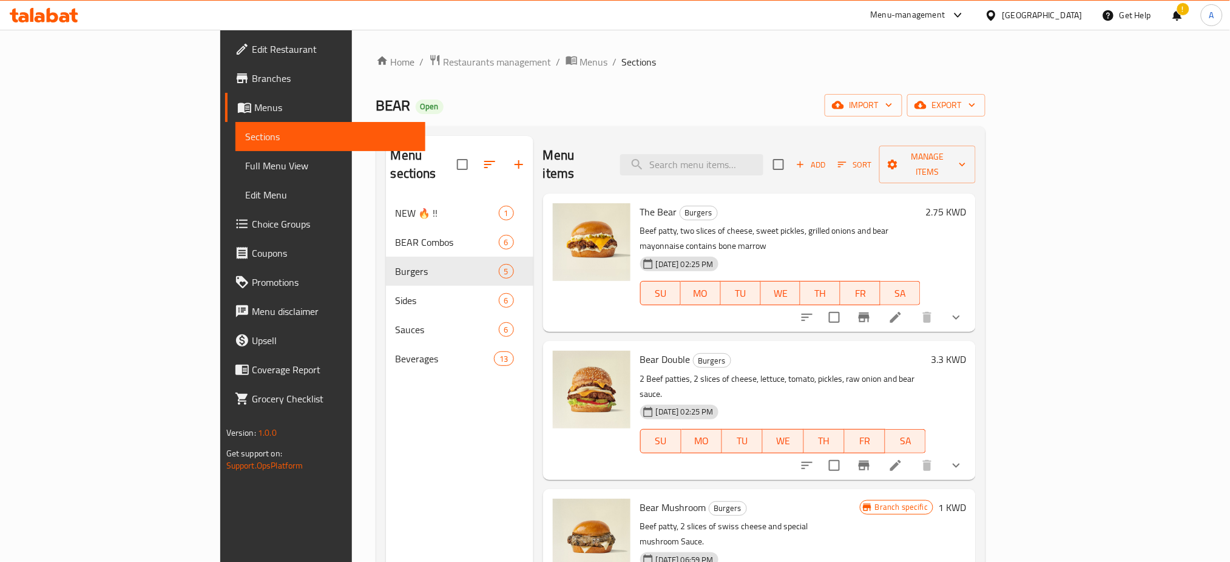
click at [964, 458] on icon "show more" at bounding box center [956, 465] width 15 height 15
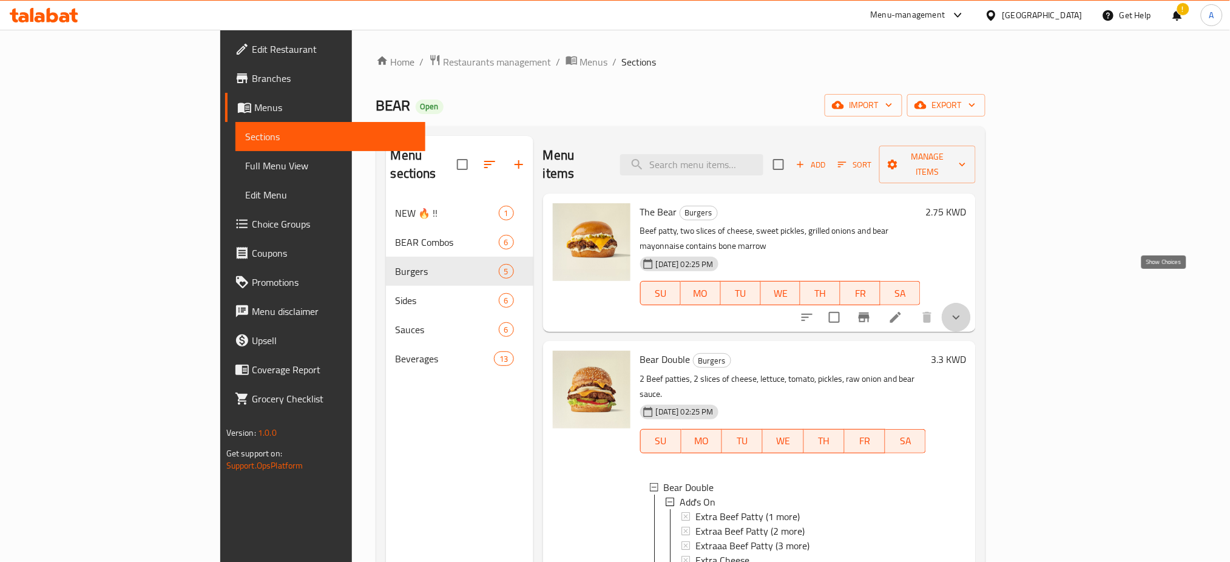
click at [964, 310] on icon "show more" at bounding box center [956, 317] width 15 height 15
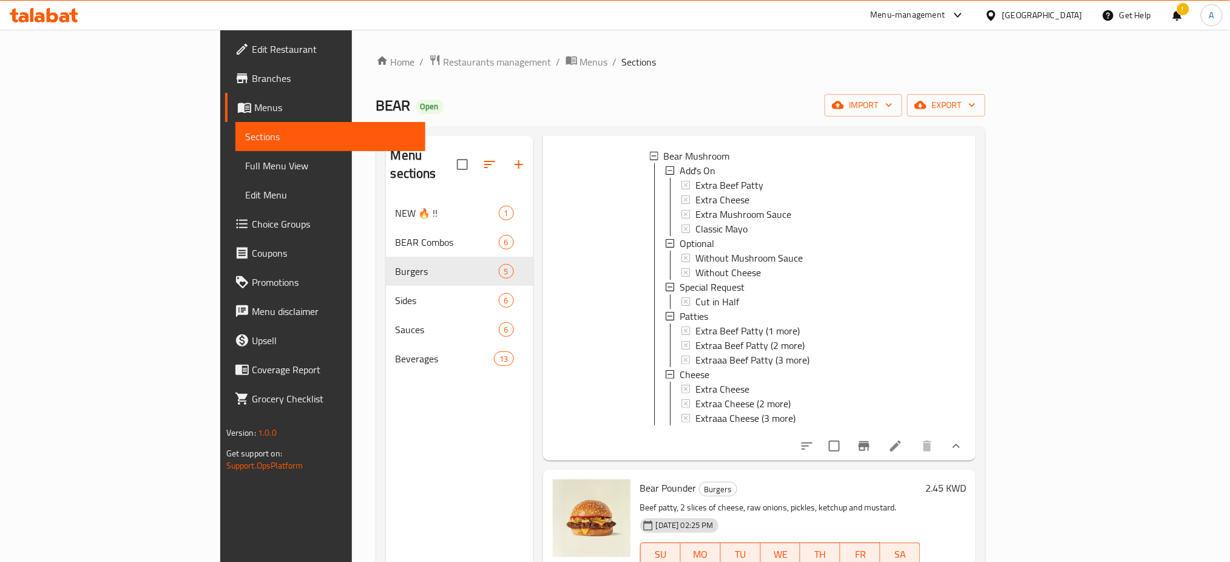
scroll to position [170, 0]
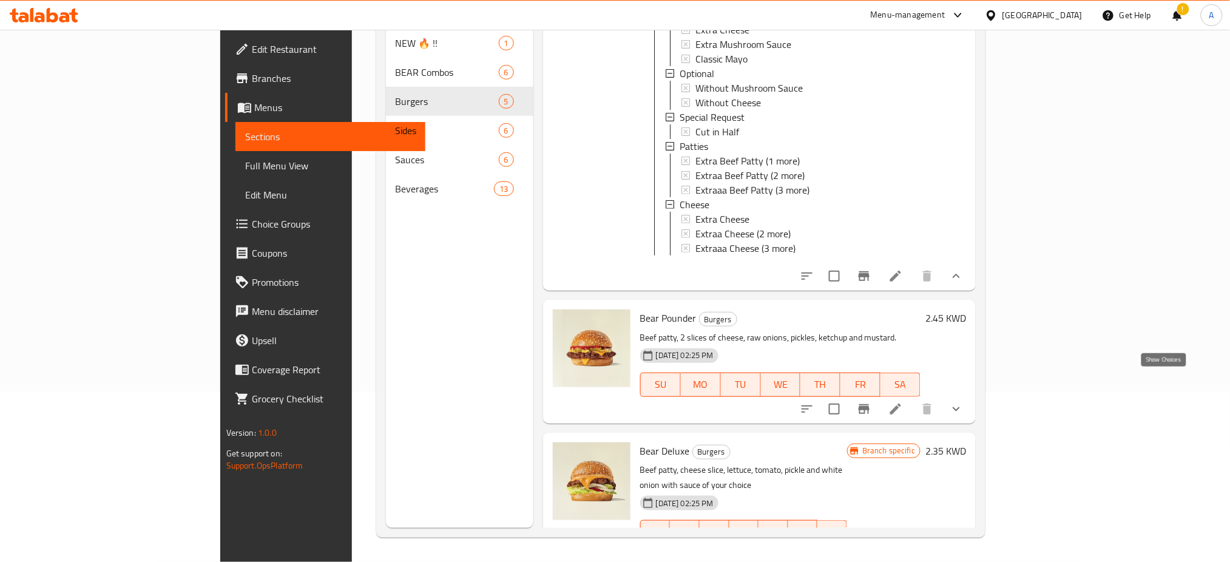
click at [960, 407] on icon "show more" at bounding box center [956, 409] width 7 height 4
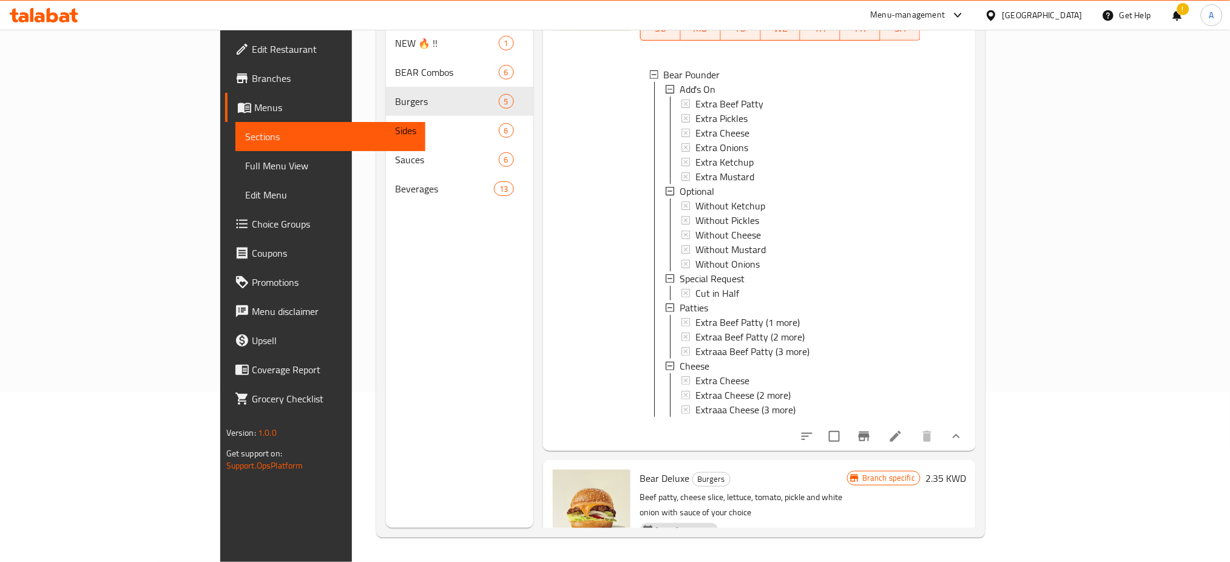
scroll to position [1714, 0]
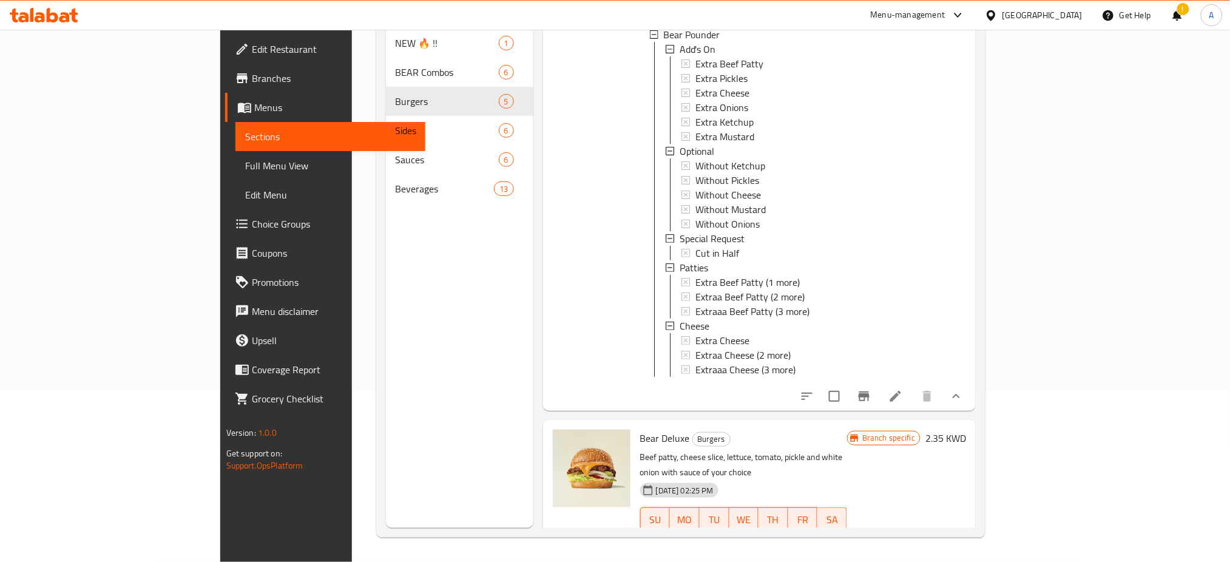
click at [971, 529] on button "show more" at bounding box center [956, 543] width 29 height 29
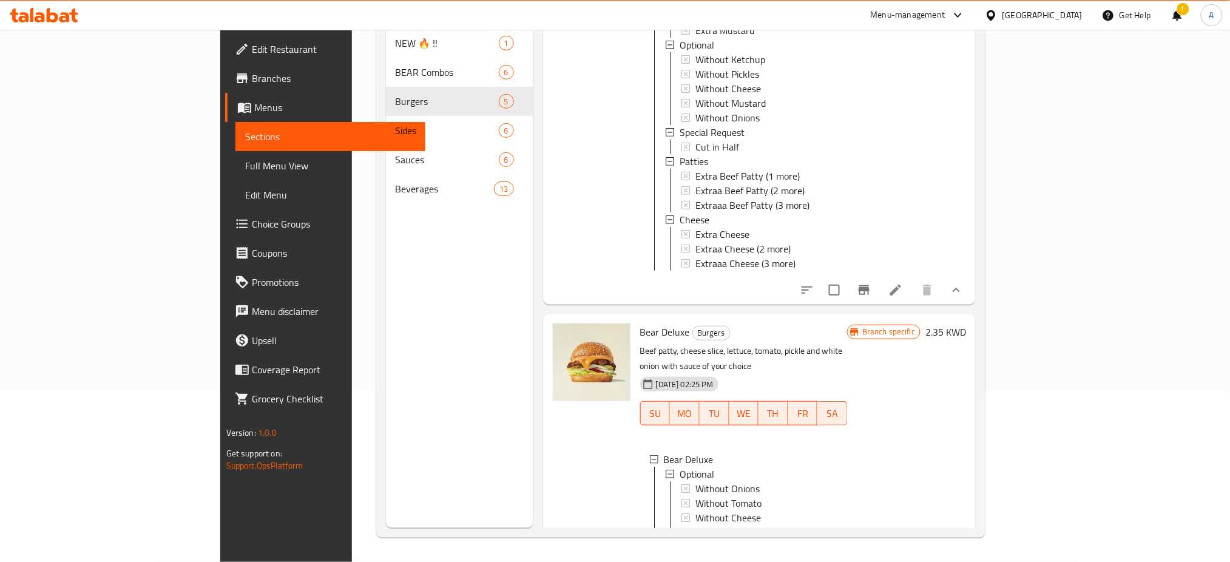
scroll to position [1949, 0]
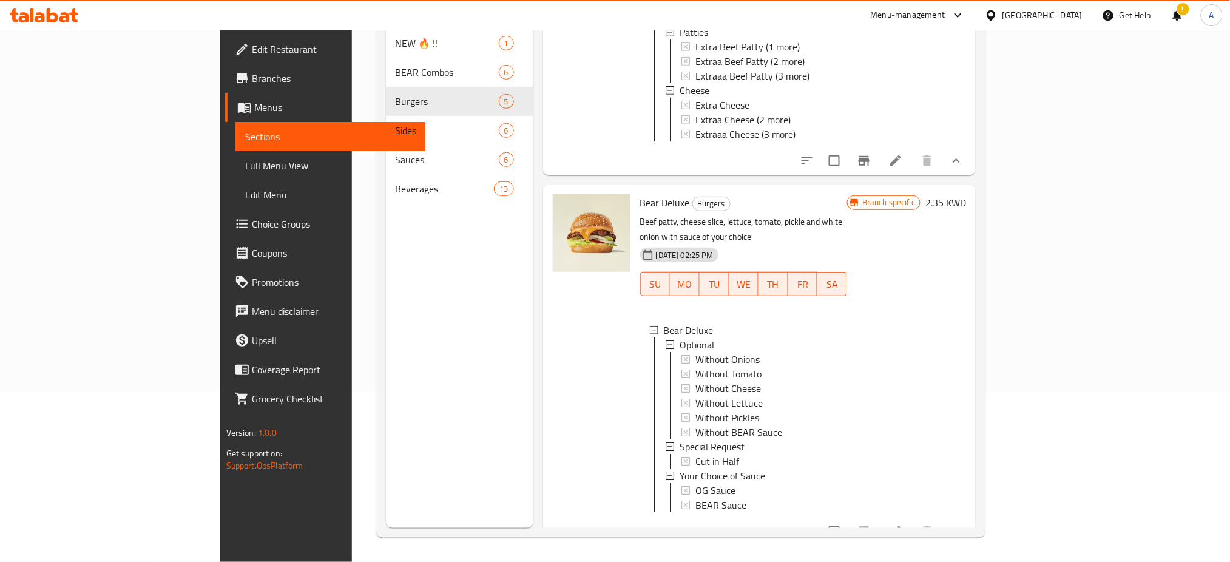
click at [901, 526] on icon at bounding box center [895, 531] width 11 height 11
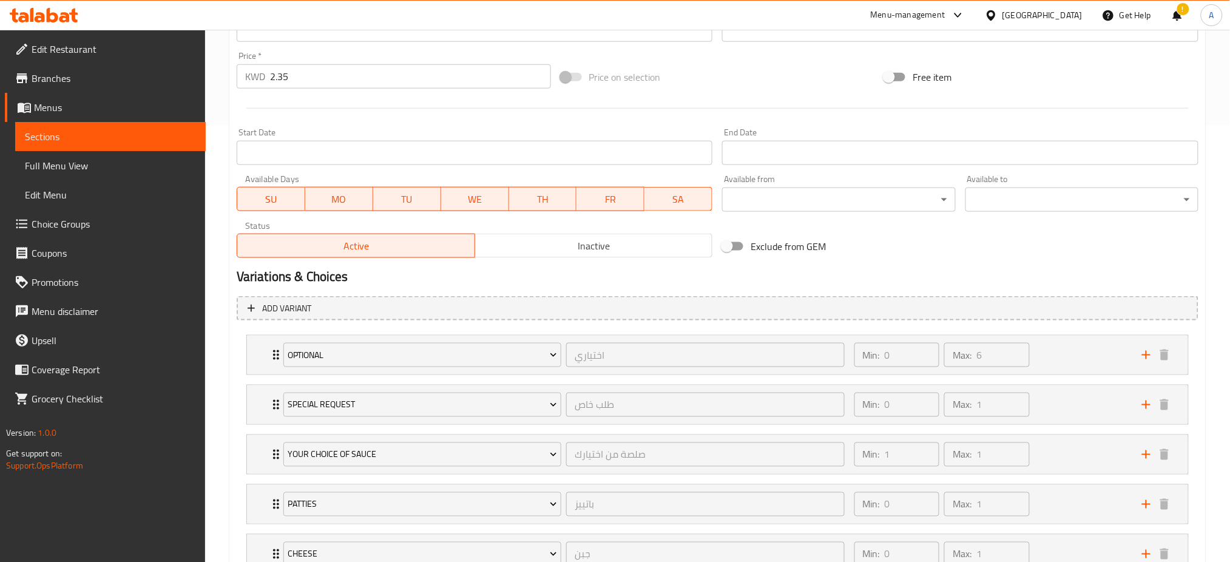
scroll to position [532, 0]
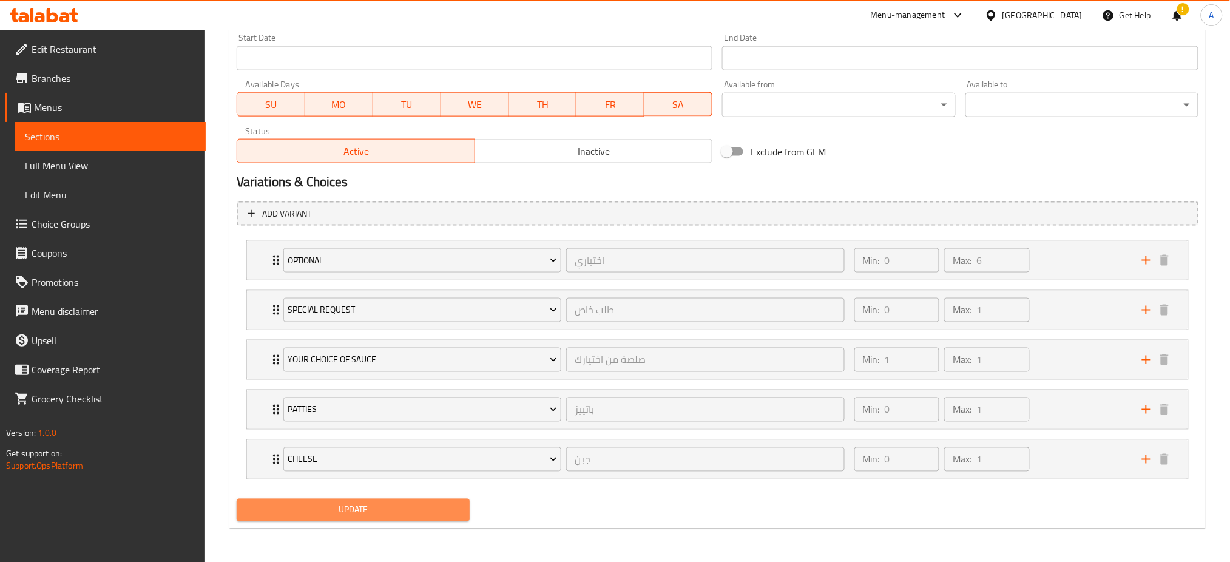
click at [447, 511] on span "Update" at bounding box center [353, 510] width 214 height 15
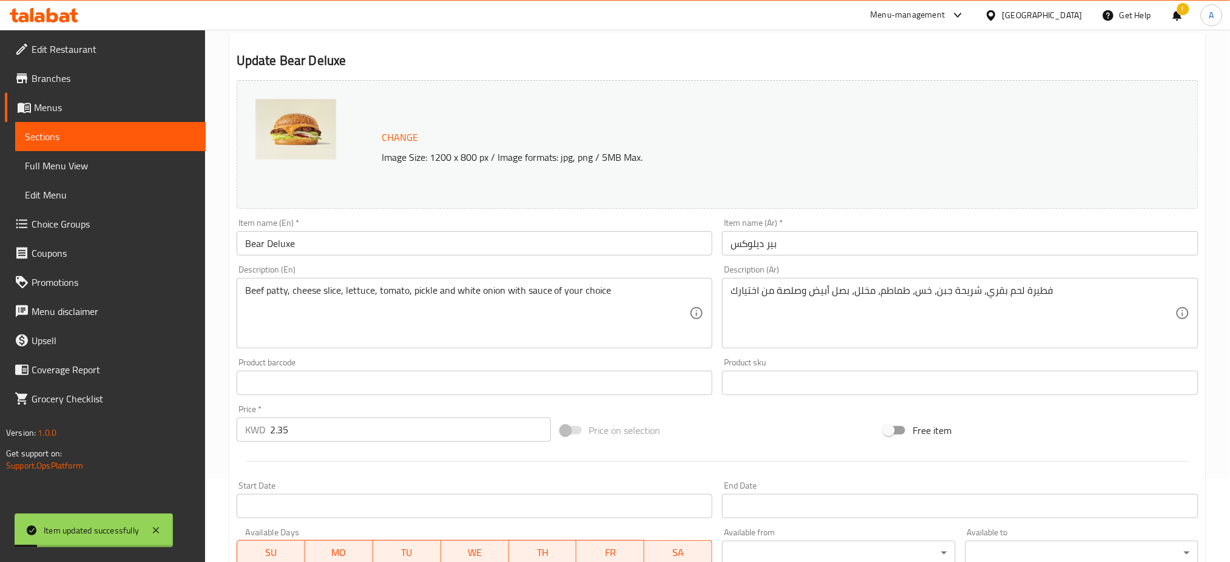
scroll to position [0, 0]
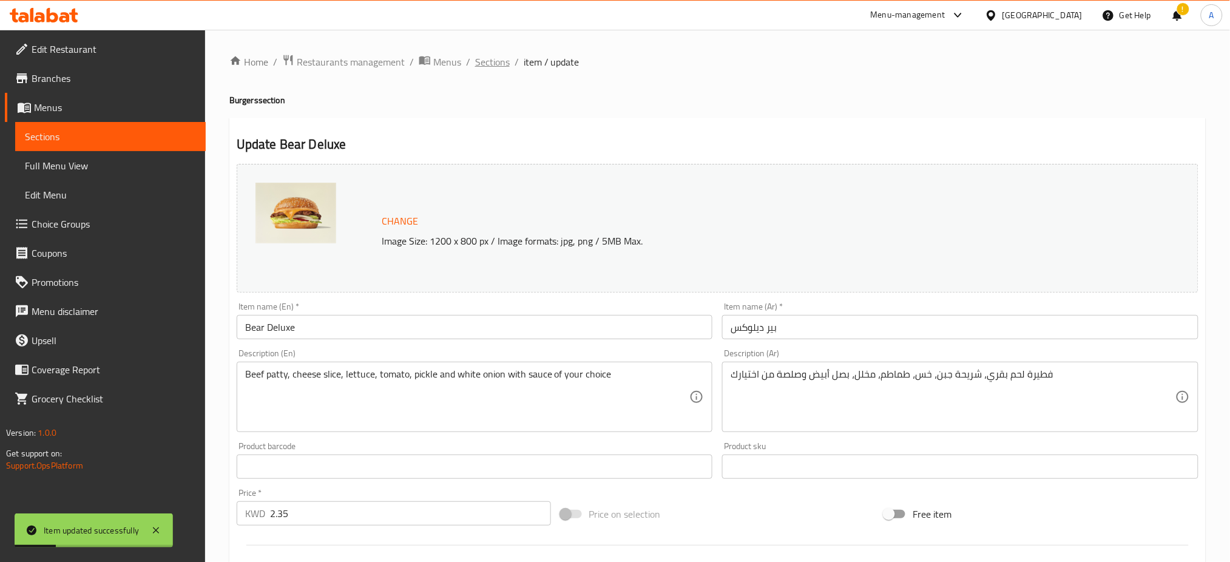
click at [498, 59] on span "Sections" at bounding box center [492, 62] width 35 height 15
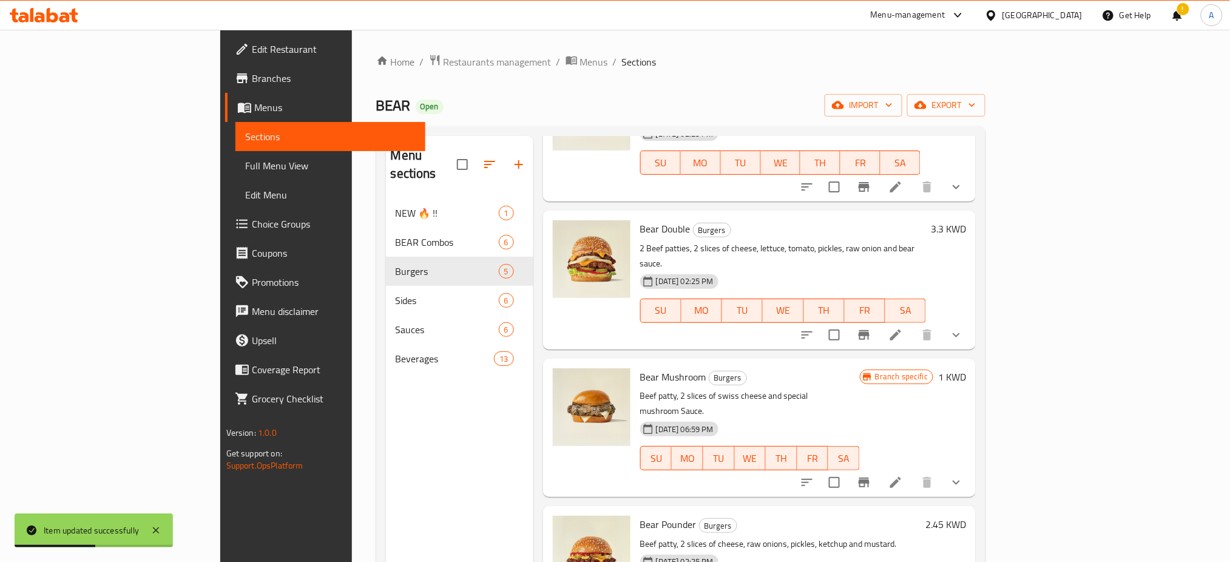
scroll to position [170, 0]
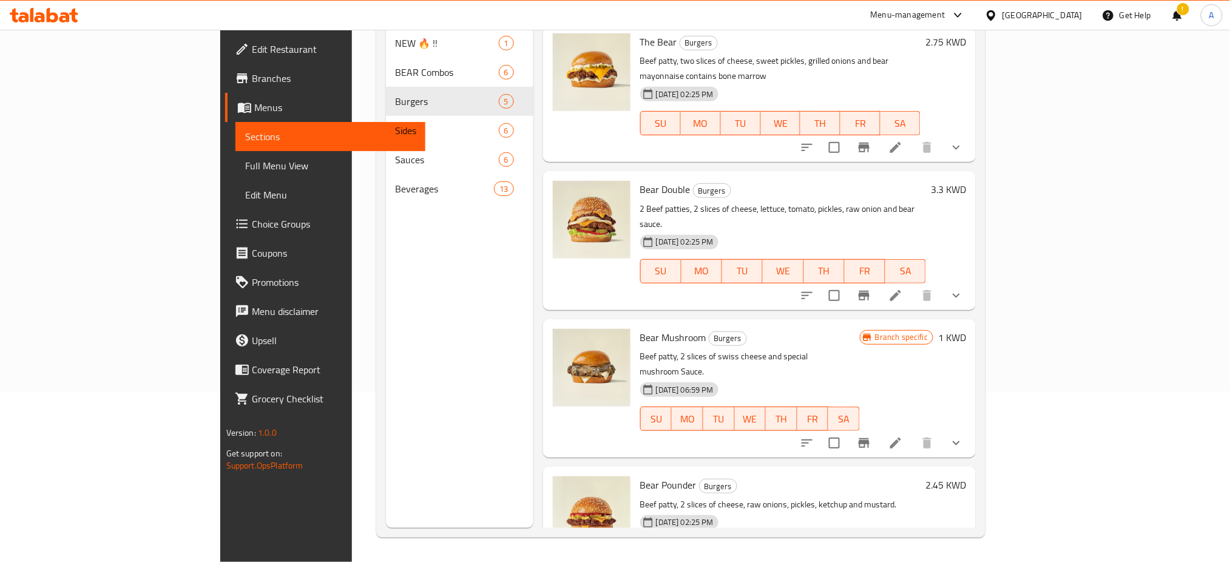
scroll to position [0, 0]
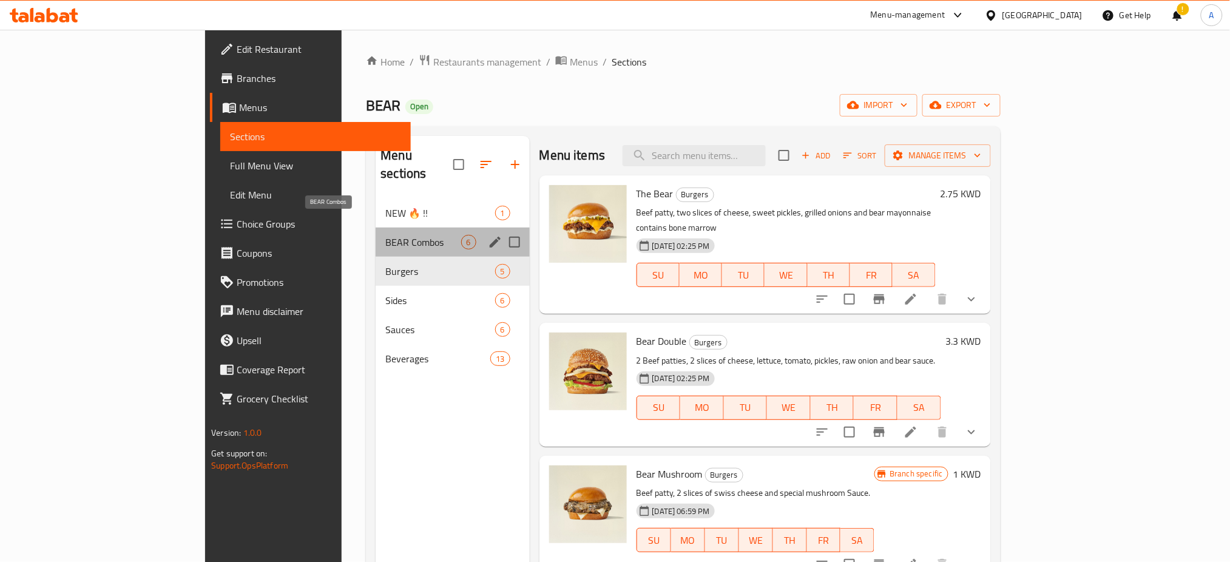
click at [385, 235] on span "BEAR Combos" at bounding box center [422, 242] width 75 height 15
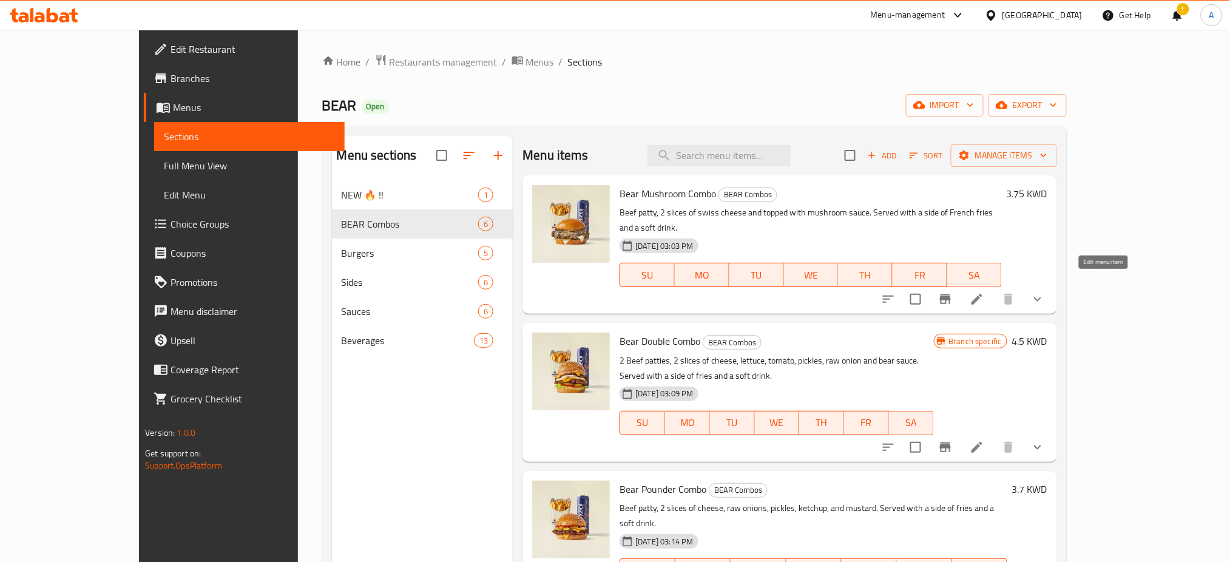
click at [984, 292] on icon at bounding box center [977, 299] width 15 height 15
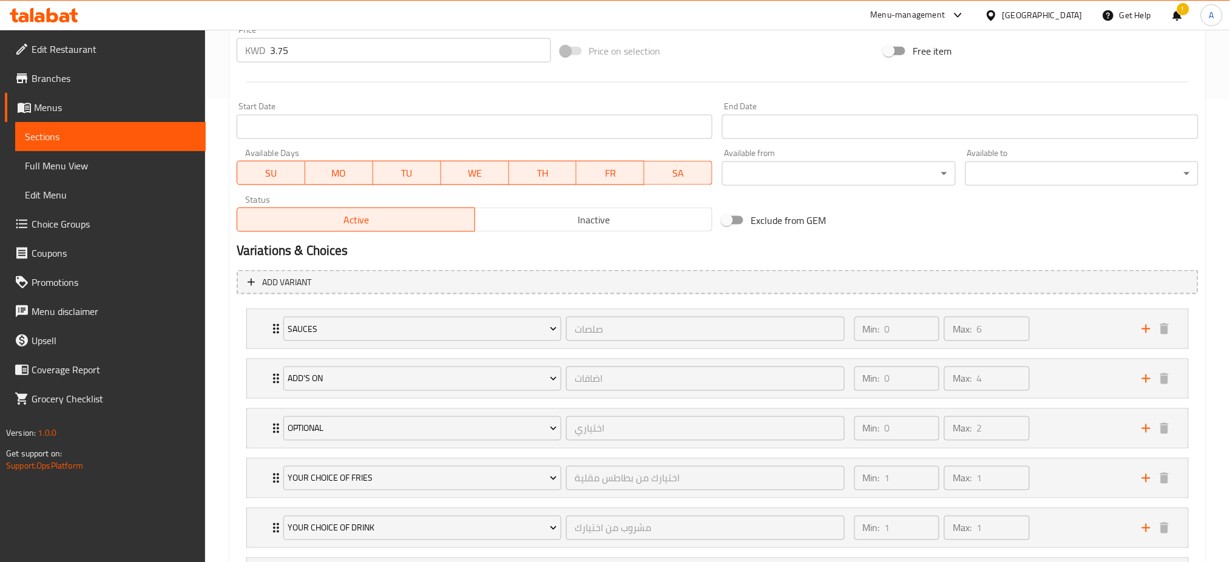
scroll to position [632, 0]
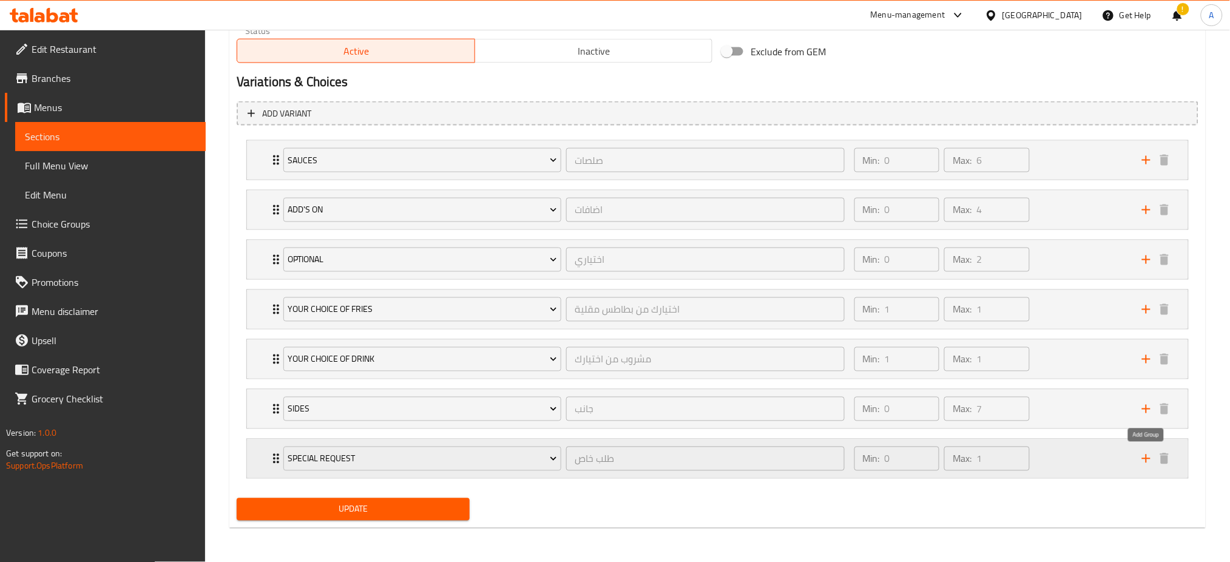
click at [1146, 463] on icon "add" at bounding box center [1146, 459] width 8 height 8
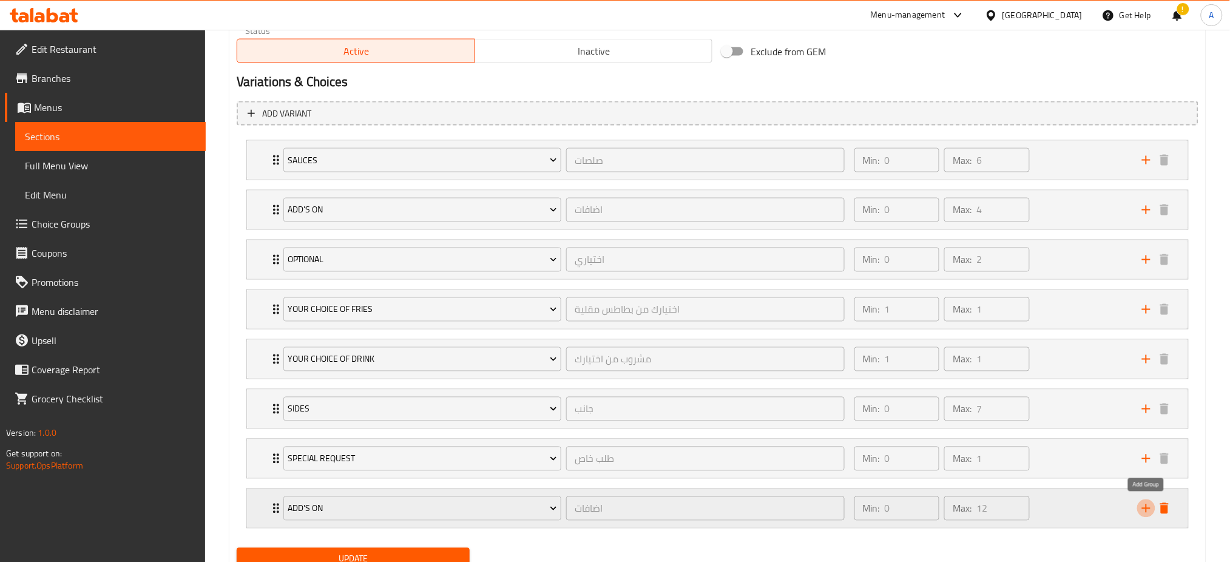
click at [1146, 509] on icon "add" at bounding box center [1146, 508] width 8 height 8
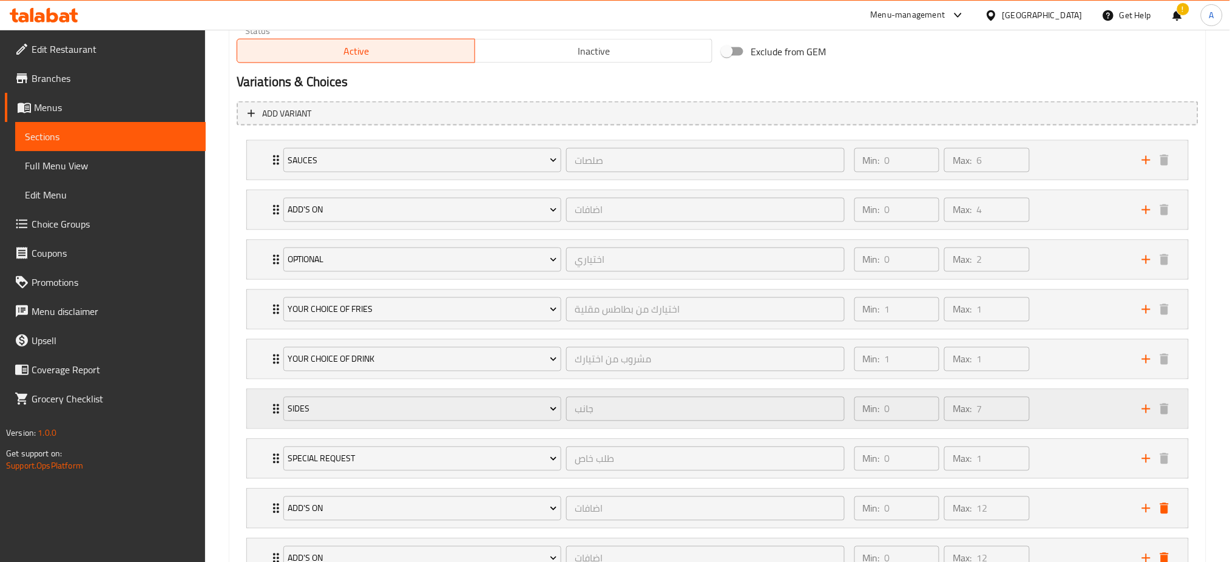
scroll to position [731, 0]
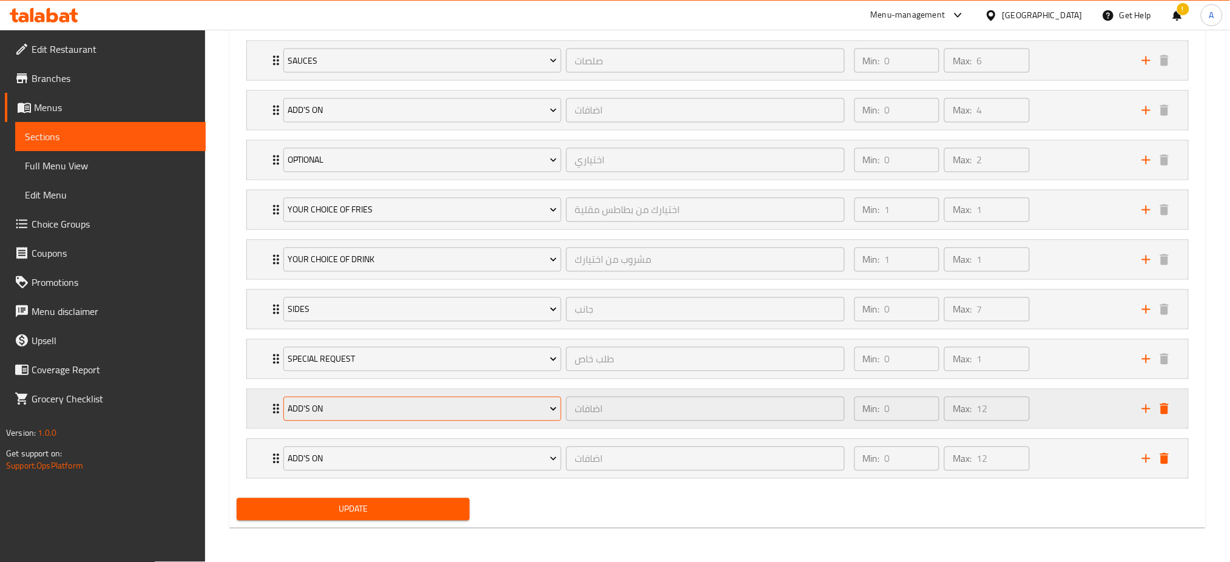
click at [470, 413] on span "Add's On" at bounding box center [422, 409] width 269 height 15
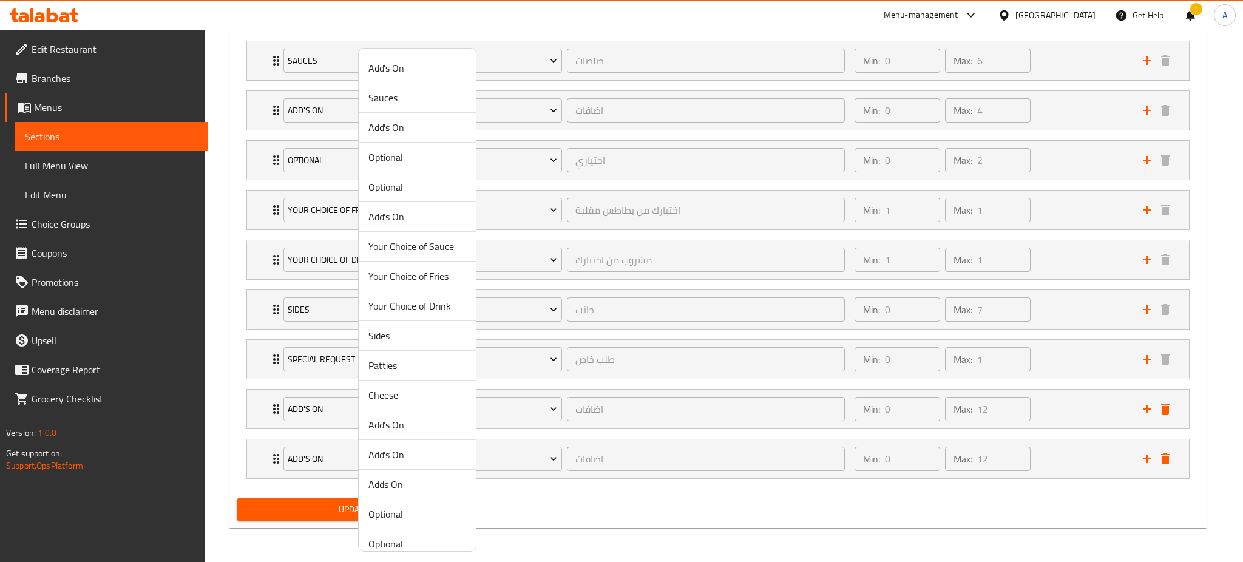
click at [384, 363] on span "Patties" at bounding box center [417, 365] width 98 height 15
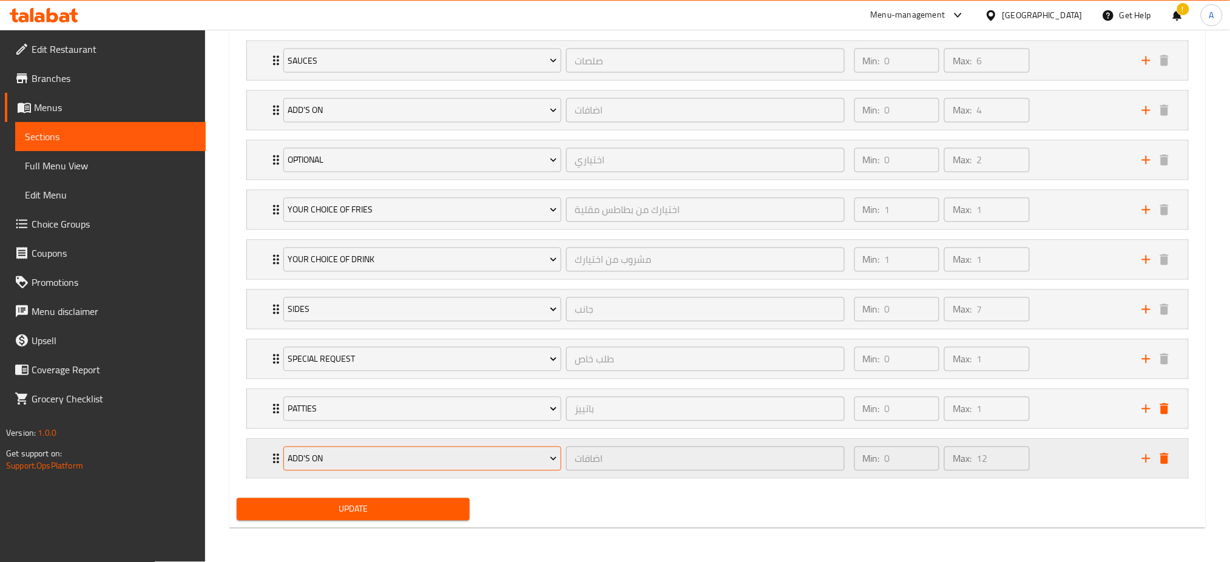
click at [479, 463] on span "Add's On" at bounding box center [422, 459] width 269 height 15
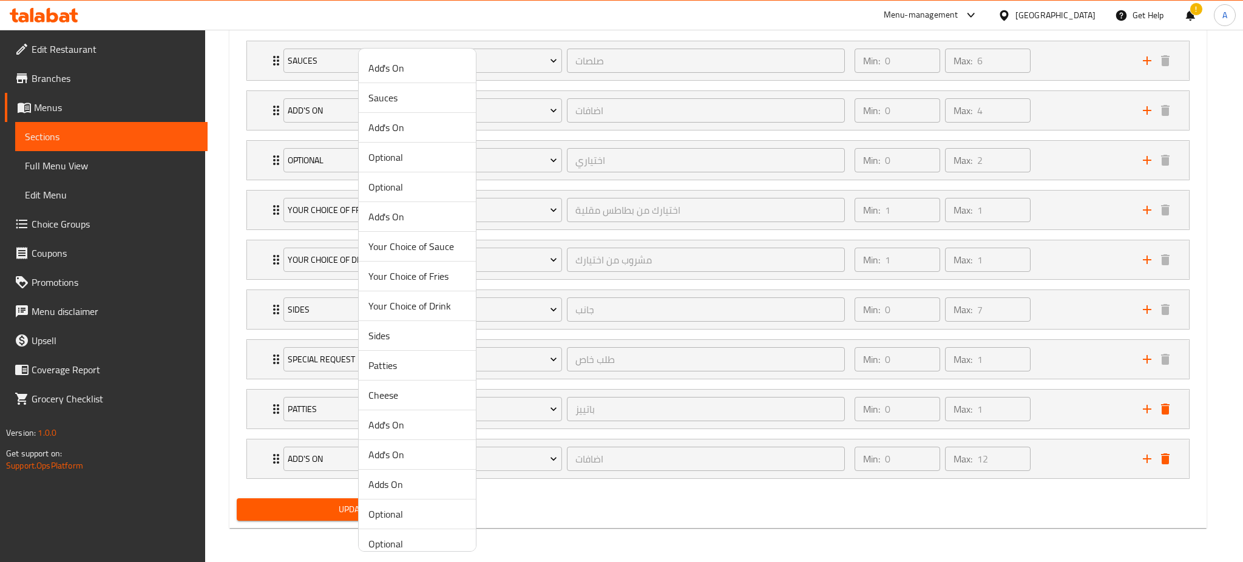
click at [404, 396] on span "Cheese" at bounding box center [417, 395] width 98 height 15
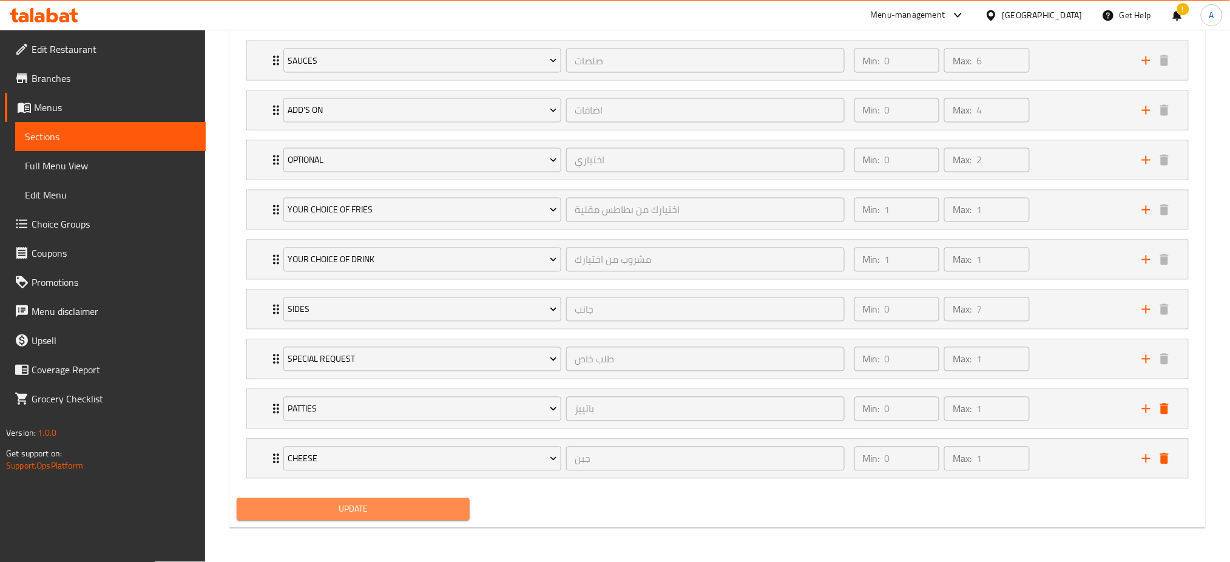
click at [376, 503] on span "Update" at bounding box center [353, 509] width 214 height 15
click at [345, 516] on span "Update" at bounding box center [353, 509] width 214 height 15
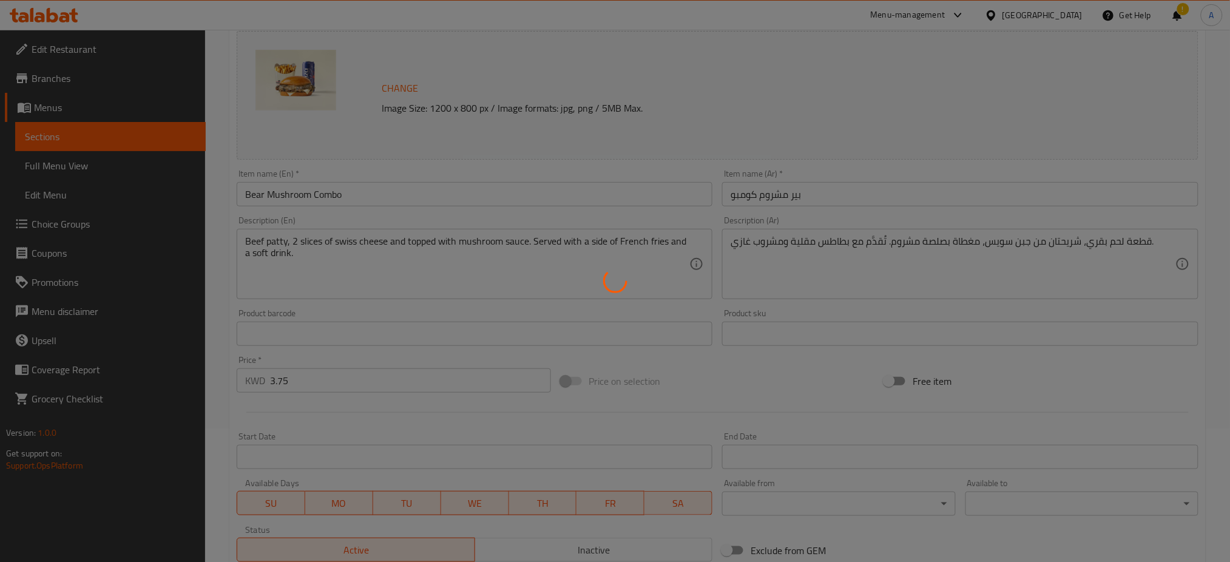
scroll to position [0, 0]
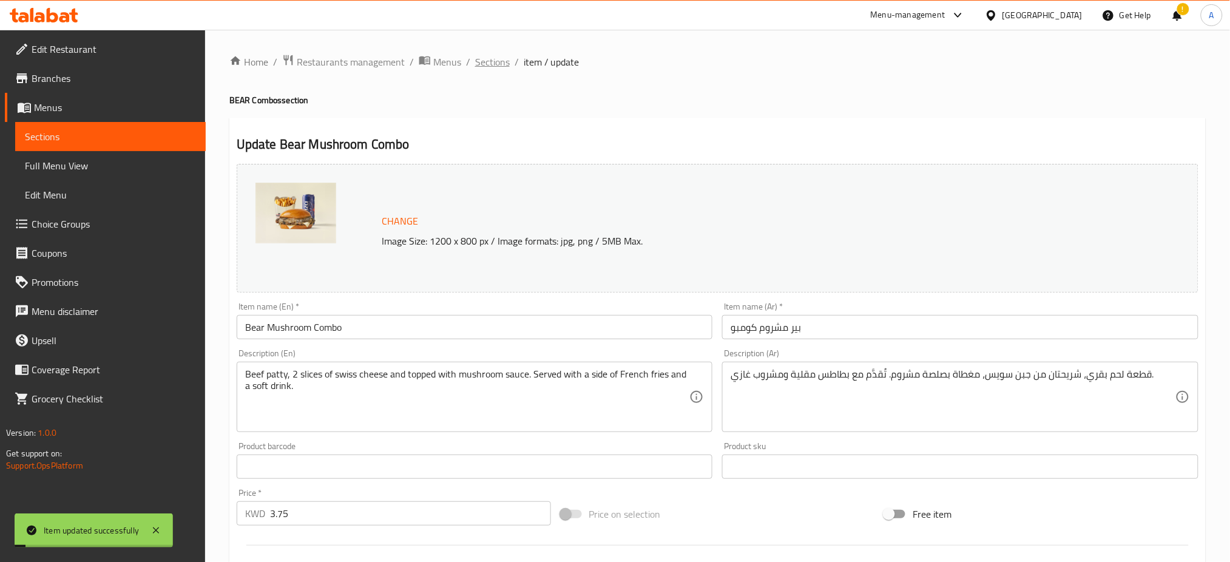
click at [490, 63] on span "Sections" at bounding box center [492, 62] width 35 height 15
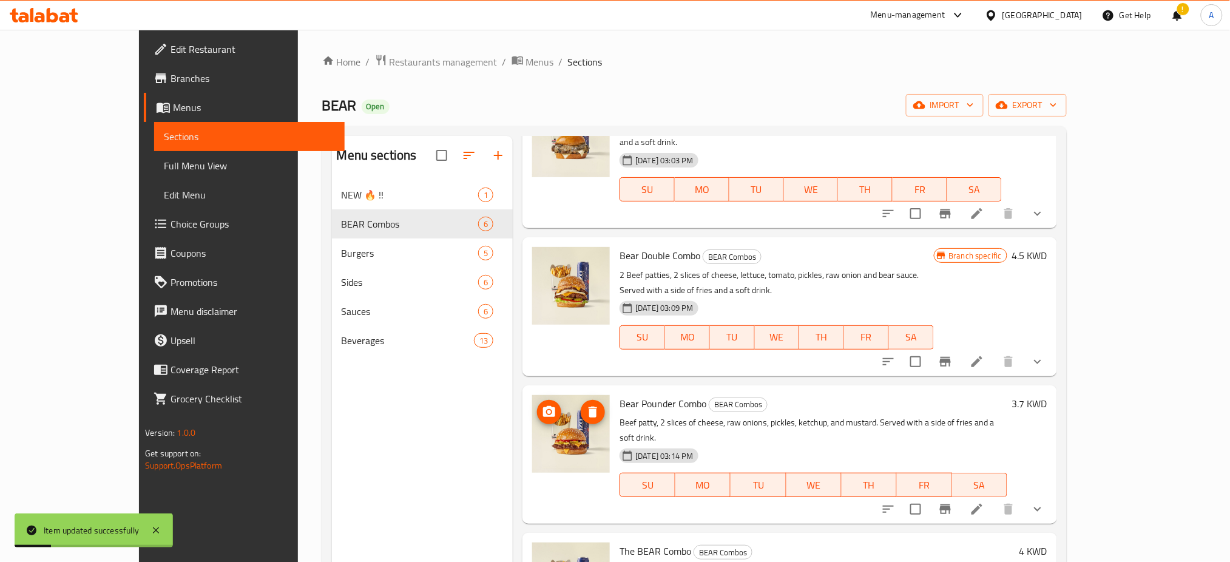
scroll to position [90, 0]
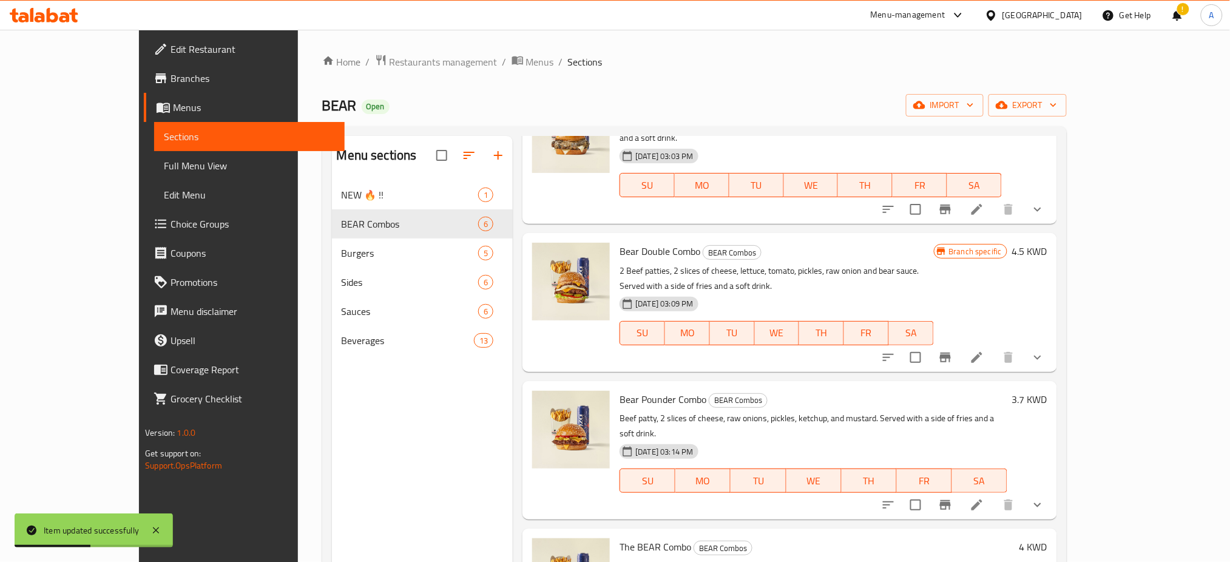
click at [994, 347] on li at bounding box center [977, 358] width 34 height 22
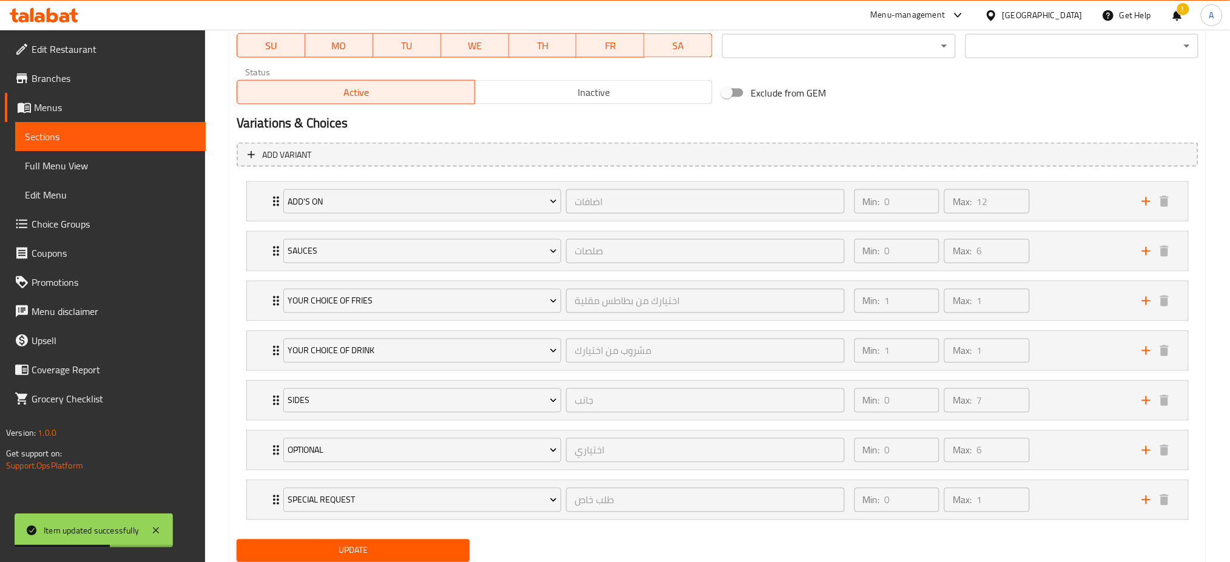
scroll to position [632, 0]
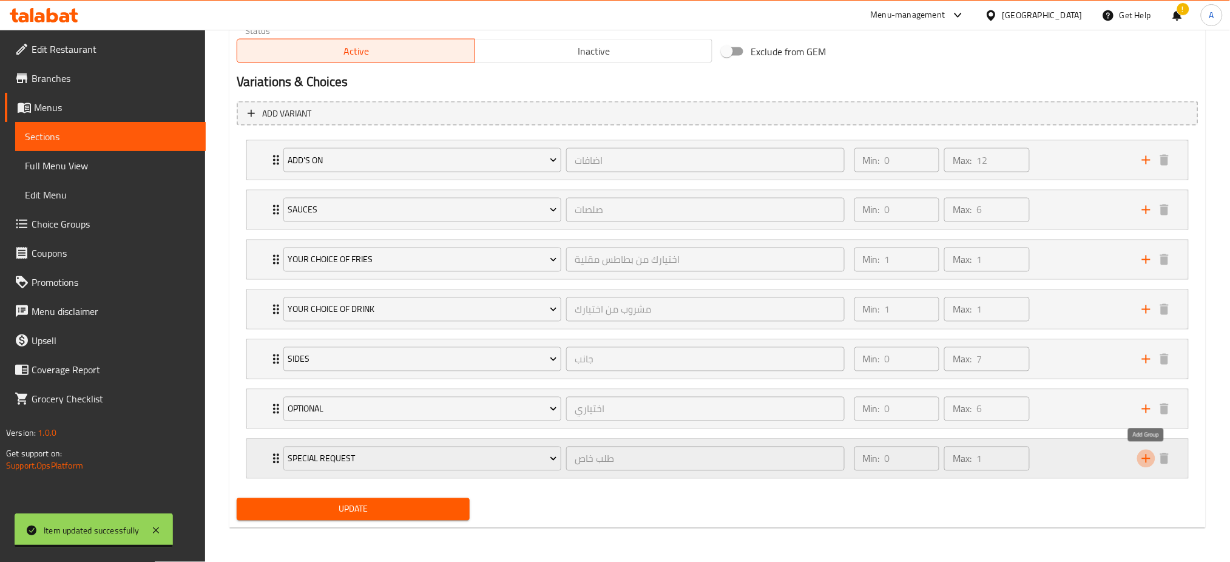
click at [1143, 455] on icon "add" at bounding box center [1146, 459] width 15 height 15
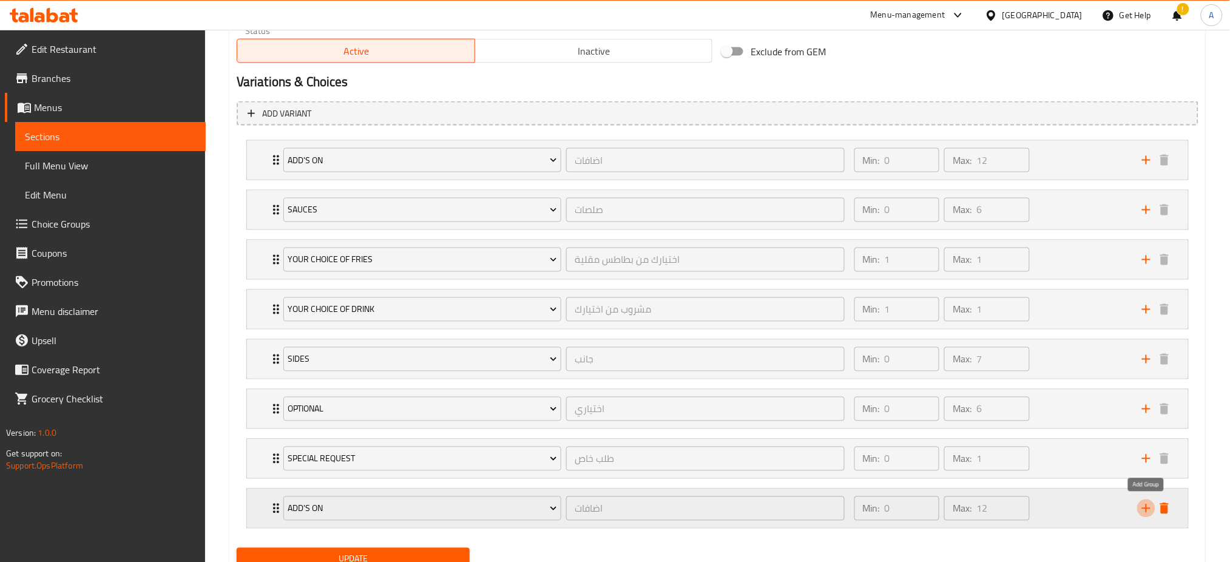
click at [1148, 507] on icon "add" at bounding box center [1146, 508] width 15 height 15
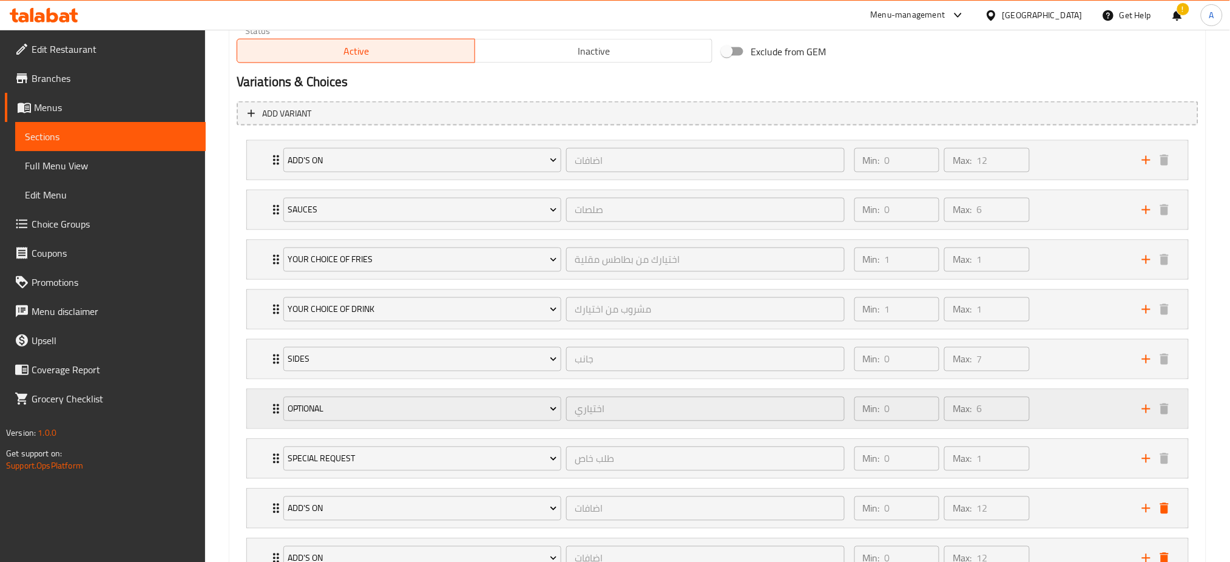
scroll to position [731, 0]
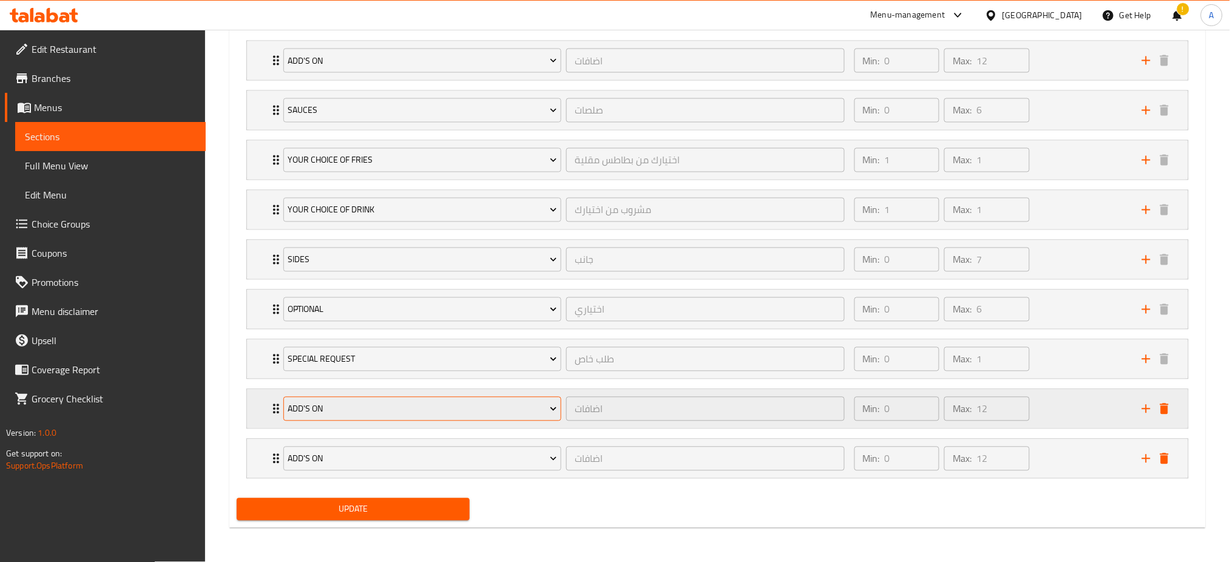
click at [494, 404] on span "Add's On" at bounding box center [422, 409] width 269 height 15
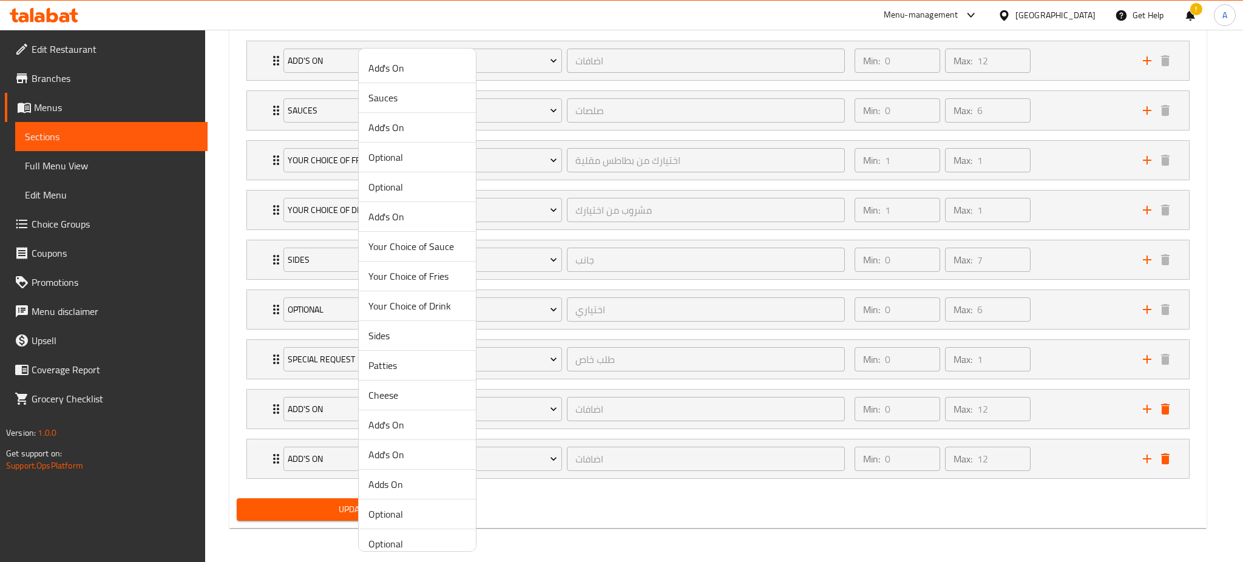
click at [393, 364] on span "Patties" at bounding box center [417, 365] width 98 height 15
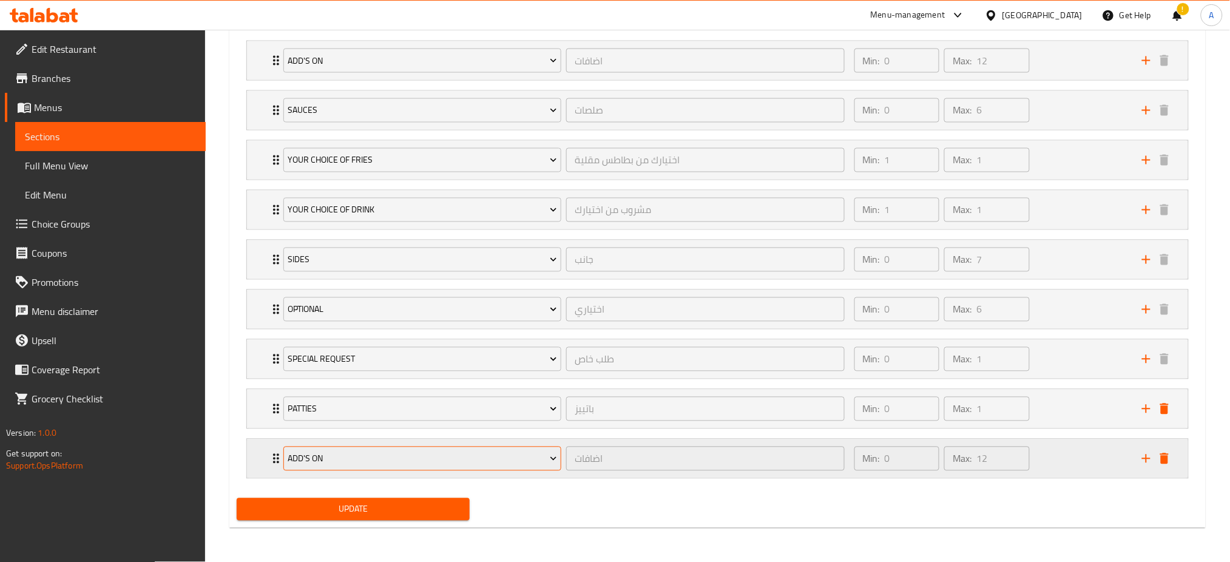
click at [335, 459] on span "Add's On" at bounding box center [422, 459] width 269 height 15
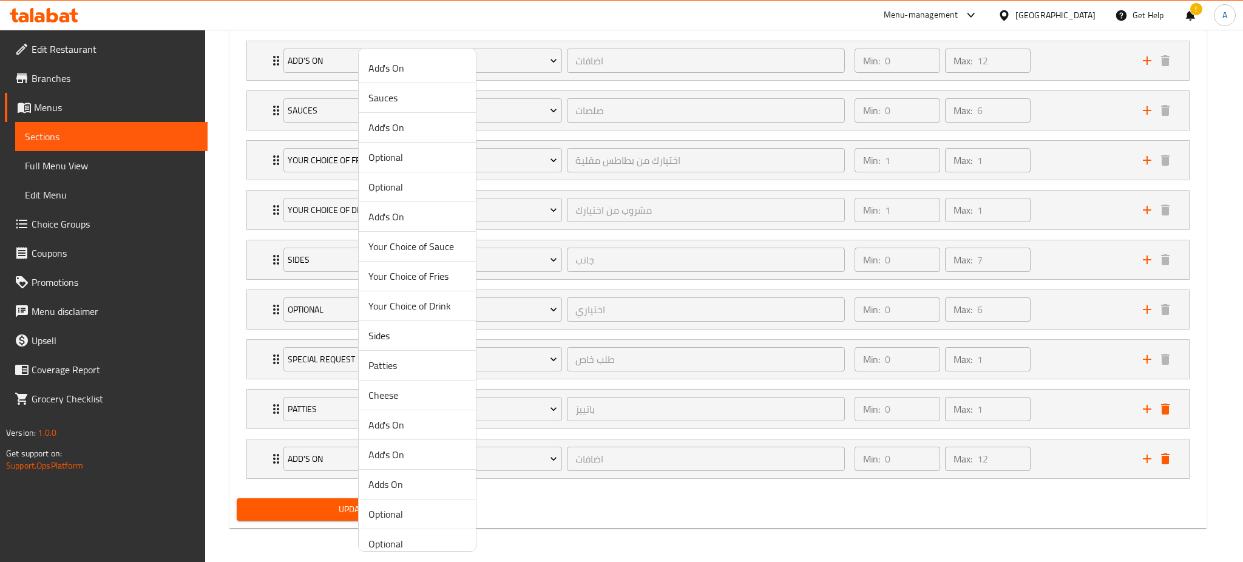
click at [385, 395] on span "Cheese" at bounding box center [417, 395] width 98 height 15
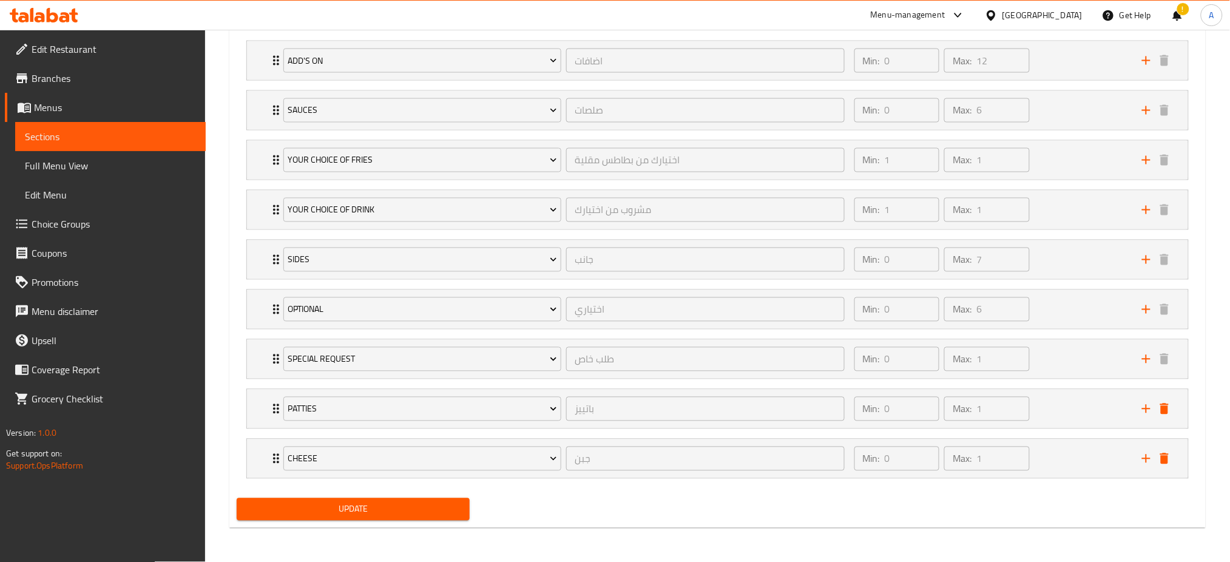
click at [330, 505] on span "Update" at bounding box center [353, 509] width 214 height 15
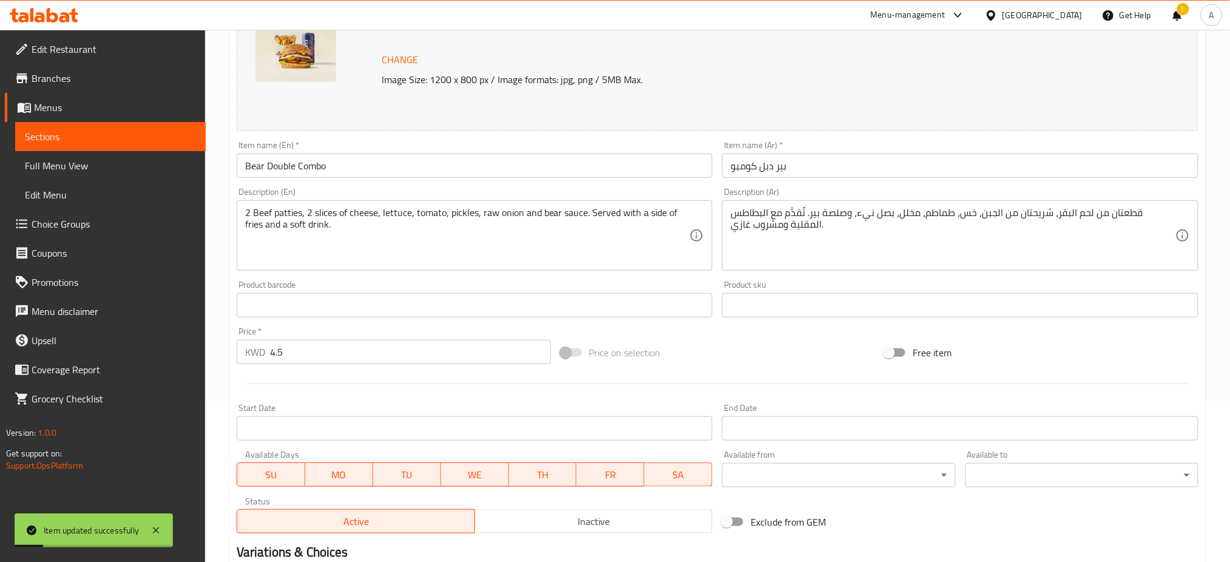
scroll to position [0, 0]
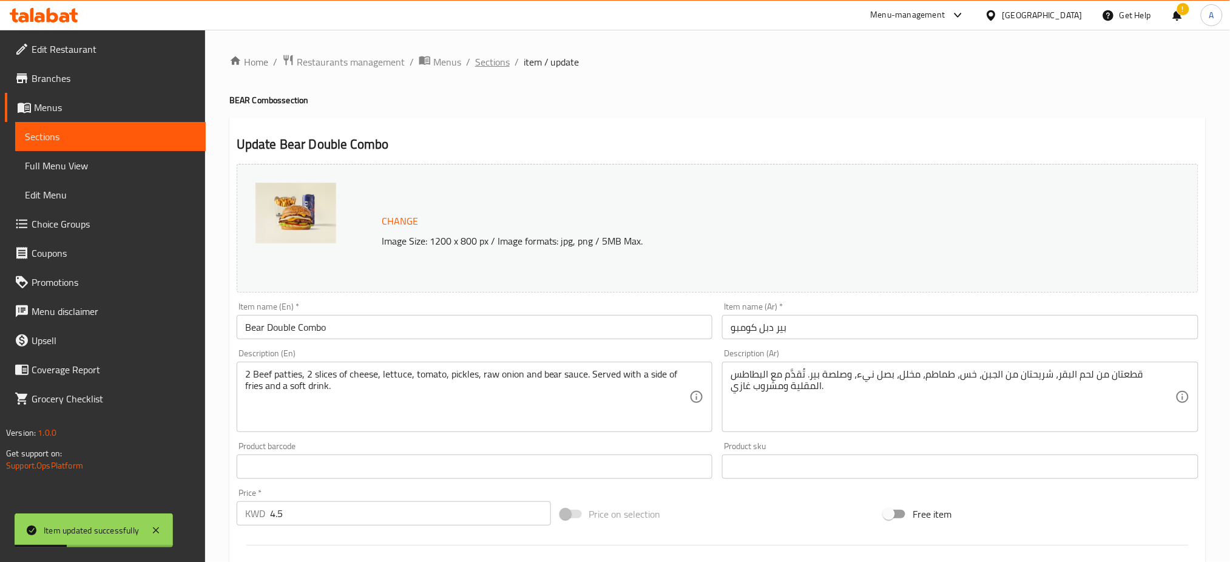
click at [492, 65] on span "Sections" at bounding box center [492, 62] width 35 height 15
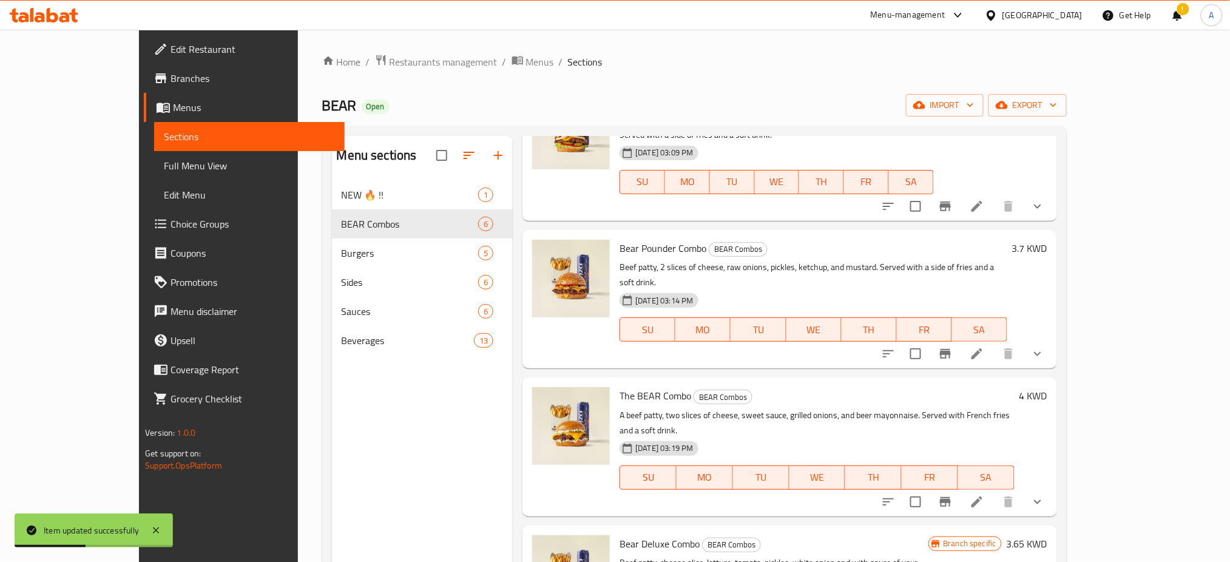
scroll to position [249, 0]
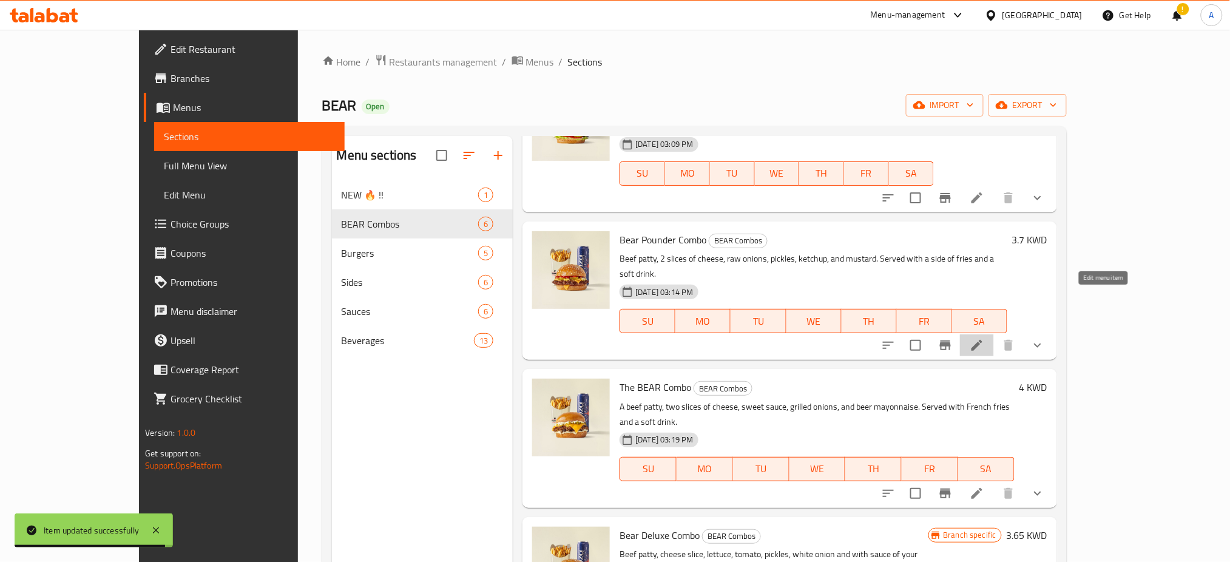
click at [984, 338] on icon at bounding box center [977, 345] width 15 height 15
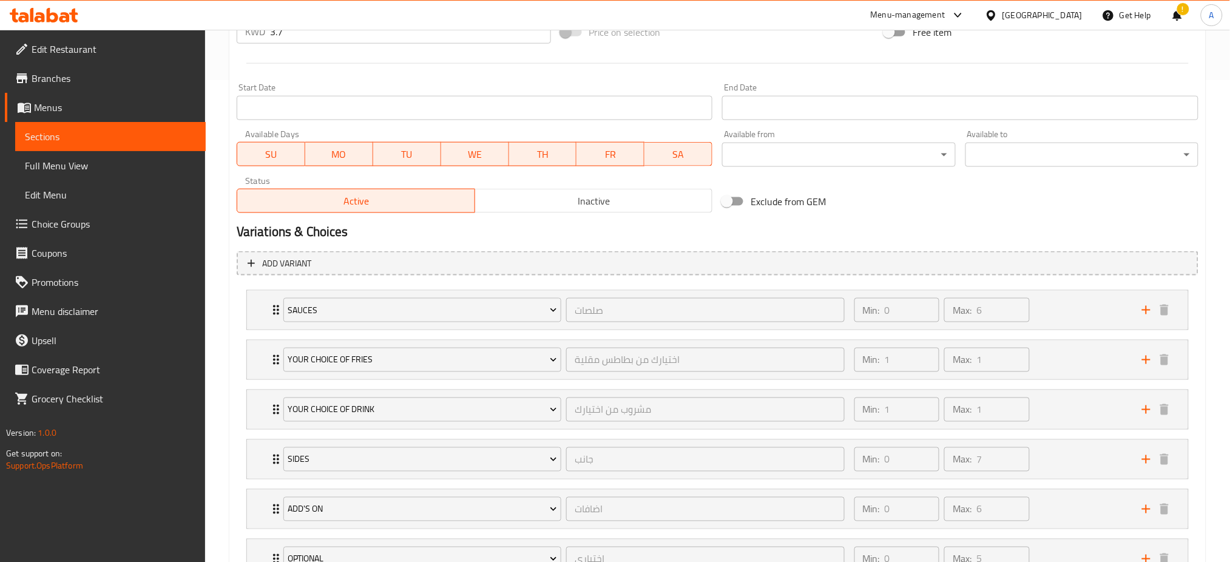
scroll to position [632, 0]
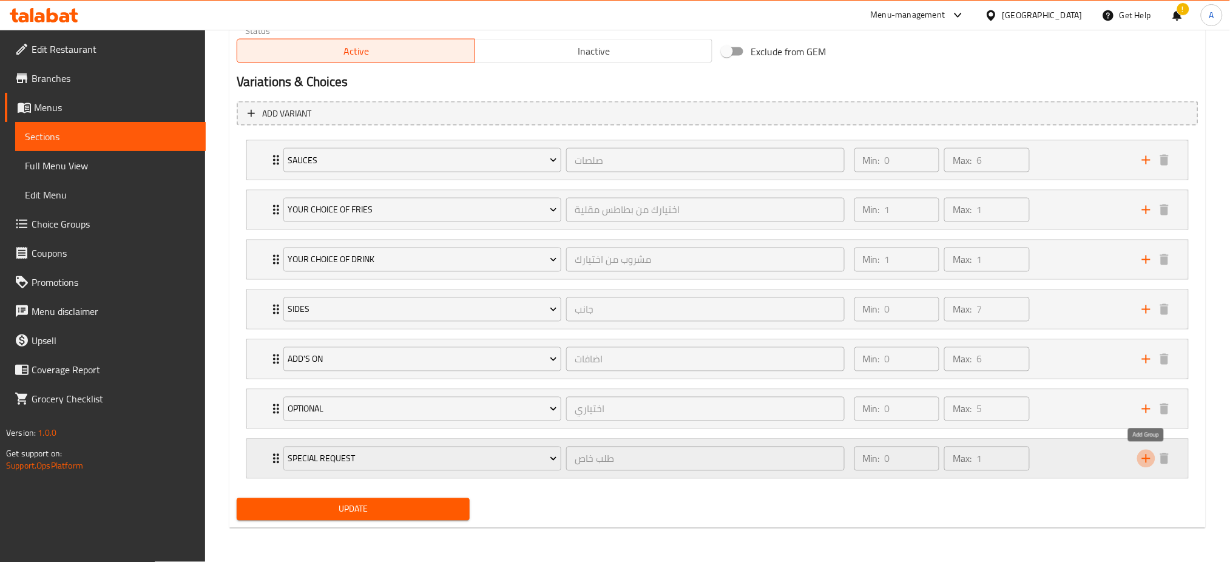
click at [1147, 456] on icon "add" at bounding box center [1146, 459] width 8 height 8
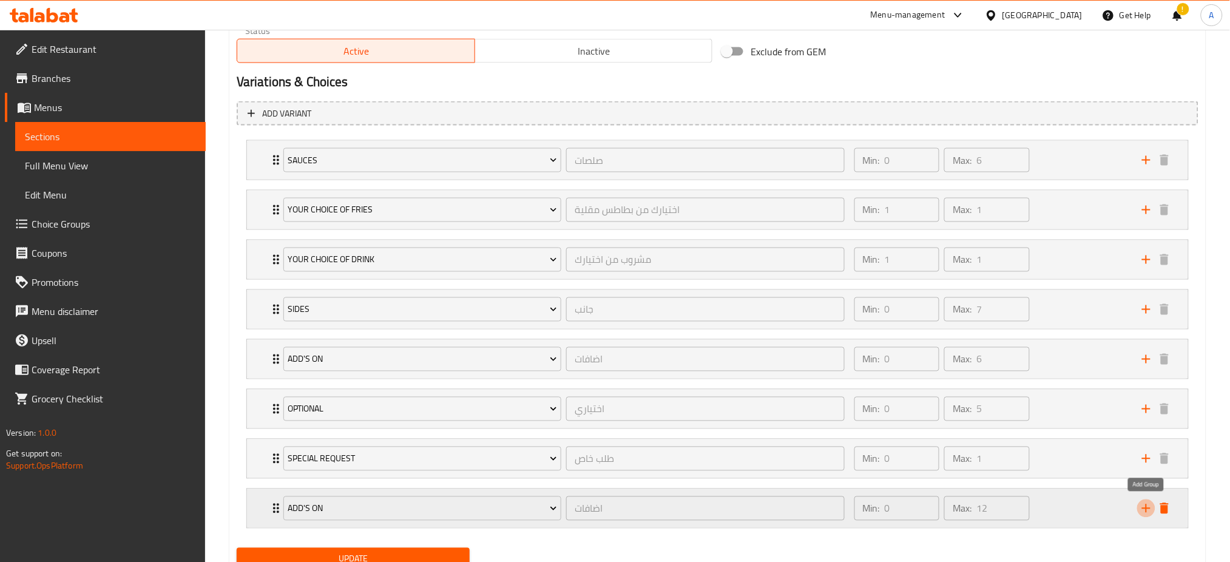
click at [1147, 506] on icon "add" at bounding box center [1146, 508] width 8 height 8
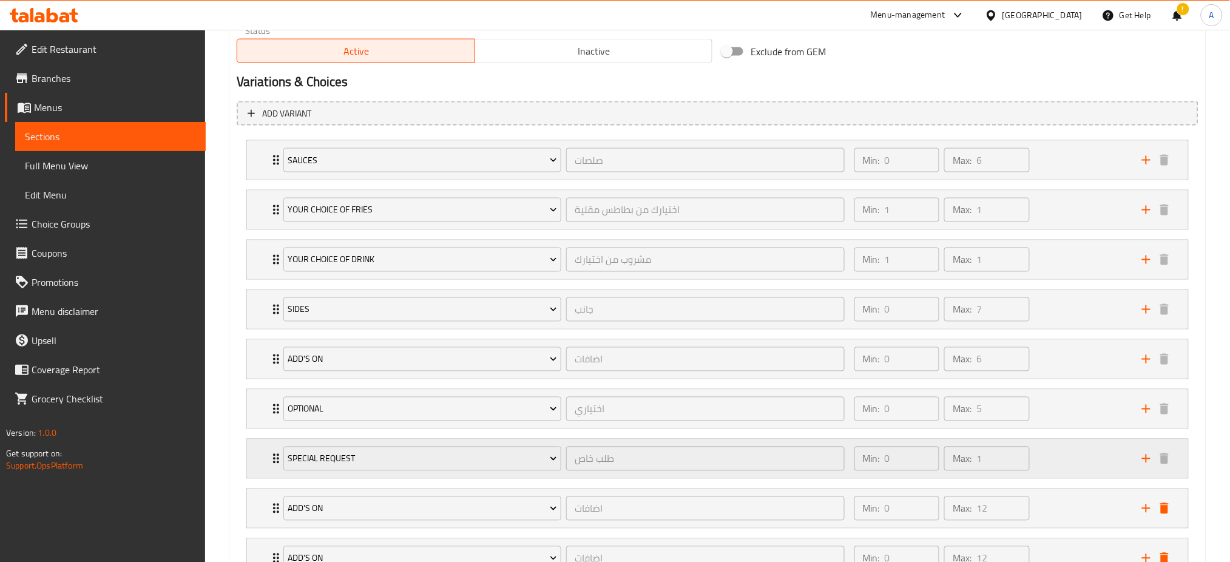
scroll to position [731, 0]
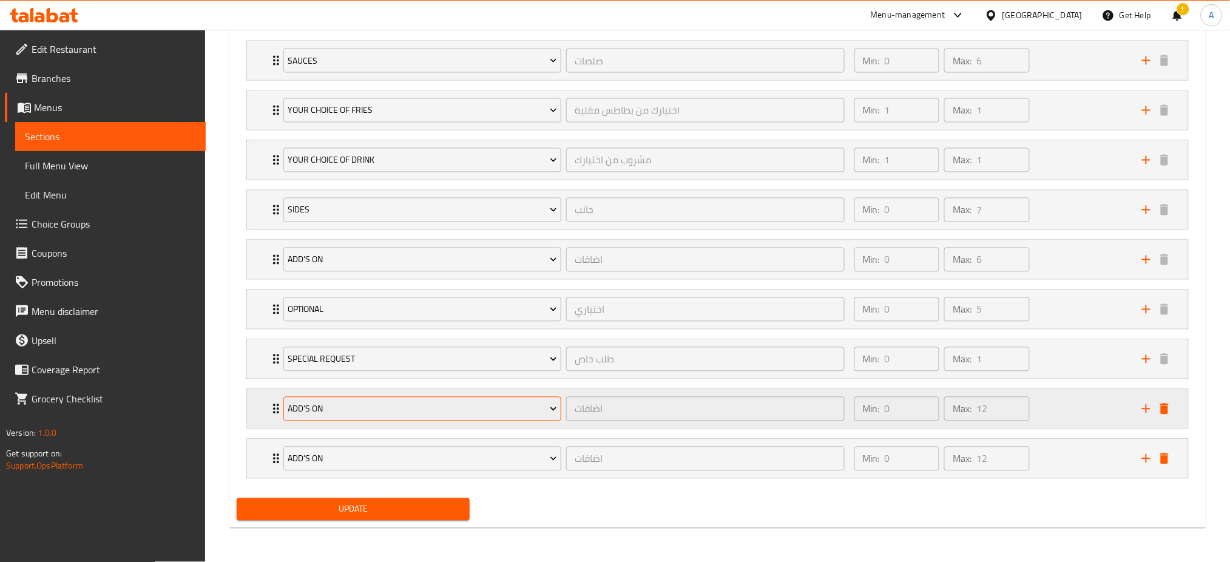
click at [487, 409] on span "Add's On" at bounding box center [422, 409] width 269 height 15
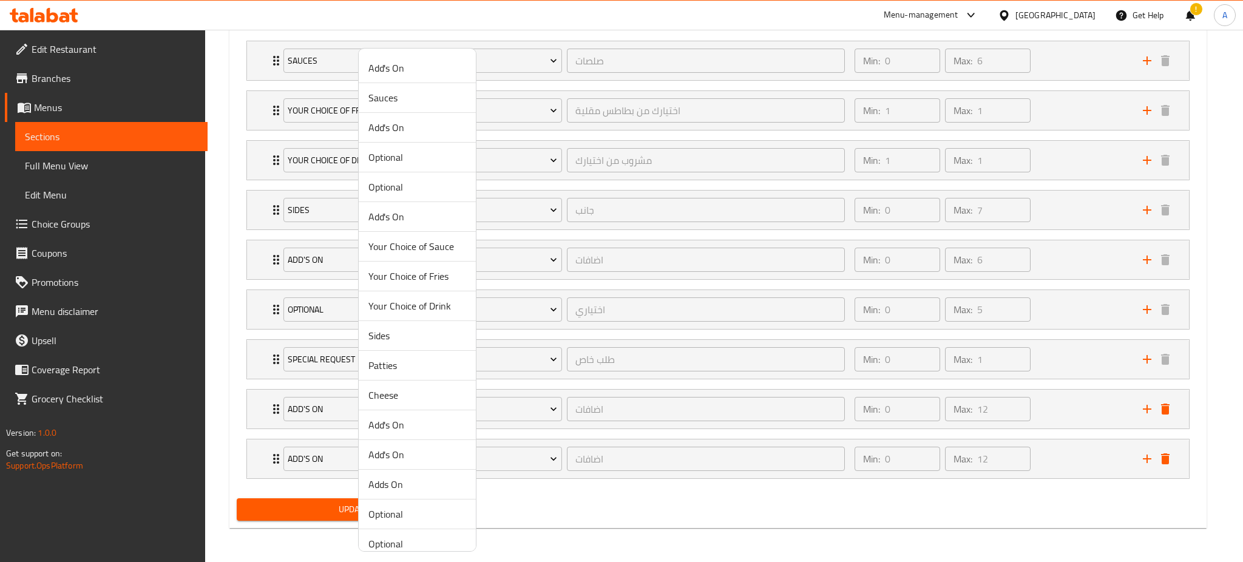
click at [391, 367] on span "Patties" at bounding box center [417, 365] width 98 height 15
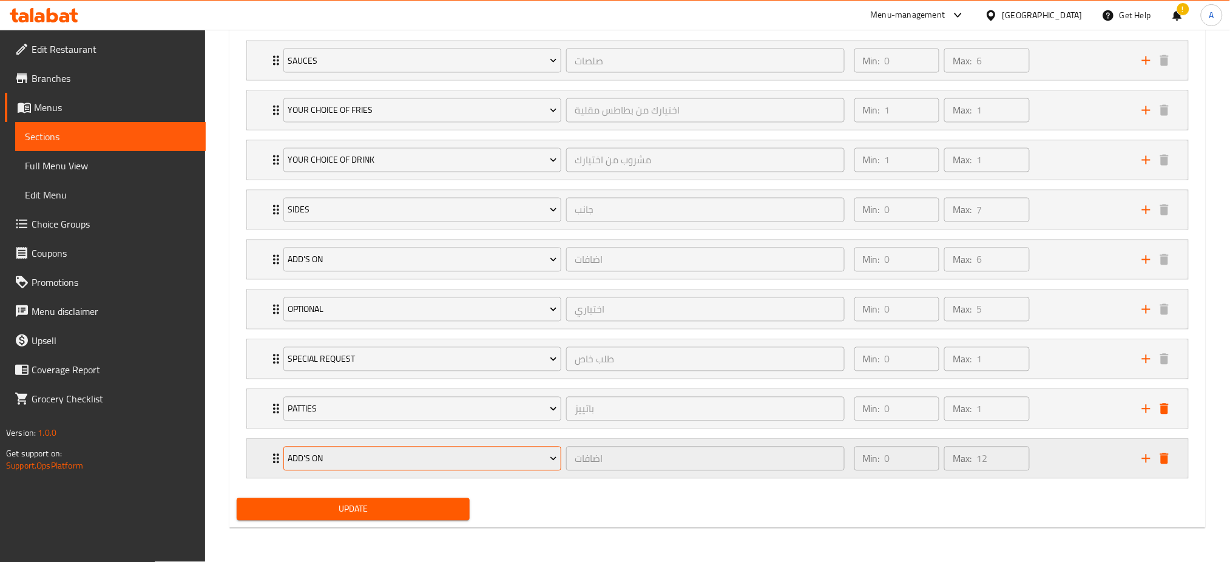
click at [368, 467] on button "Add's On" at bounding box center [422, 459] width 278 height 24
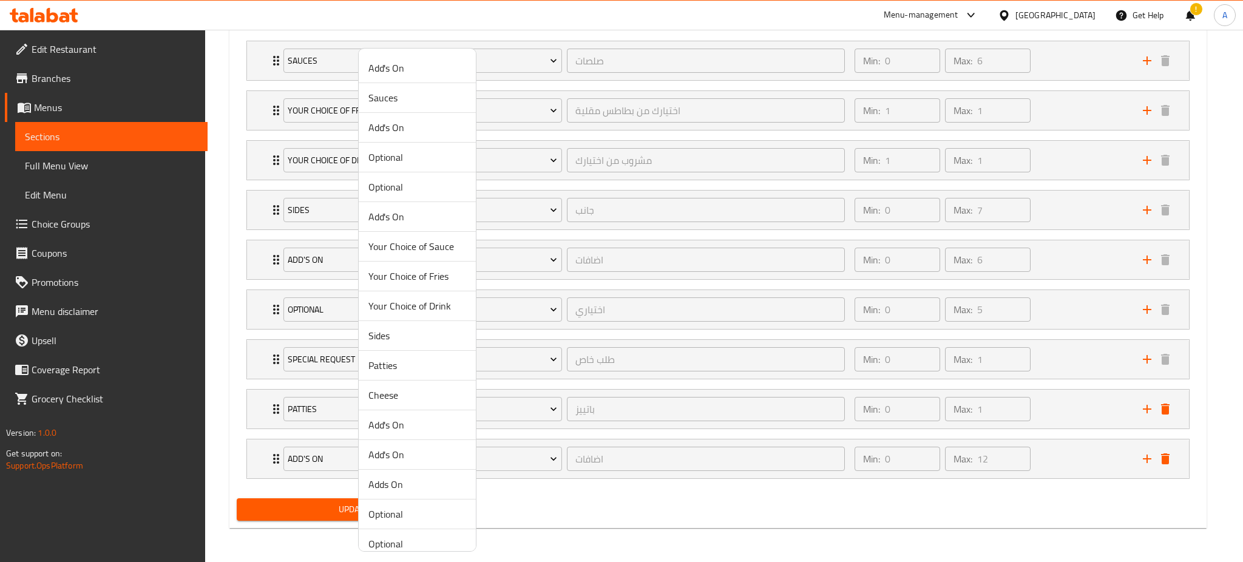
click at [390, 398] on span "Cheese" at bounding box center [417, 395] width 98 height 15
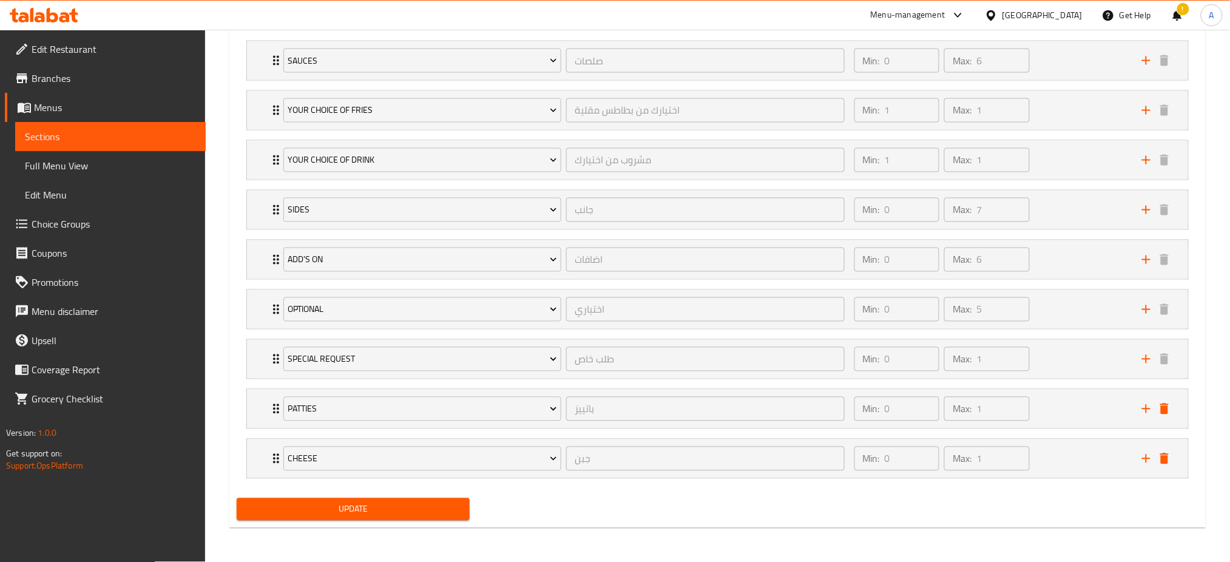
click at [365, 506] on span "Update" at bounding box center [353, 509] width 214 height 15
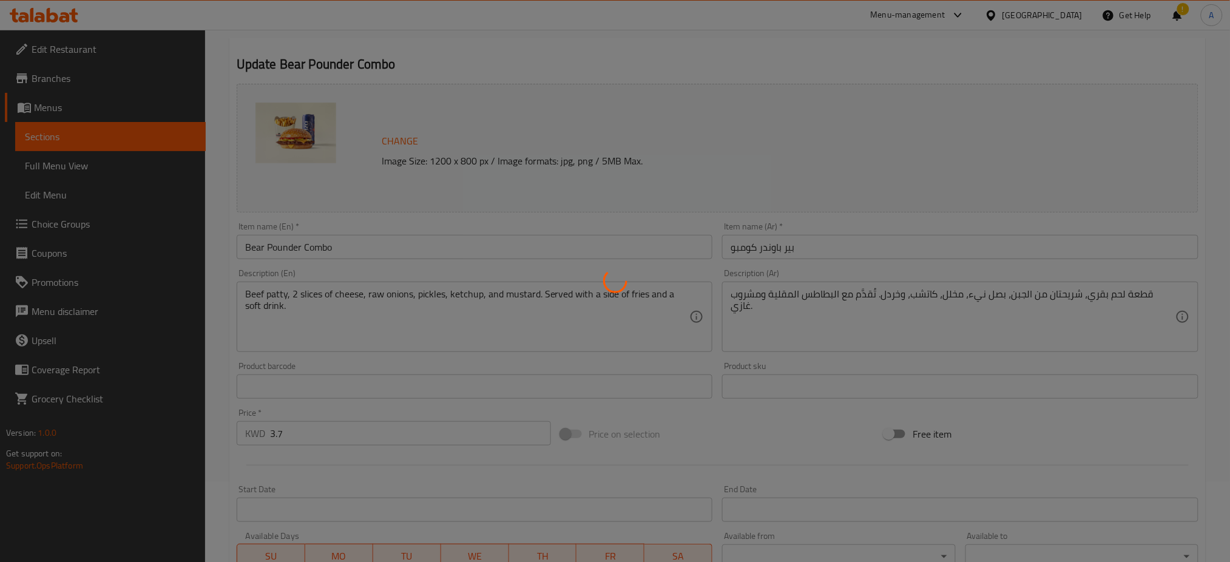
scroll to position [0, 0]
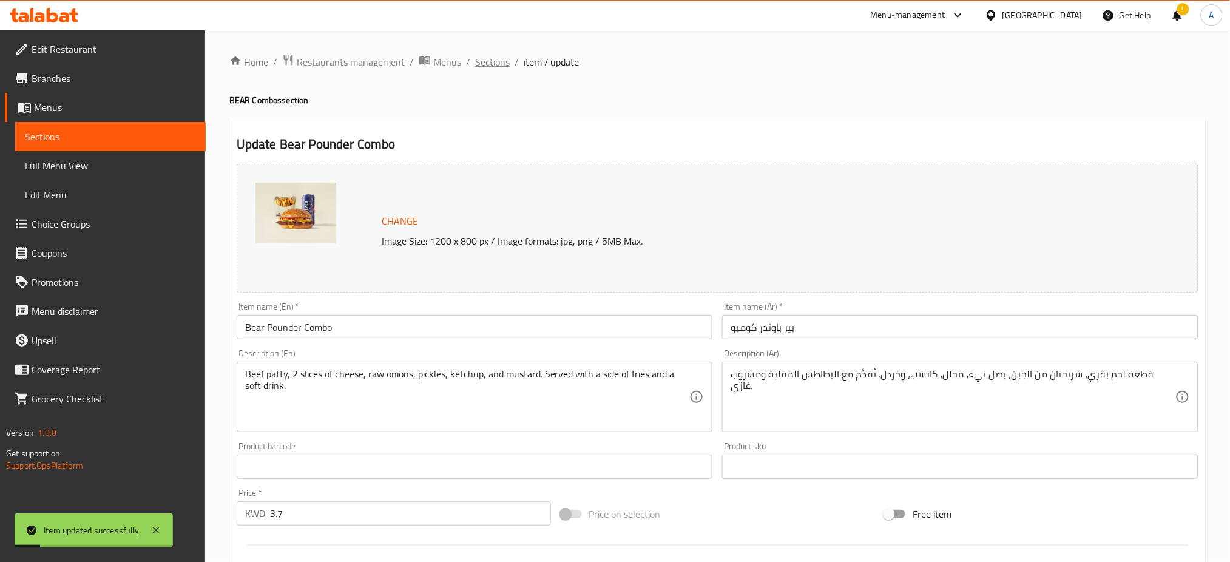
click at [493, 58] on span "Sections" at bounding box center [492, 62] width 35 height 15
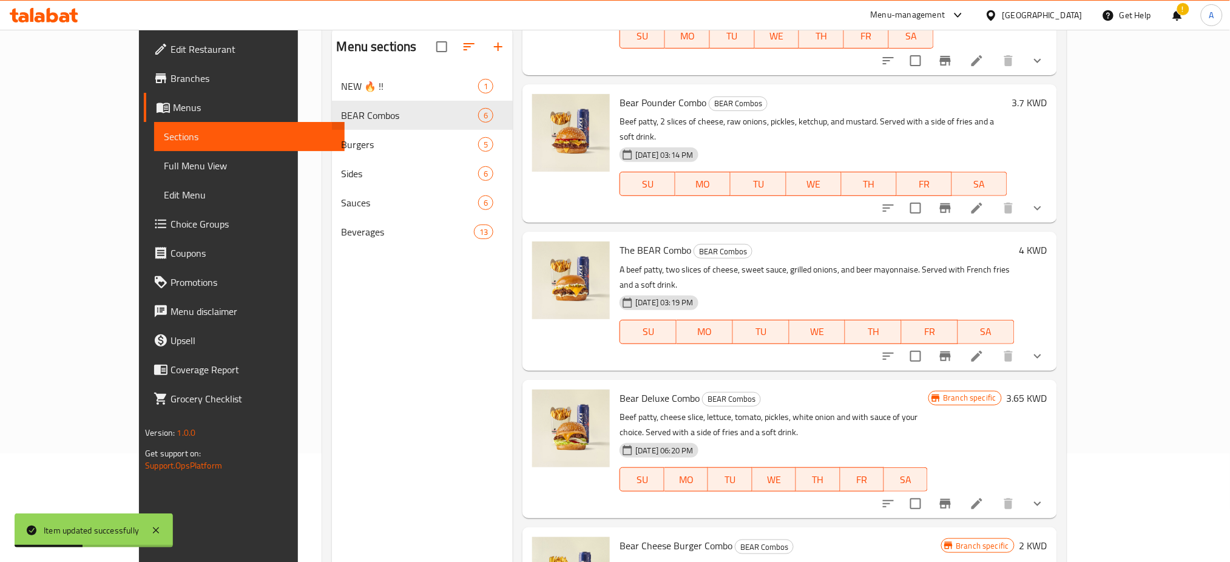
scroll to position [148, 0]
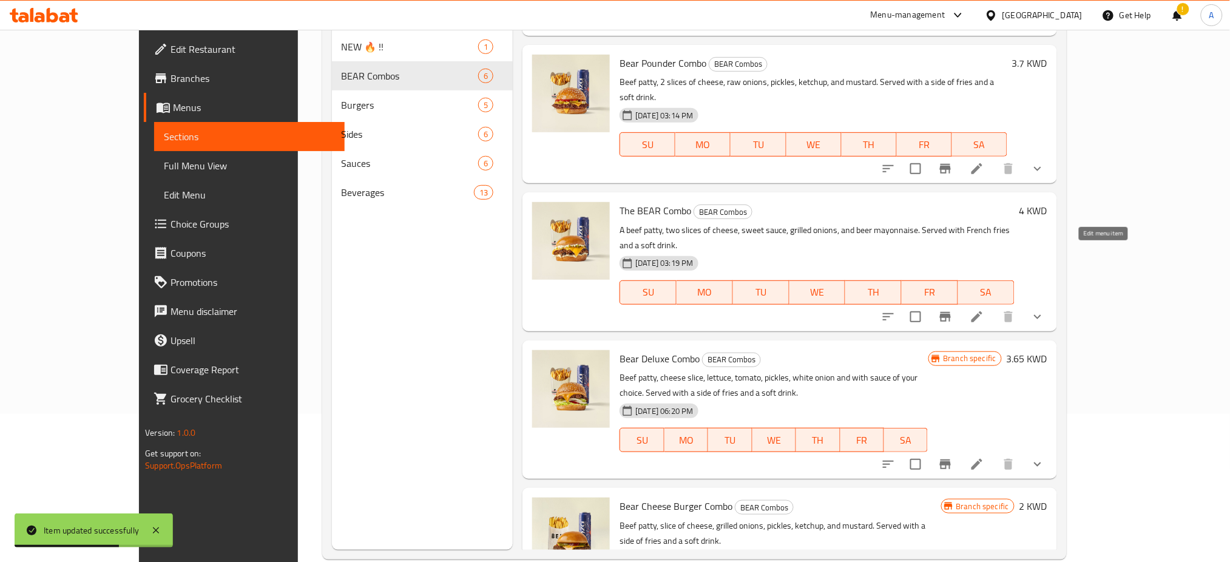
click at [984, 310] on icon at bounding box center [977, 317] width 15 height 15
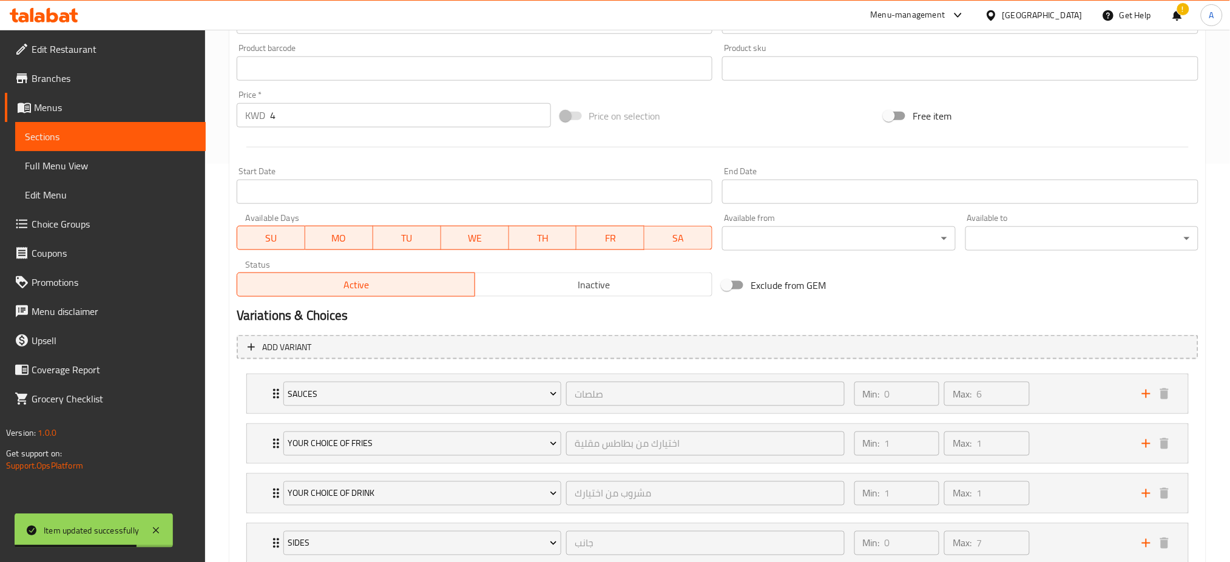
scroll to position [632, 0]
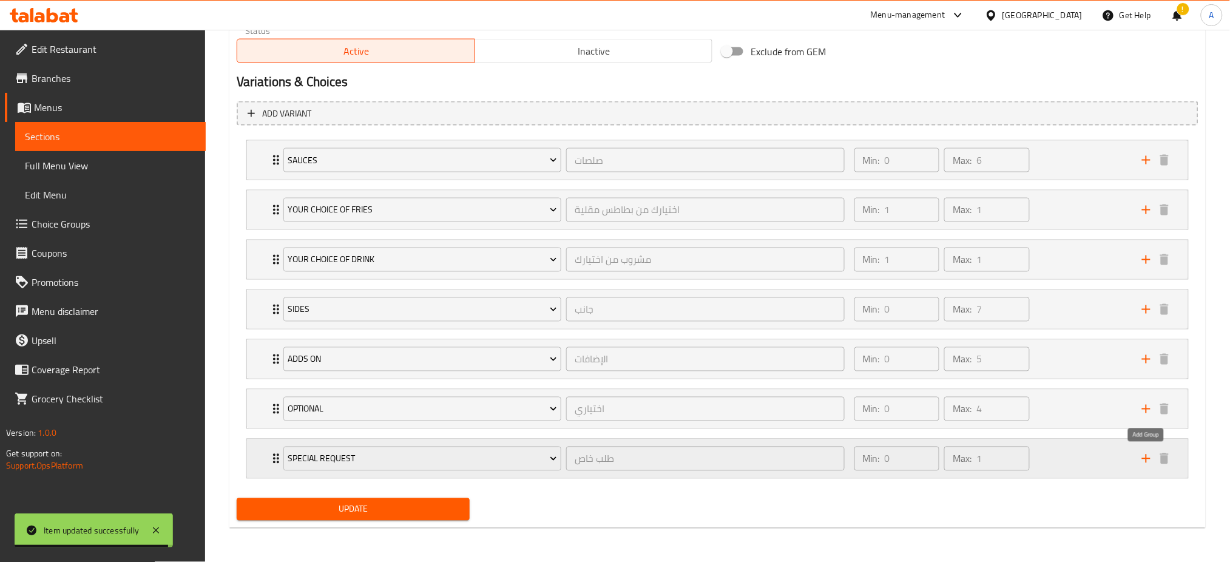
click at [1147, 457] on icon "add" at bounding box center [1146, 459] width 8 height 8
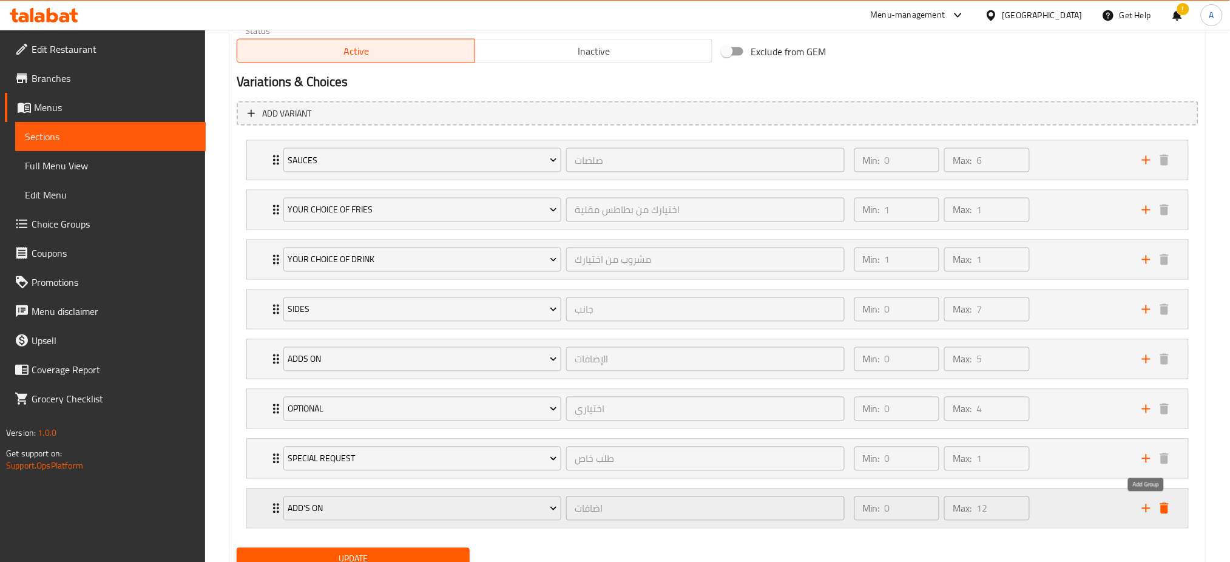
click at [1147, 506] on icon "add" at bounding box center [1146, 508] width 8 height 8
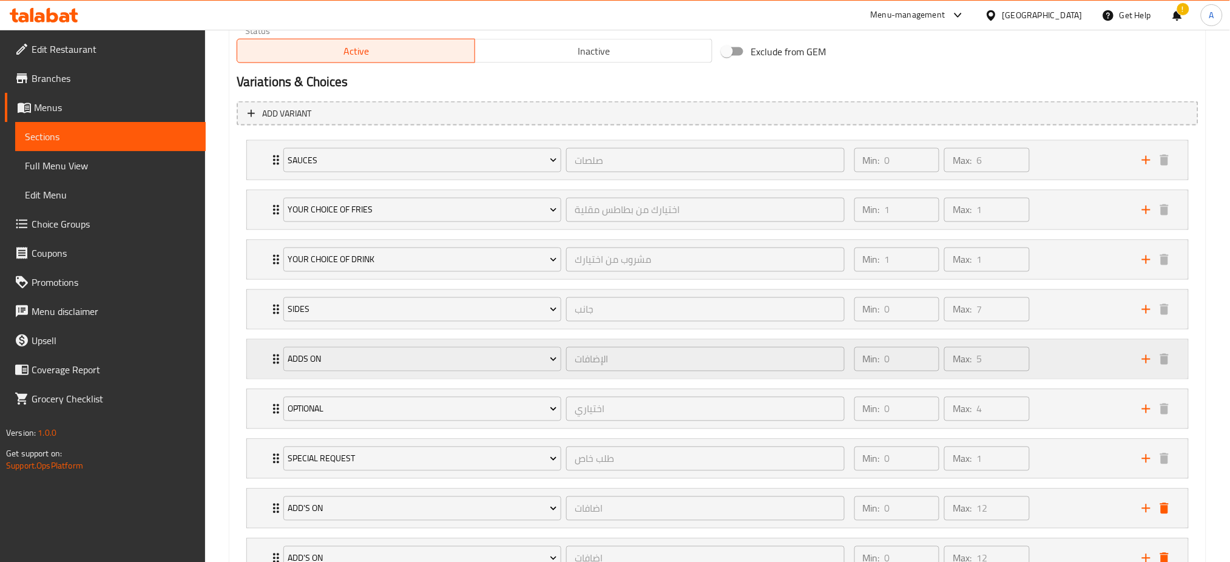
scroll to position [731, 0]
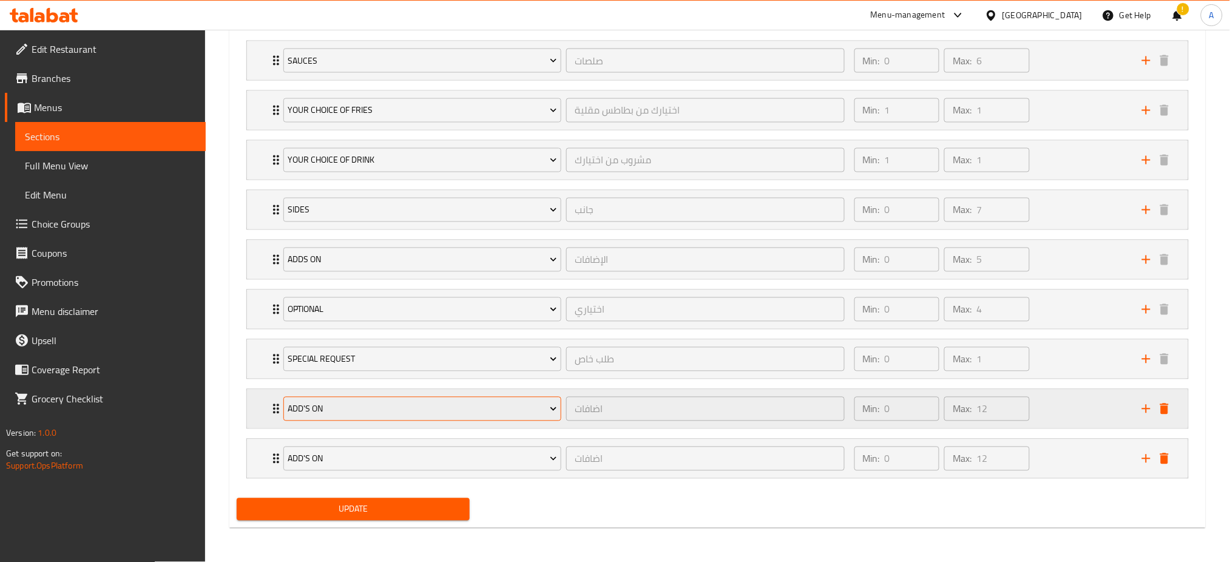
click at [491, 411] on span "Add's On" at bounding box center [422, 409] width 269 height 15
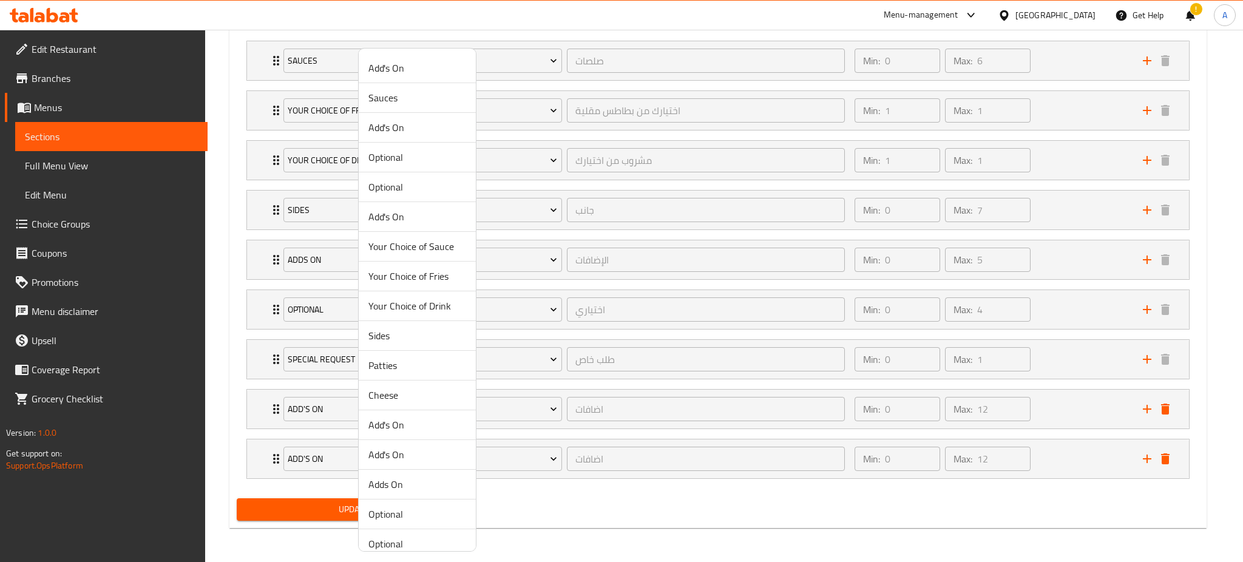
click at [400, 367] on span "Patties" at bounding box center [417, 365] width 98 height 15
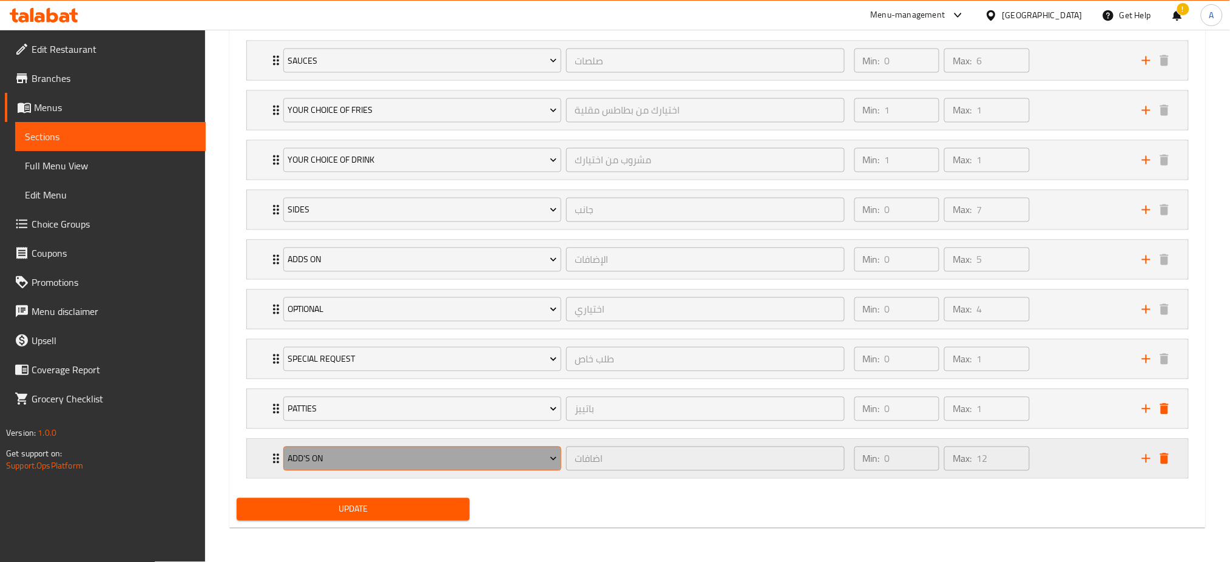
click at [413, 457] on span "Add's On" at bounding box center [422, 459] width 269 height 15
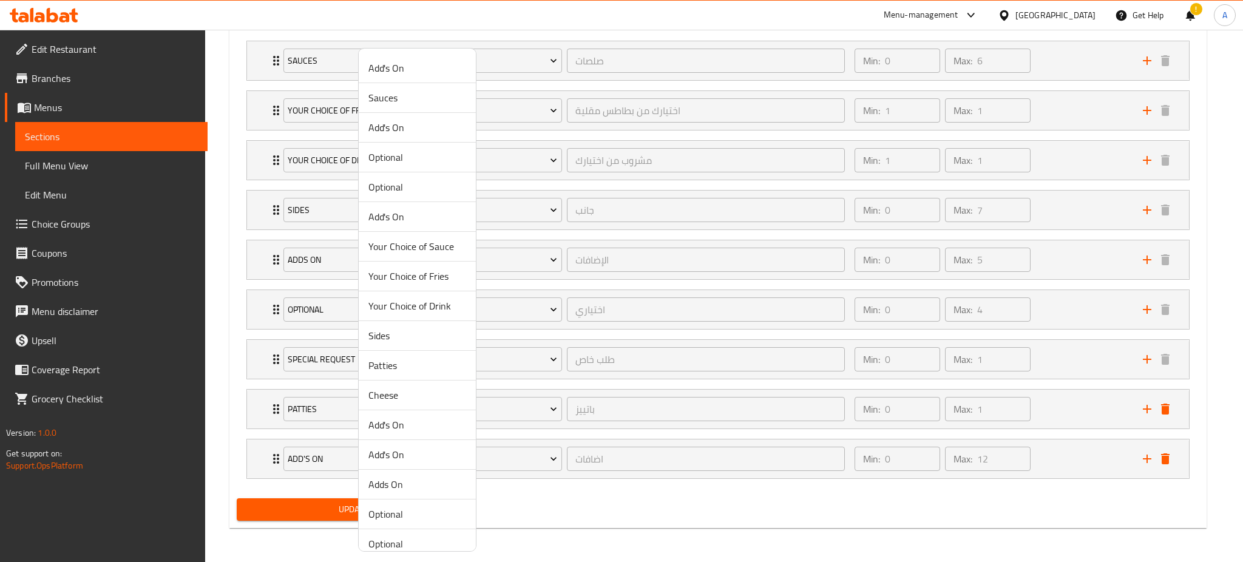
click at [394, 393] on span "Cheese" at bounding box center [417, 395] width 98 height 15
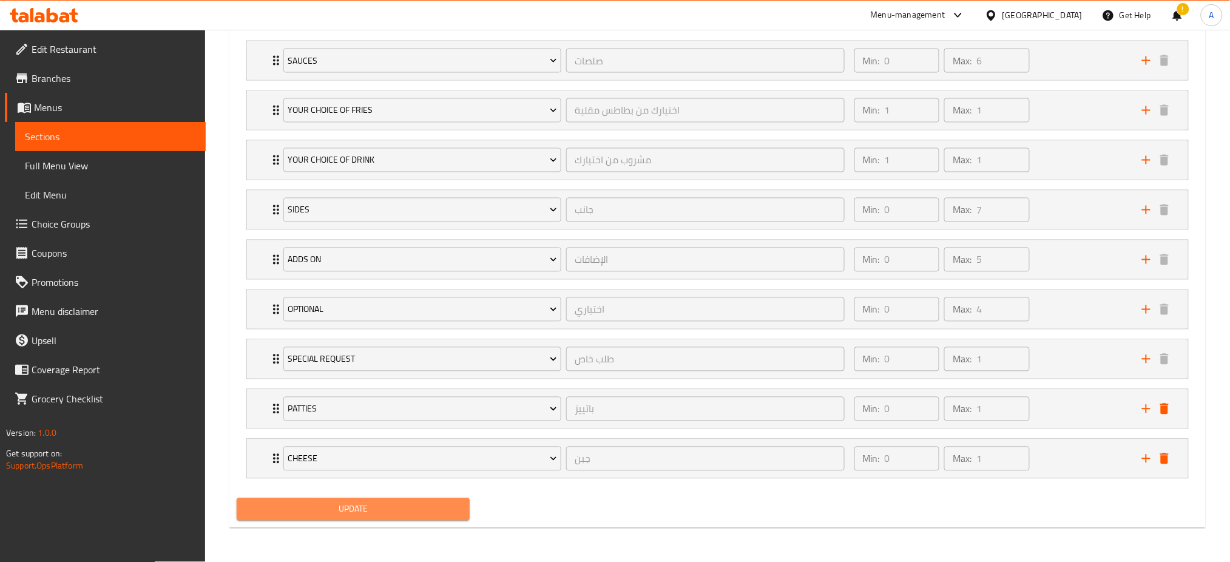
click at [371, 514] on span "Update" at bounding box center [353, 509] width 214 height 15
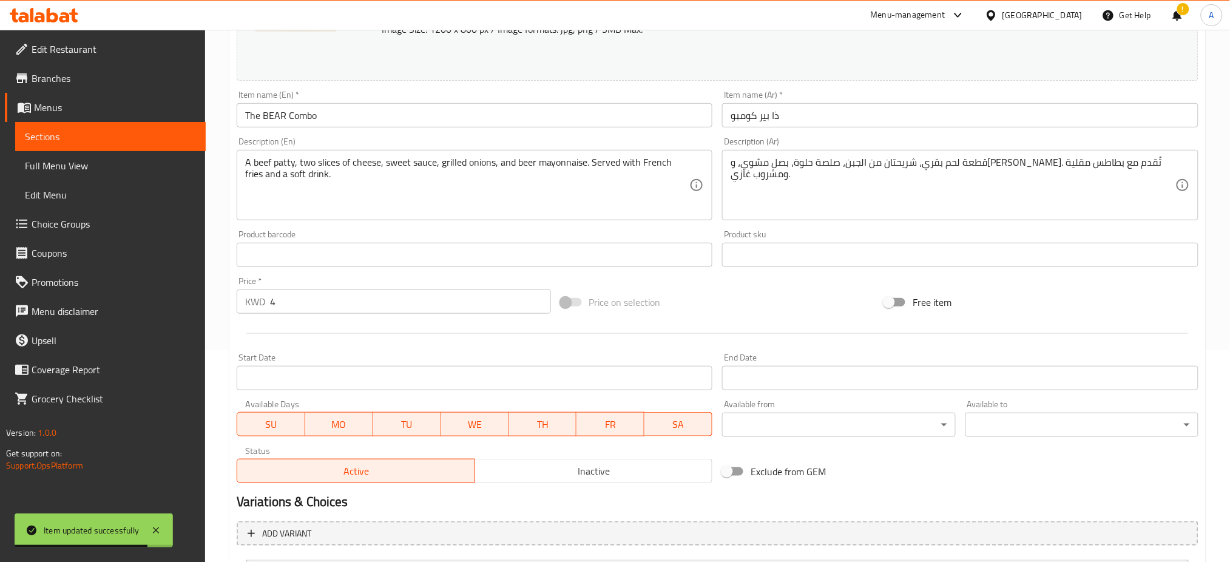
scroll to position [0, 0]
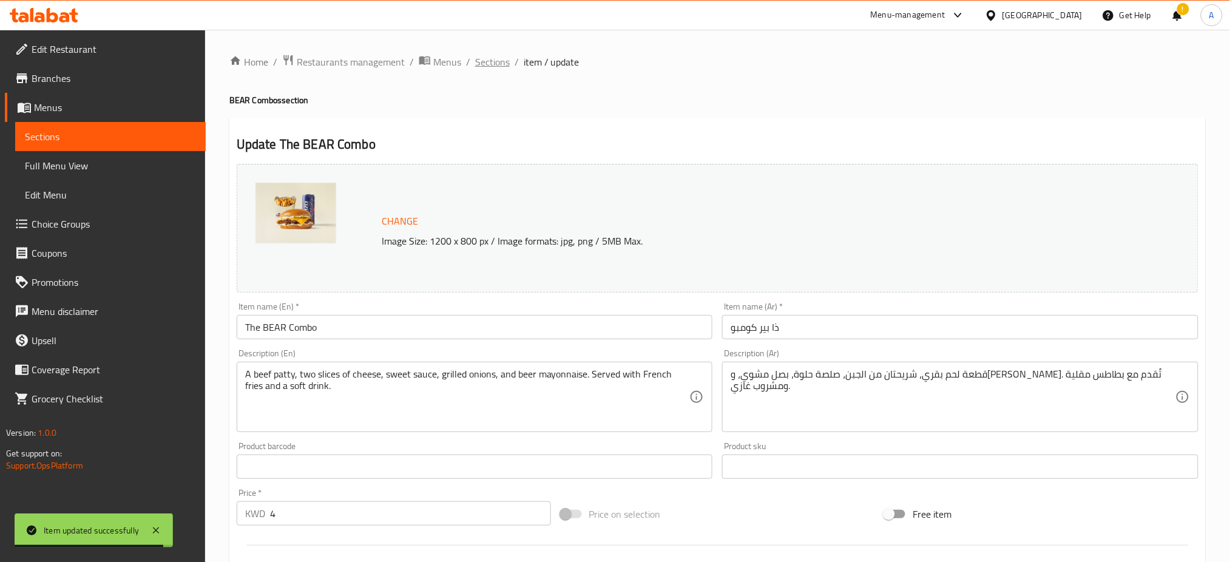
click at [496, 68] on span "Sections" at bounding box center [492, 62] width 35 height 15
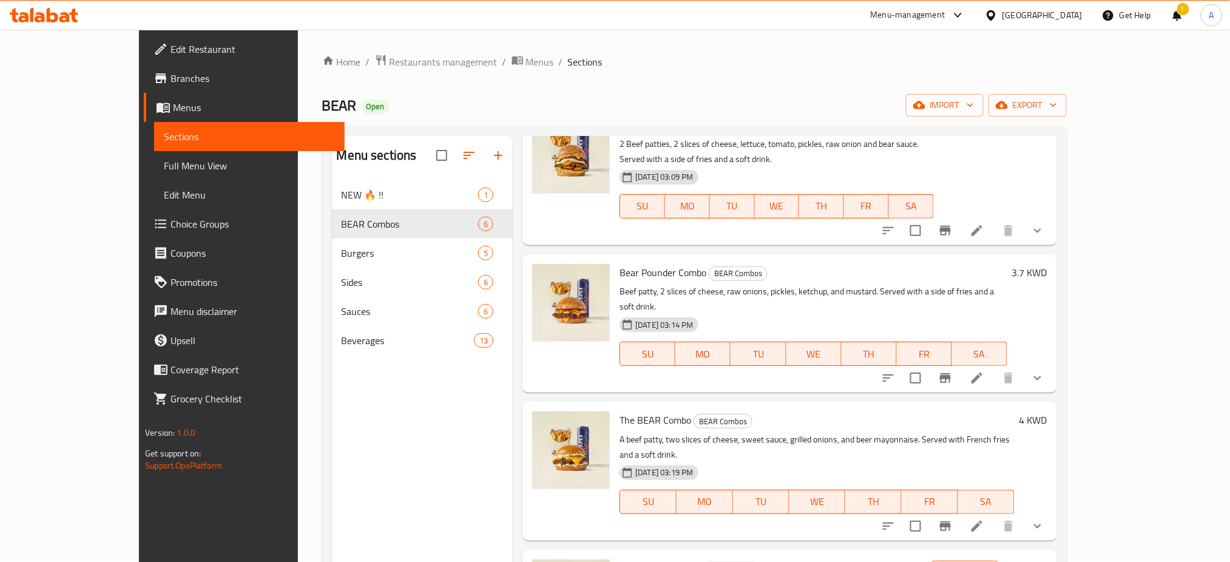
scroll to position [278, 0]
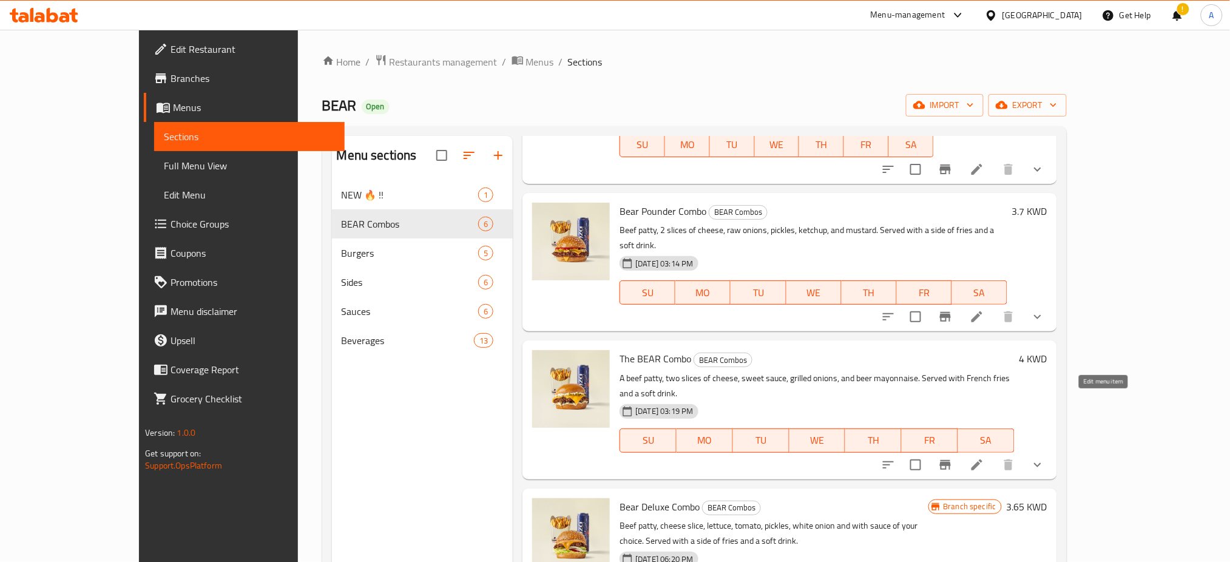
click at [983, 459] on icon at bounding box center [977, 464] width 11 height 11
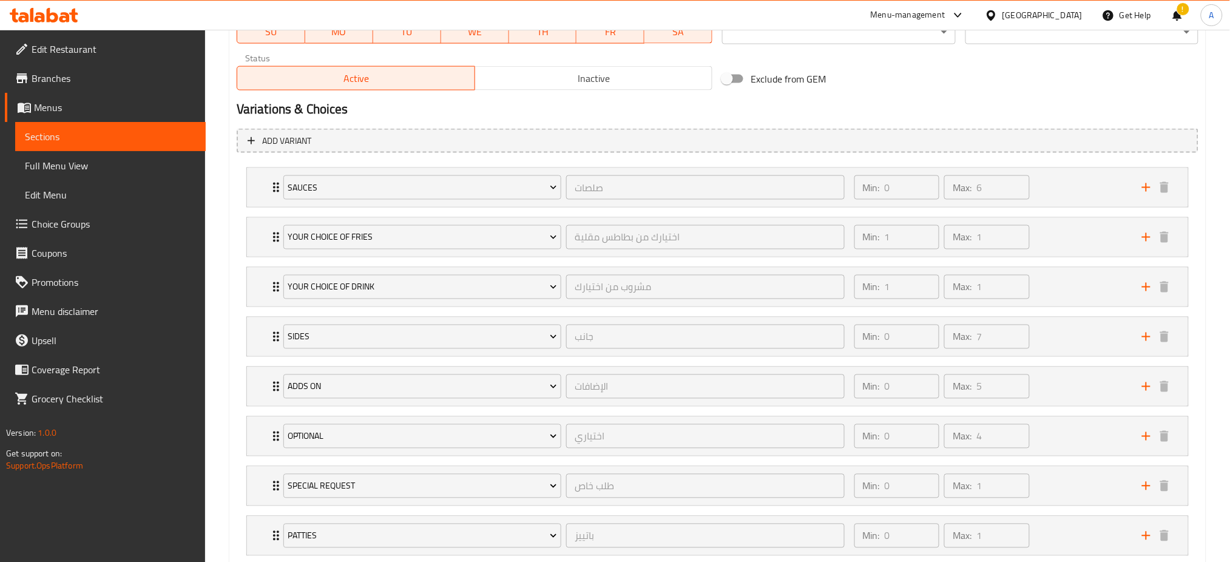
scroll to position [731, 0]
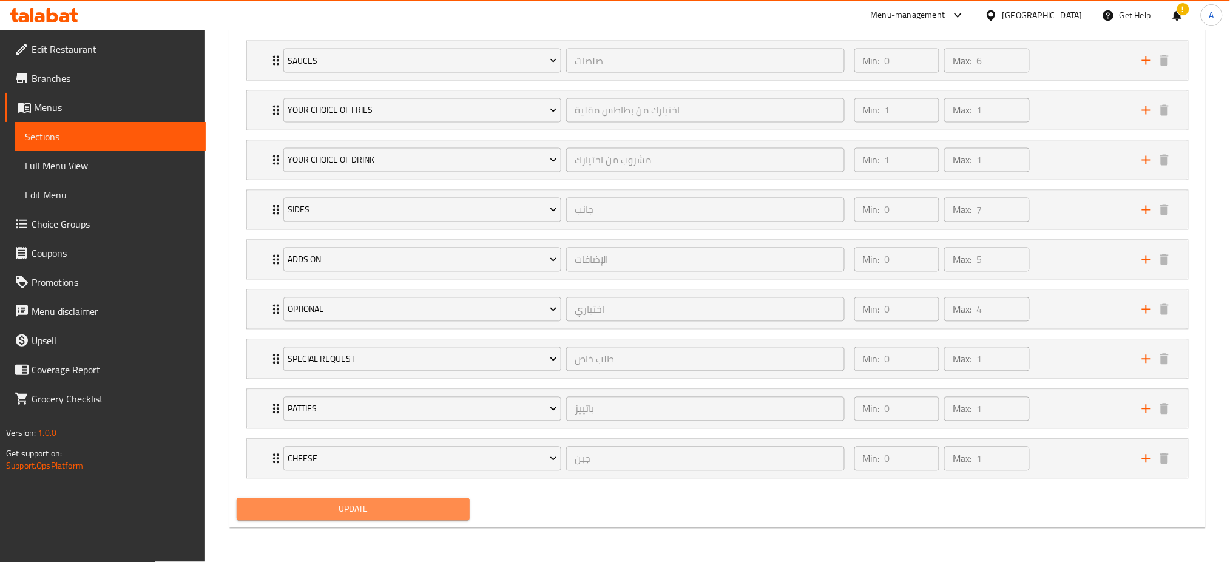
click at [327, 504] on span "Update" at bounding box center [353, 509] width 214 height 15
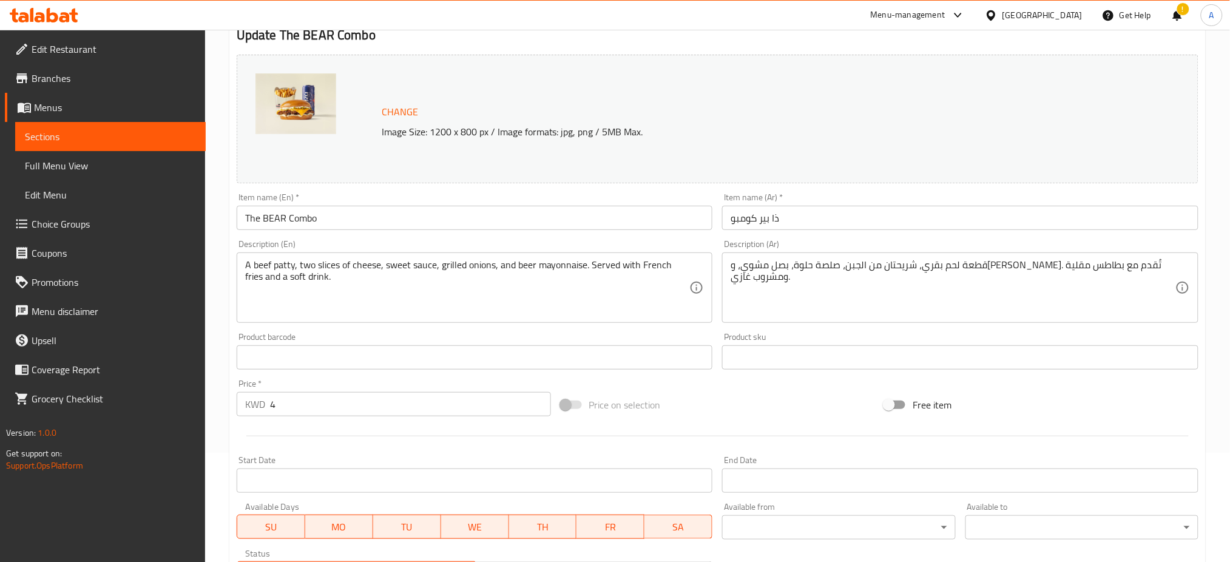
scroll to position [0, 0]
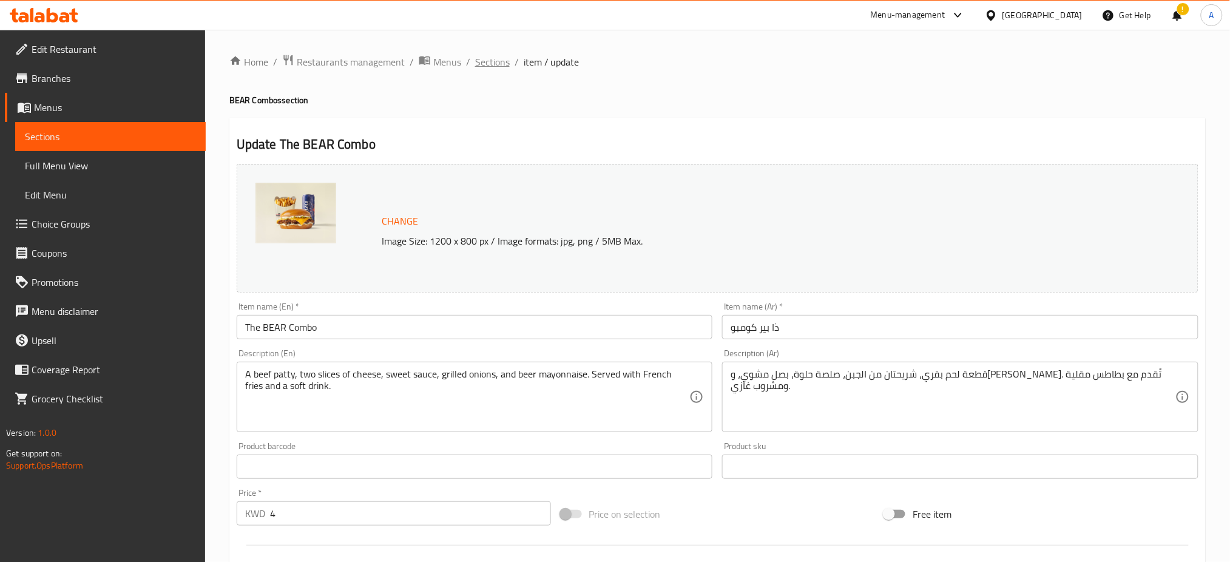
click at [487, 66] on span "Sections" at bounding box center [492, 62] width 35 height 15
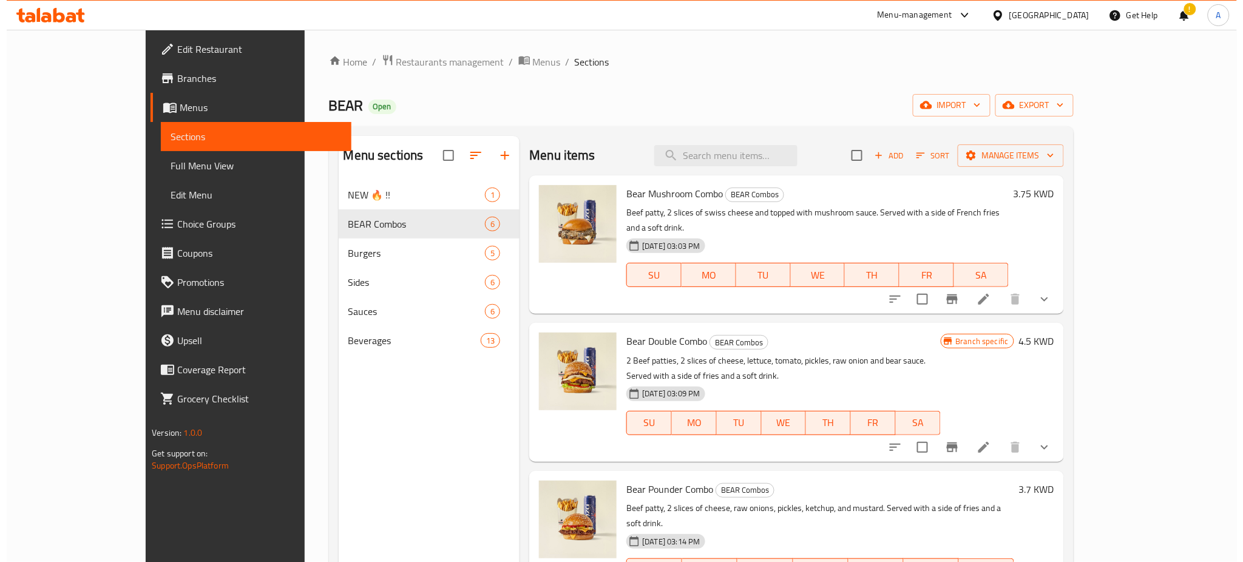
scroll to position [278, 0]
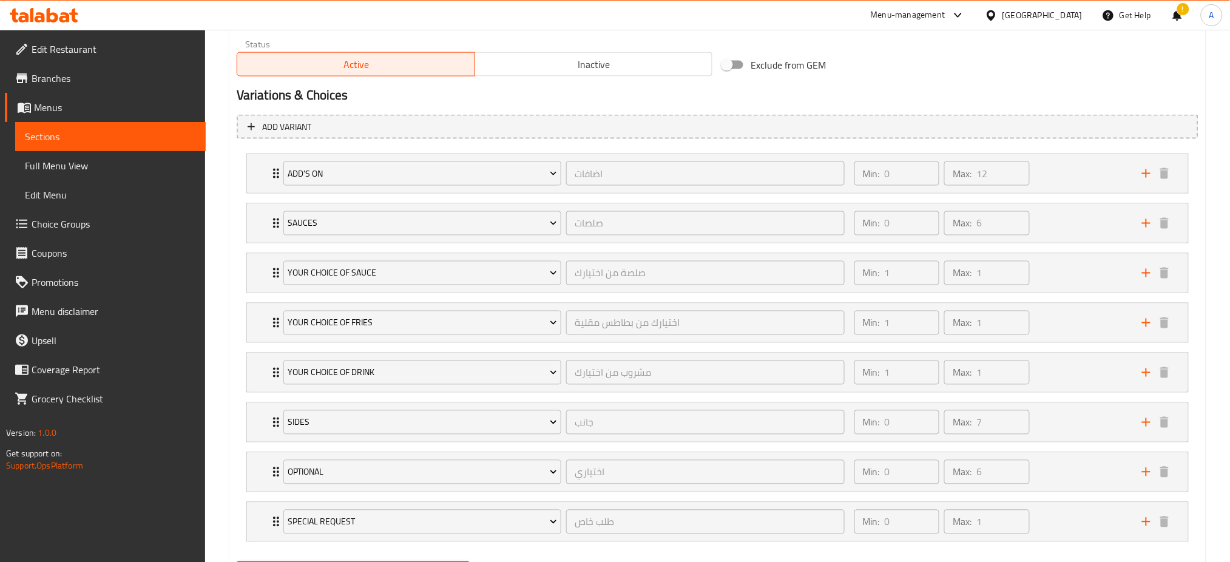
scroll to position [682, 0]
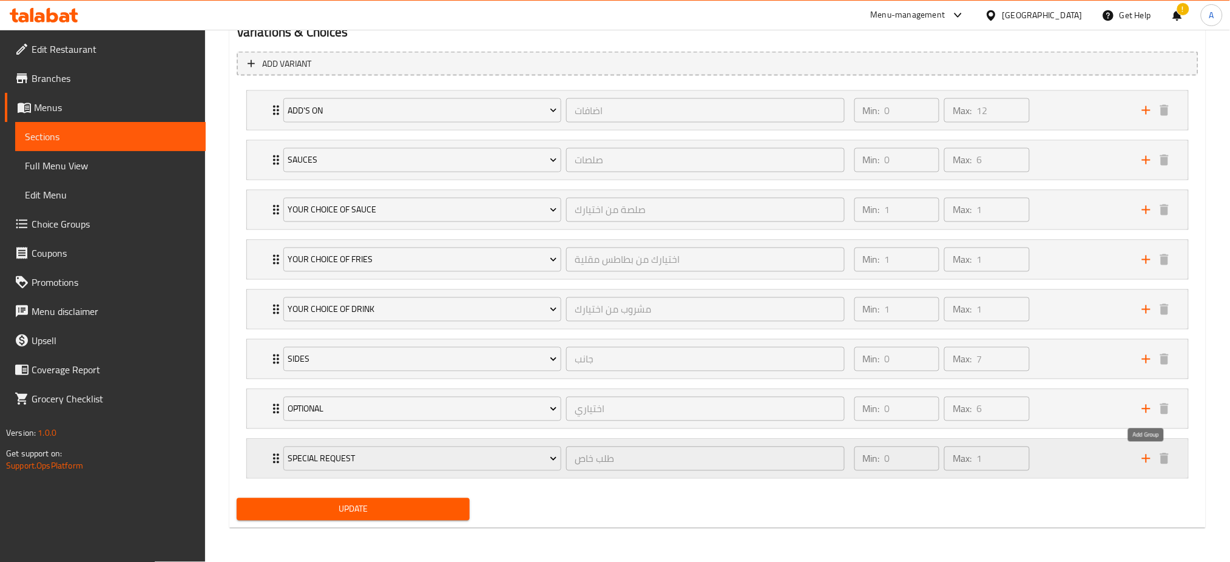
click at [1142, 459] on icon "add" at bounding box center [1146, 459] width 8 height 8
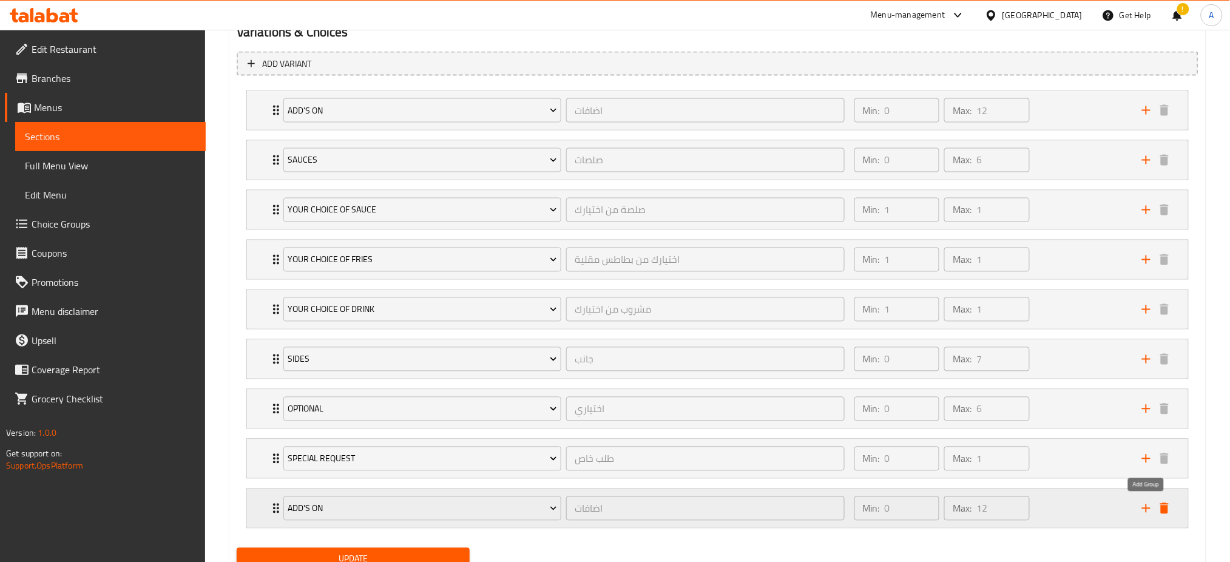
click at [1143, 510] on icon "add" at bounding box center [1146, 508] width 15 height 15
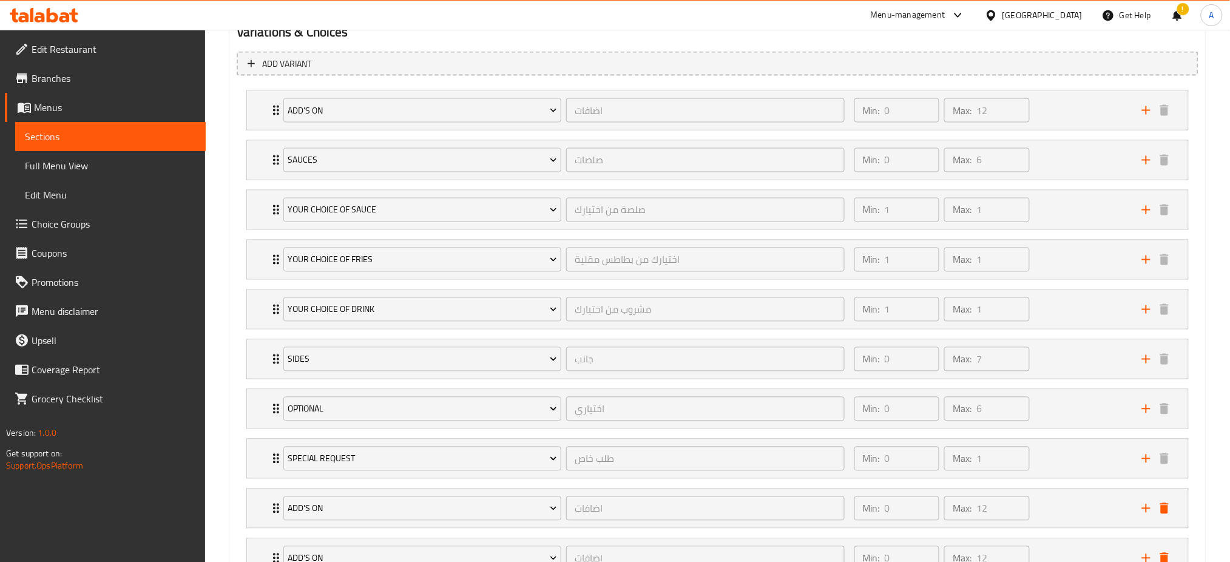
scroll to position [781, 0]
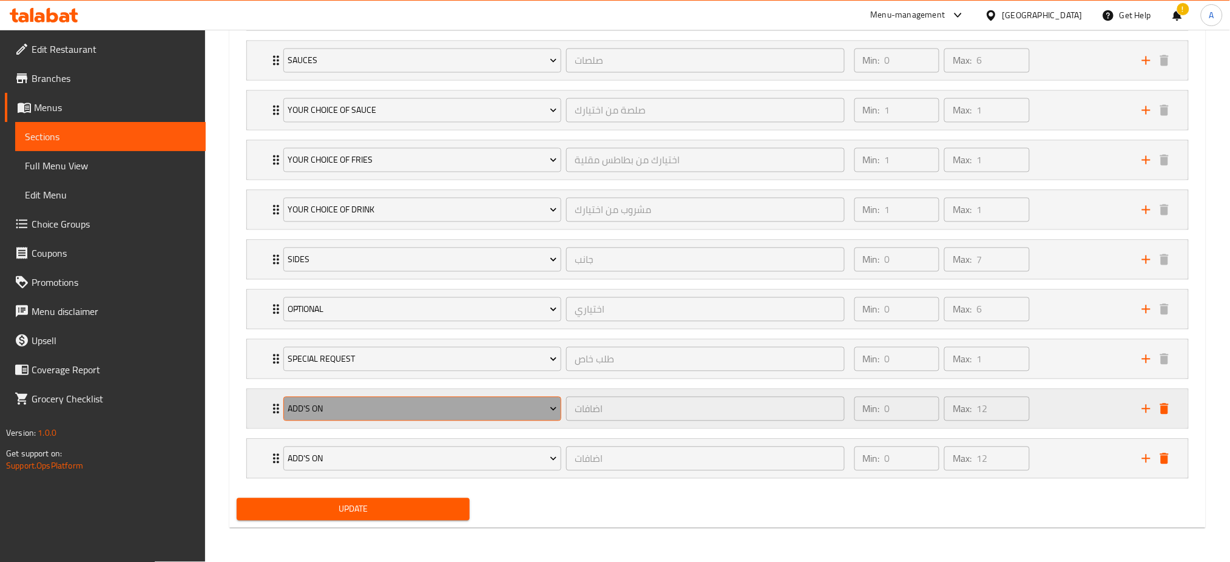
click at [402, 399] on button "Add's On" at bounding box center [422, 409] width 278 height 24
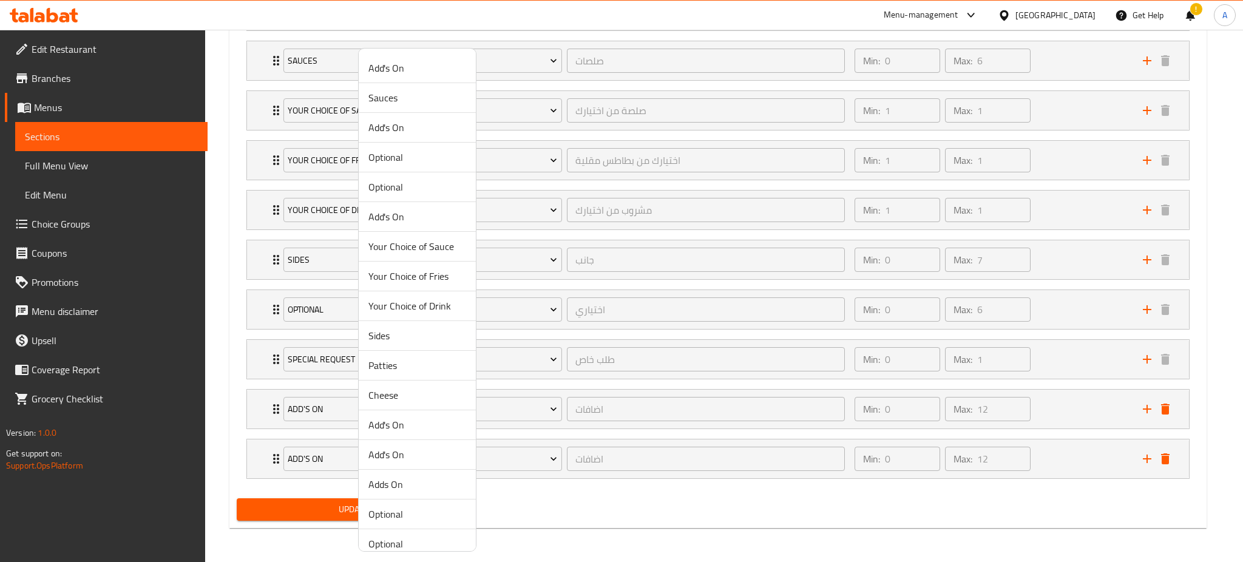
click at [377, 365] on span "Patties" at bounding box center [417, 365] width 98 height 15
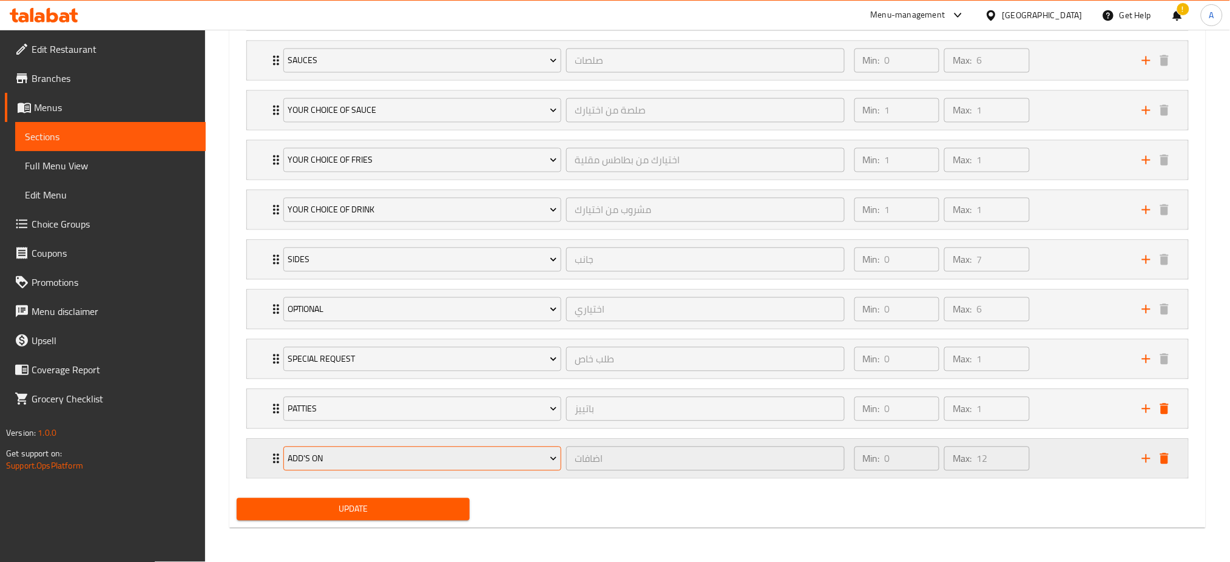
click at [376, 454] on span "Add's On" at bounding box center [422, 459] width 269 height 15
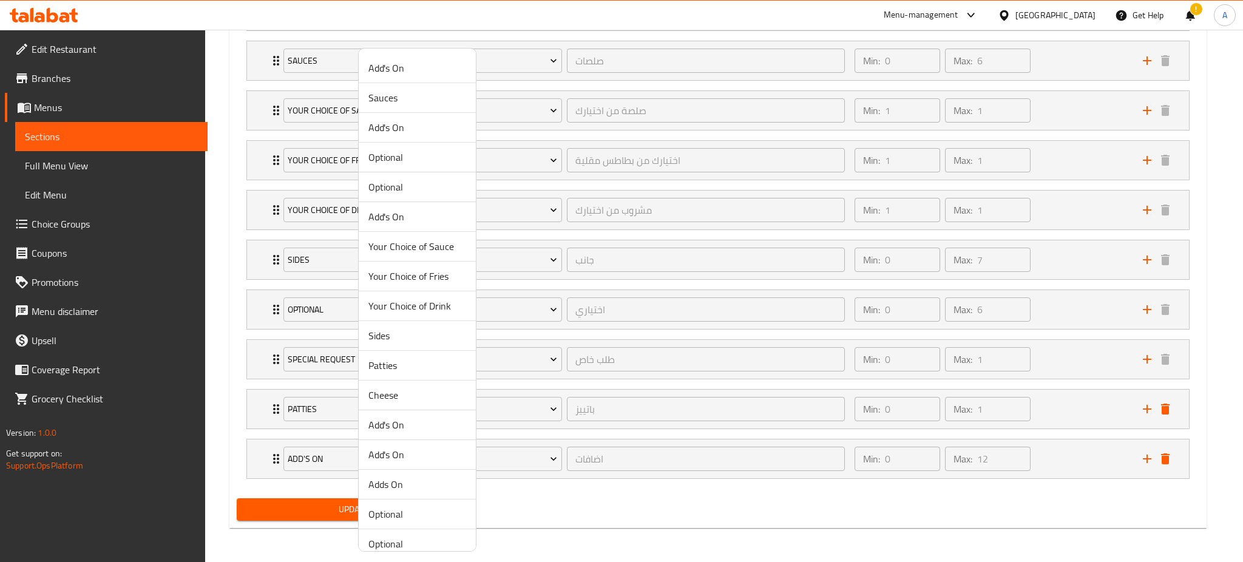
click at [379, 401] on span "Cheese" at bounding box center [417, 395] width 98 height 15
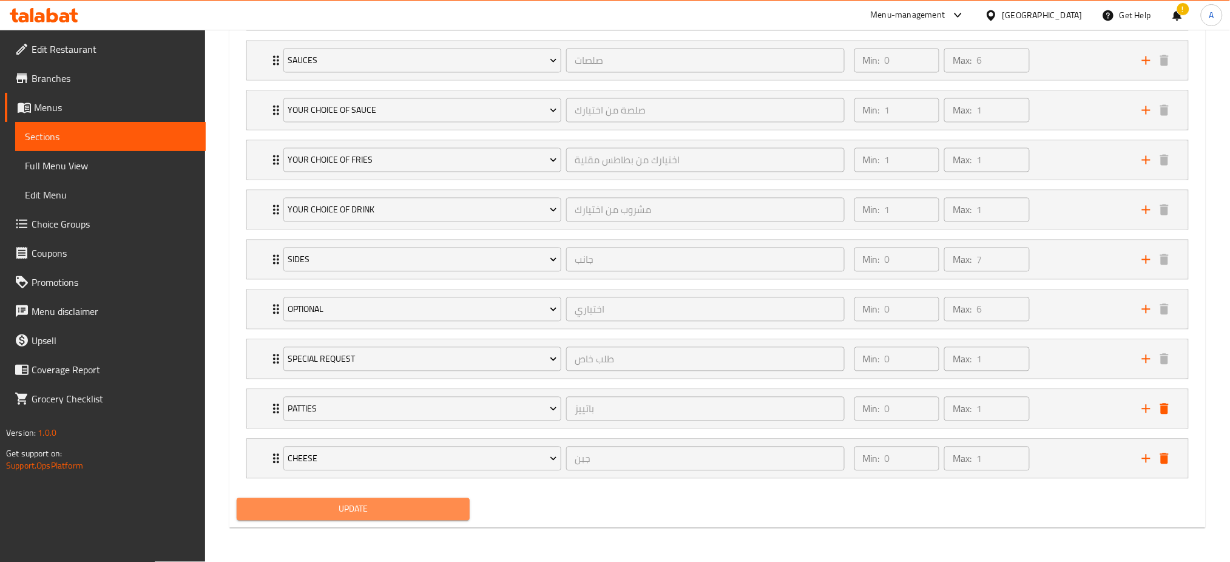
click at [357, 507] on span "Update" at bounding box center [353, 509] width 214 height 15
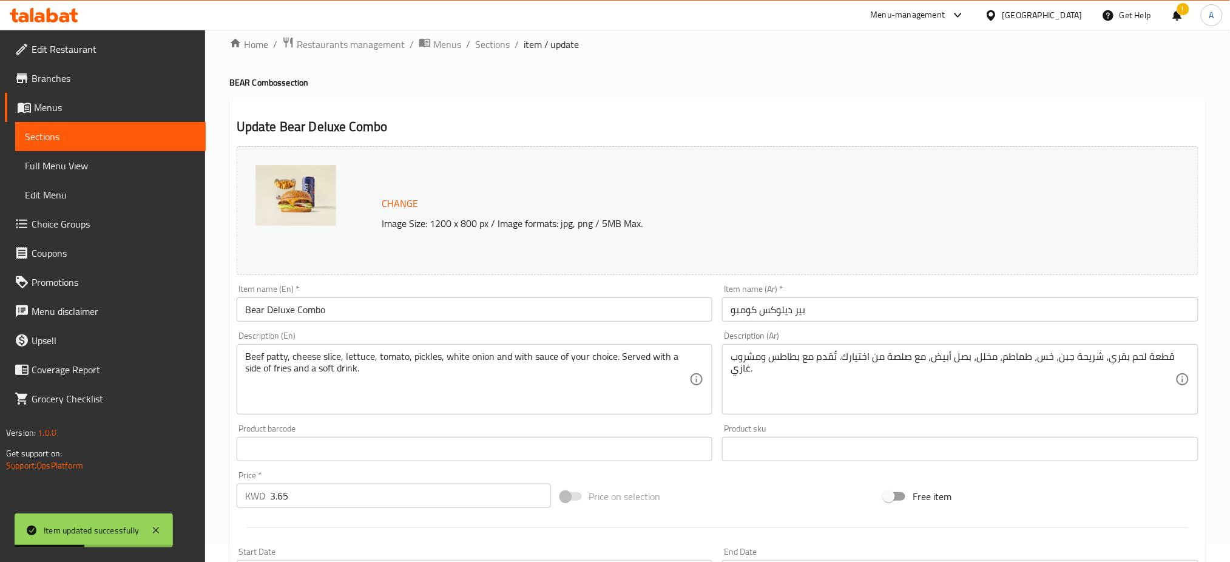
scroll to position [0, 0]
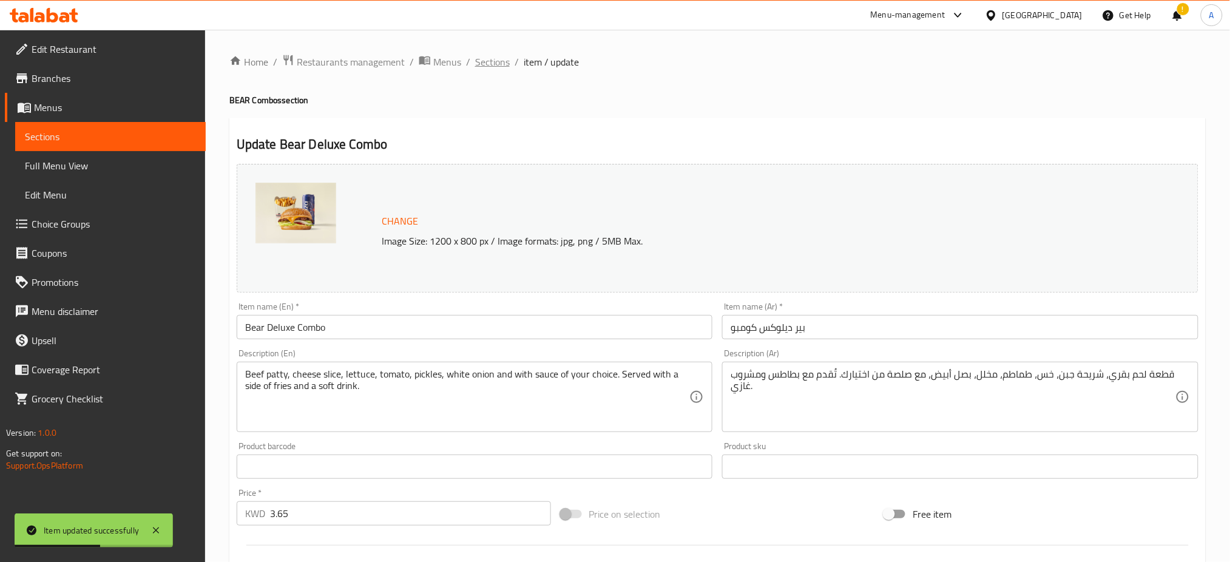
click at [488, 65] on span "Sections" at bounding box center [492, 62] width 35 height 15
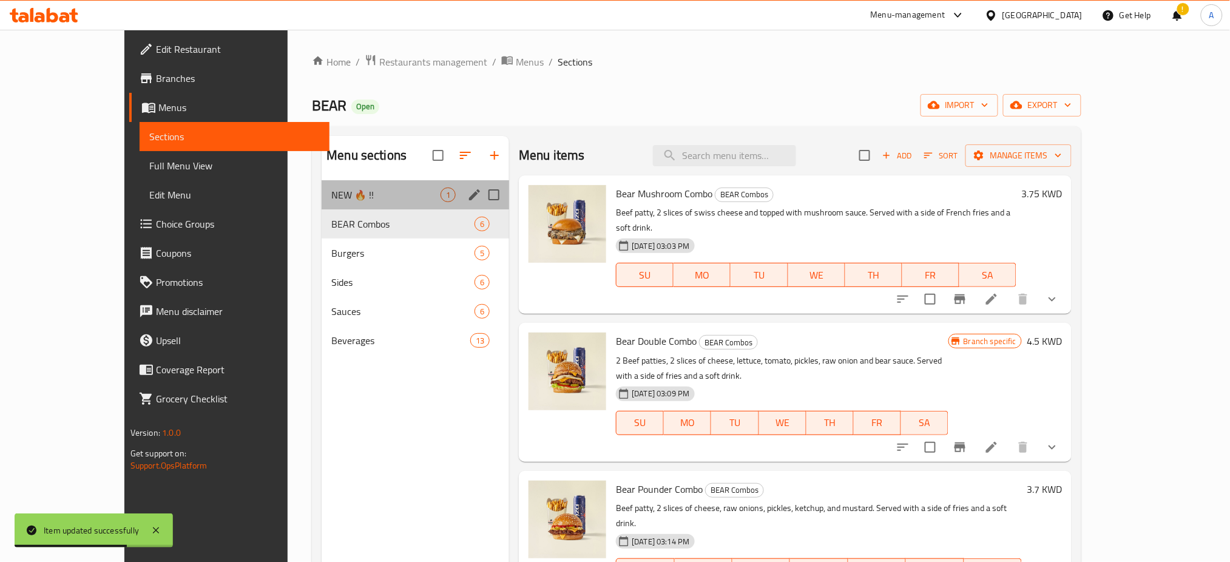
click at [373, 204] on div "NEW 🔥 !! 1" at bounding box center [416, 194] width 188 height 29
